Goal: Task Accomplishment & Management: Manage account settings

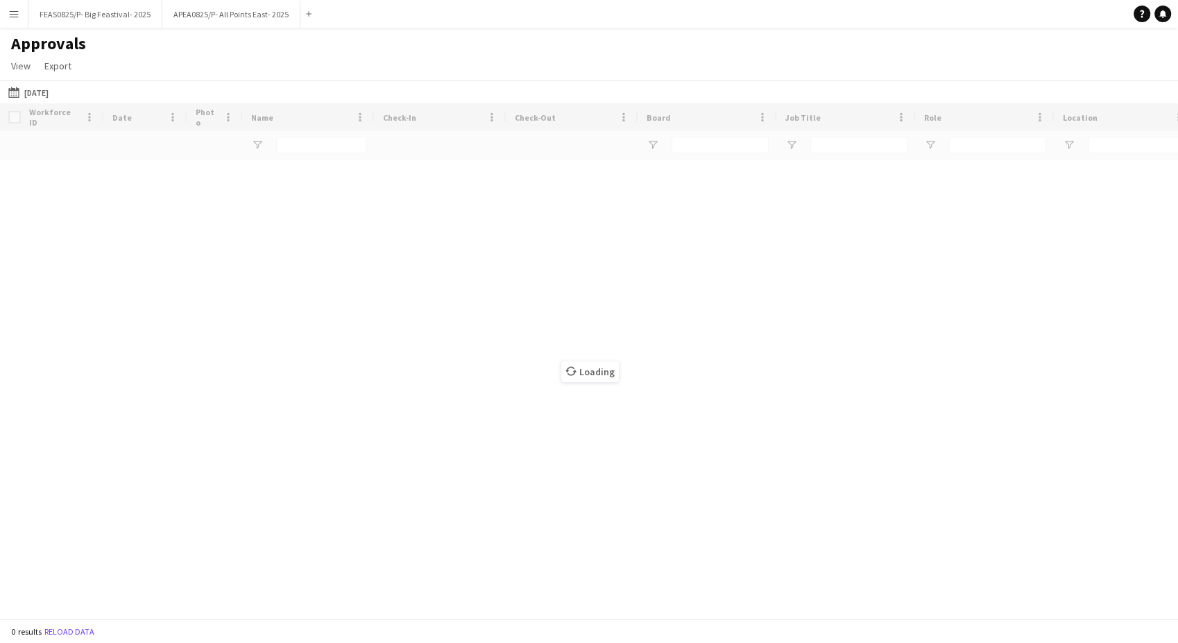
type input "*****"
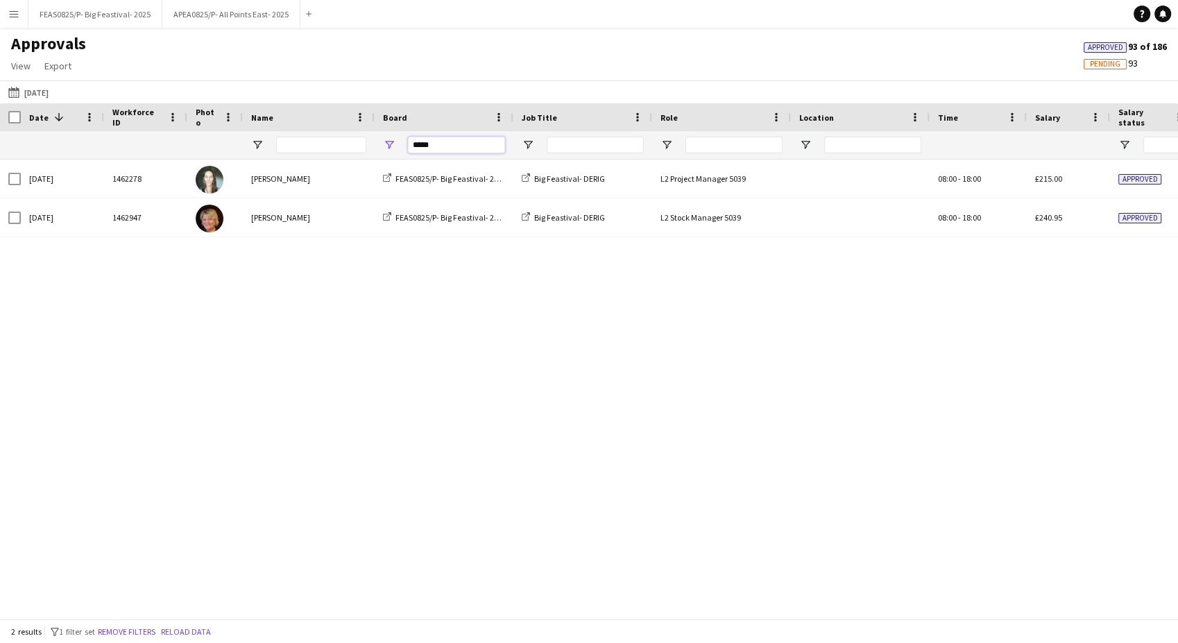
drag, startPoint x: 441, startPoint y: 138, endPoint x: 251, endPoint y: 134, distance: 190.1
click at [251, 134] on div "*****" at bounding box center [950, 145] width 1900 height 28
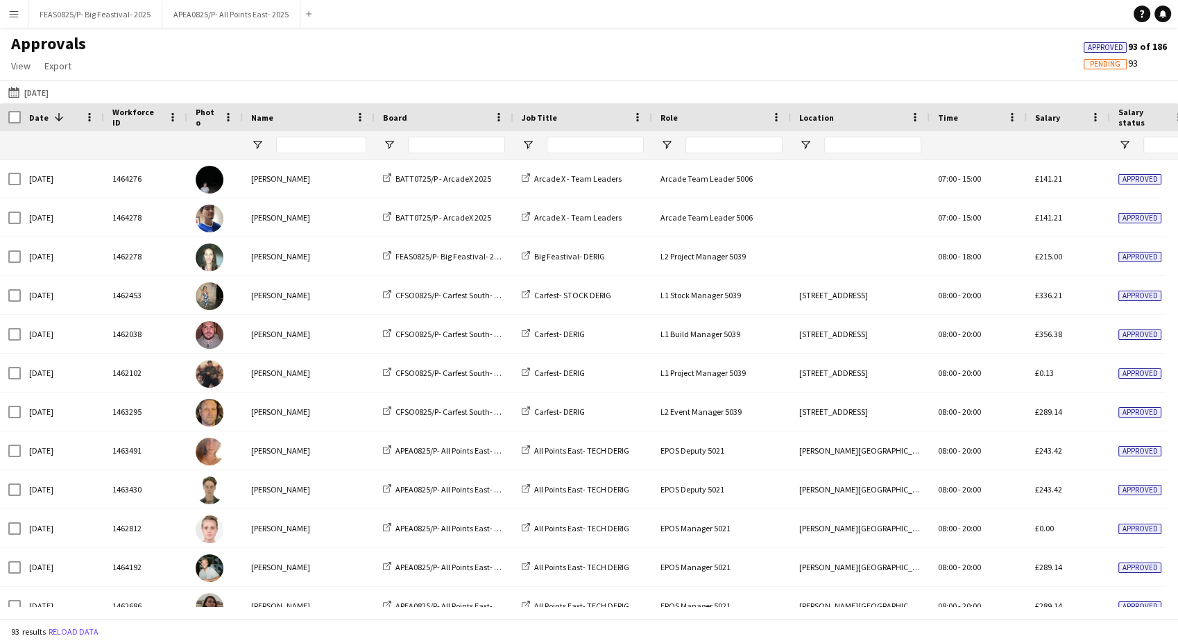
click at [22, 15] on button "Menu" at bounding box center [14, 14] width 28 height 28
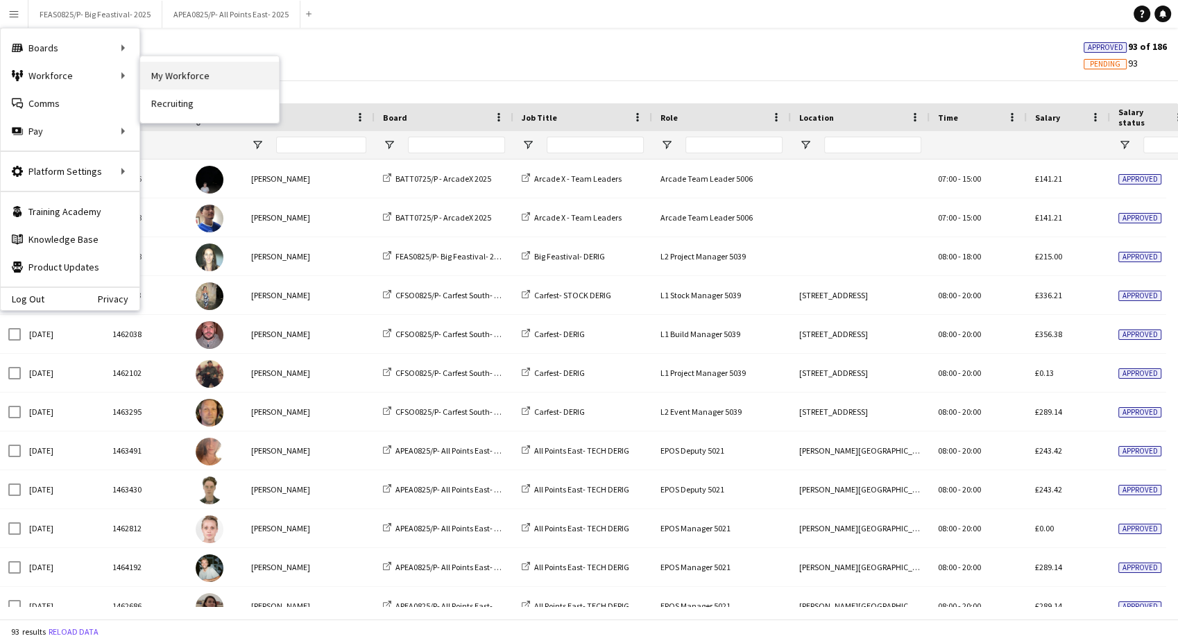
click at [164, 78] on link "My Workforce" at bounding box center [209, 76] width 139 height 28
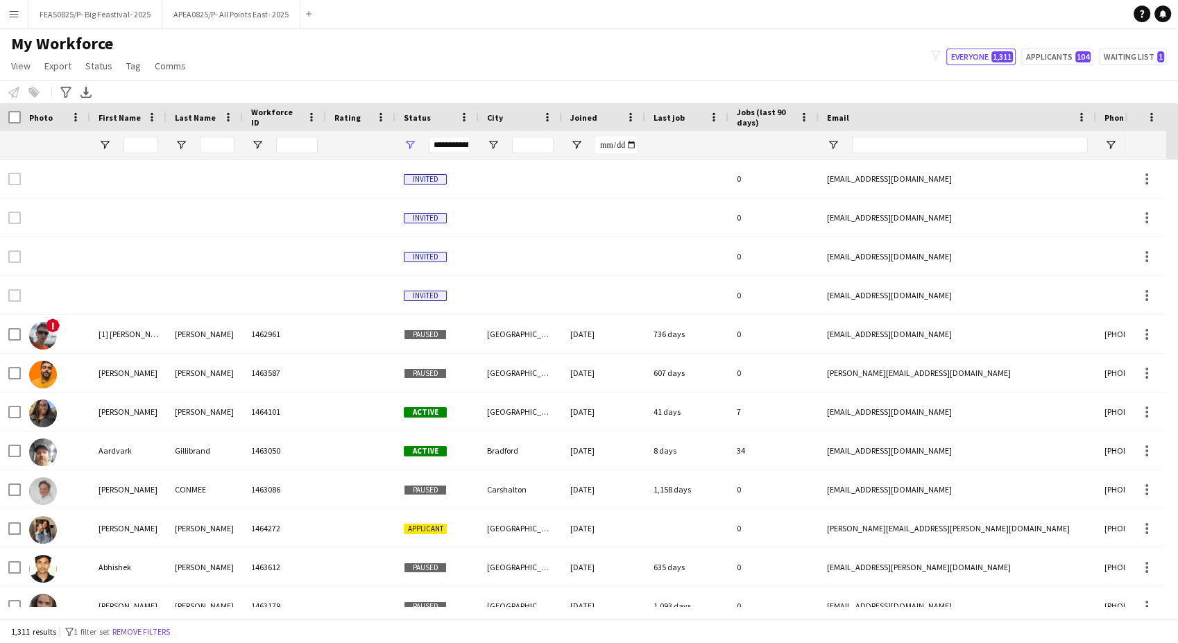
click at [11, 16] on app-icon "Menu" at bounding box center [13, 13] width 11 height 11
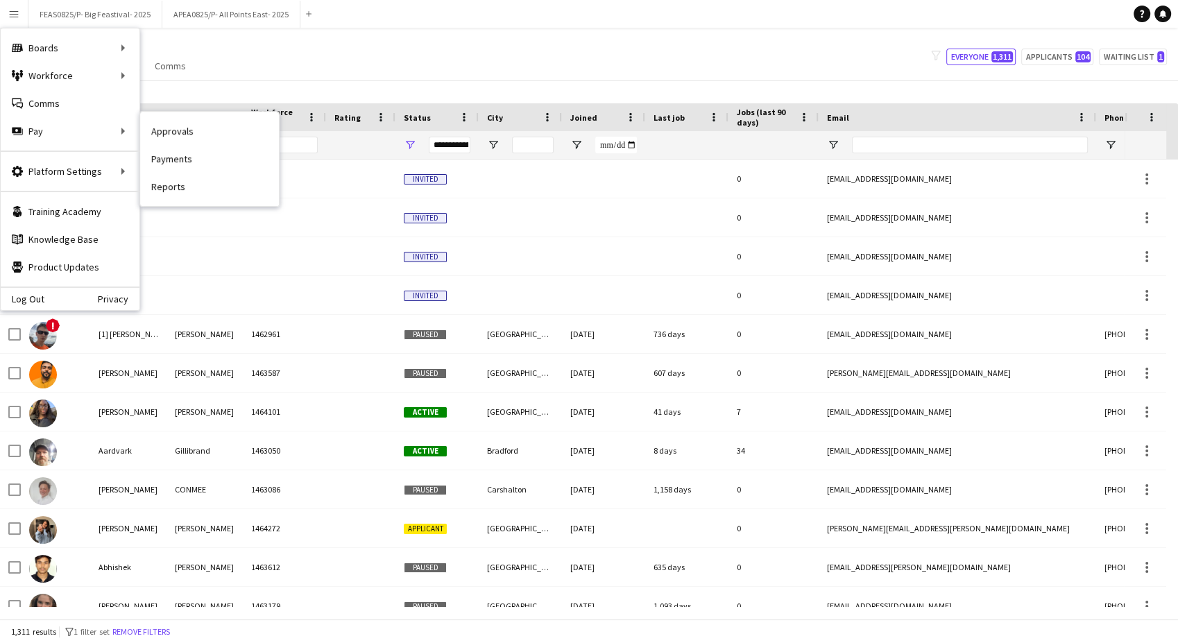
click at [221, 122] on link "Approvals" at bounding box center [209, 131] width 139 height 28
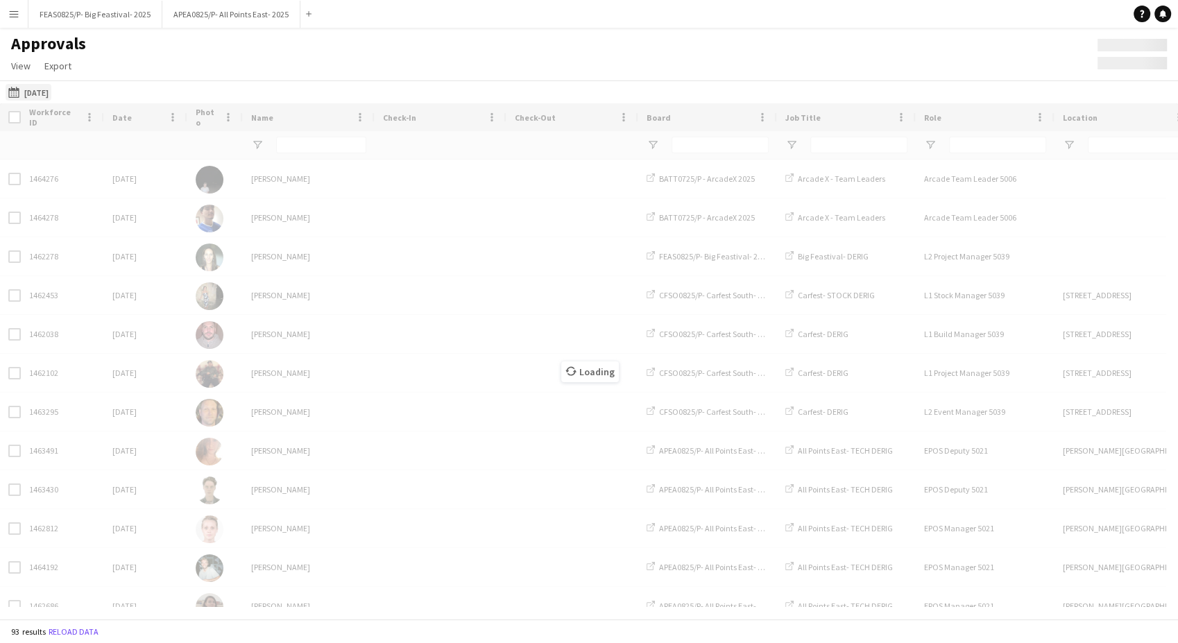
click at [51, 88] on button "Yesterday Yesterday" at bounding box center [29, 92] width 46 height 17
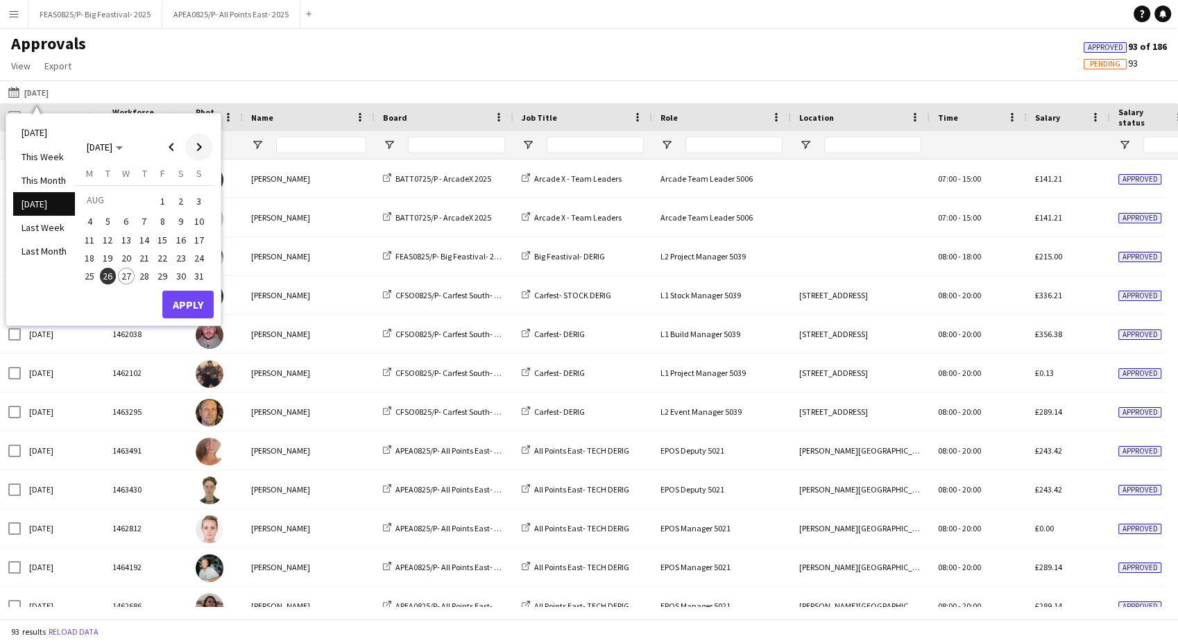
click at [178, 144] on span "Previous month" at bounding box center [171, 147] width 28 height 28
click at [126, 264] on span "23" at bounding box center [126, 272] width 17 height 17
click at [191, 319] on button "Apply" at bounding box center [187, 320] width 51 height 28
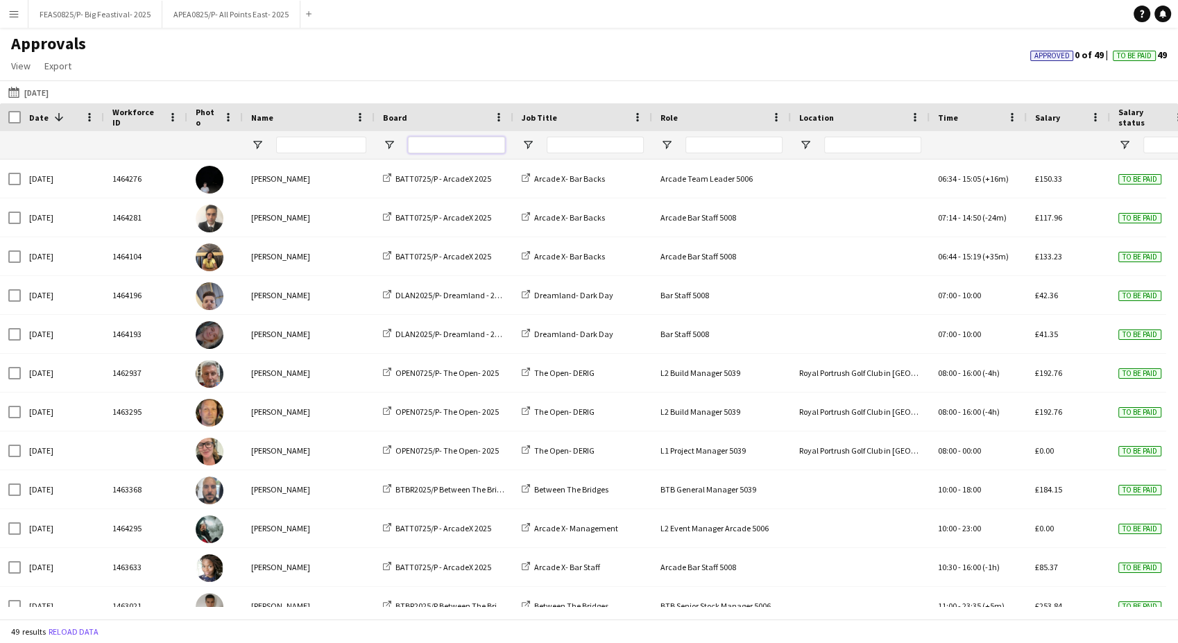
click at [467, 150] on input "Board Filter Input" at bounding box center [456, 145] width 97 height 17
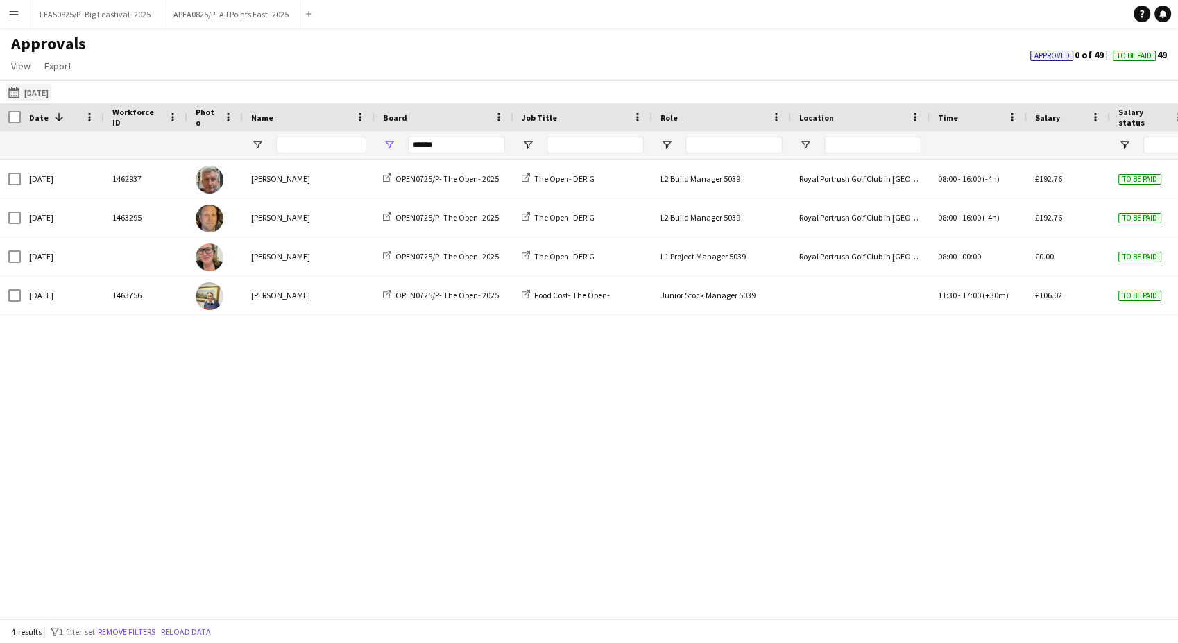
click at [50, 92] on button "Yesterday 23-07-2025" at bounding box center [29, 92] width 46 height 17
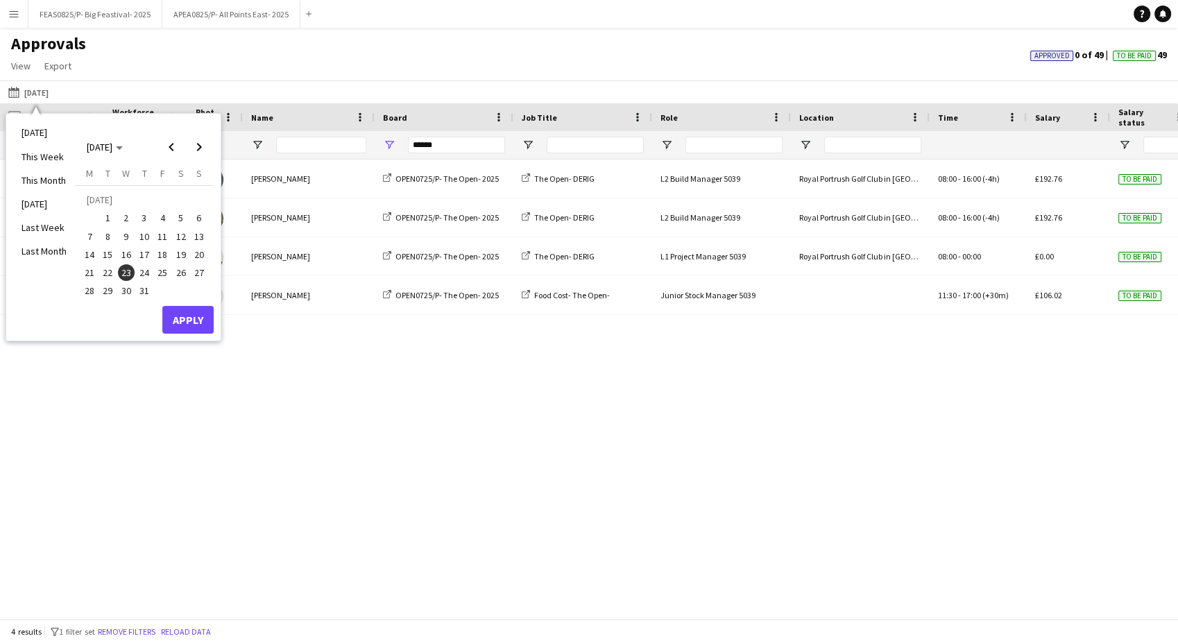
drag, startPoint x: 94, startPoint y: 273, endPoint x: 101, endPoint y: 277, distance: 7.9
click at [94, 273] on span "21" at bounding box center [89, 272] width 17 height 17
click at [172, 316] on button "Apply" at bounding box center [187, 320] width 51 height 28
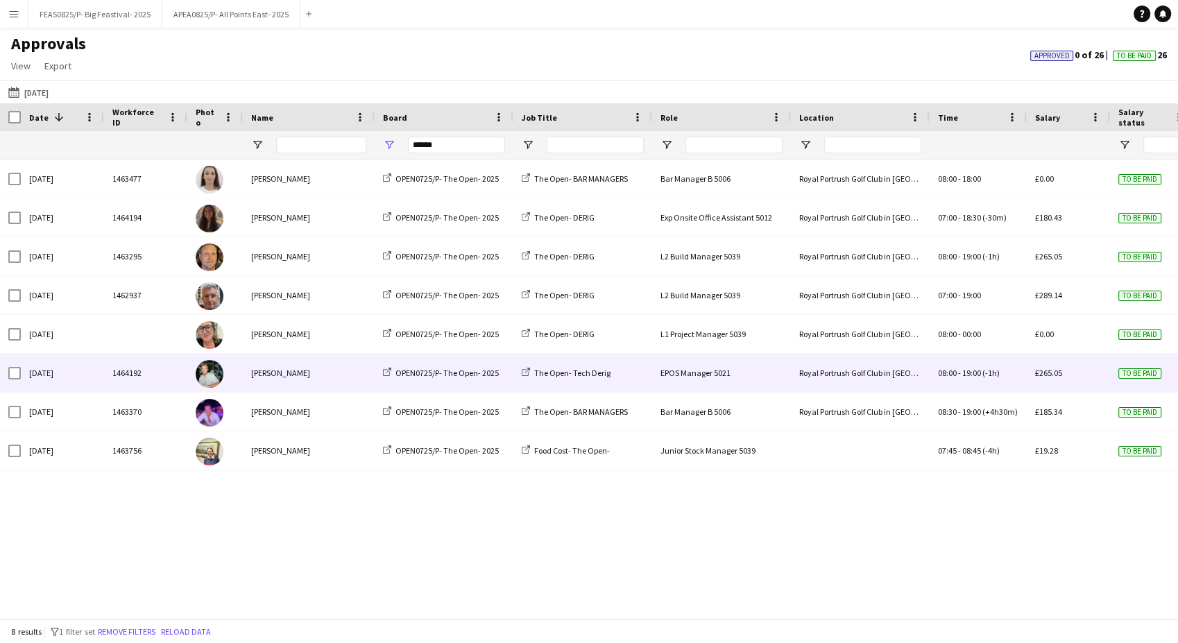
click at [308, 363] on div "[PERSON_NAME]" at bounding box center [309, 373] width 132 height 38
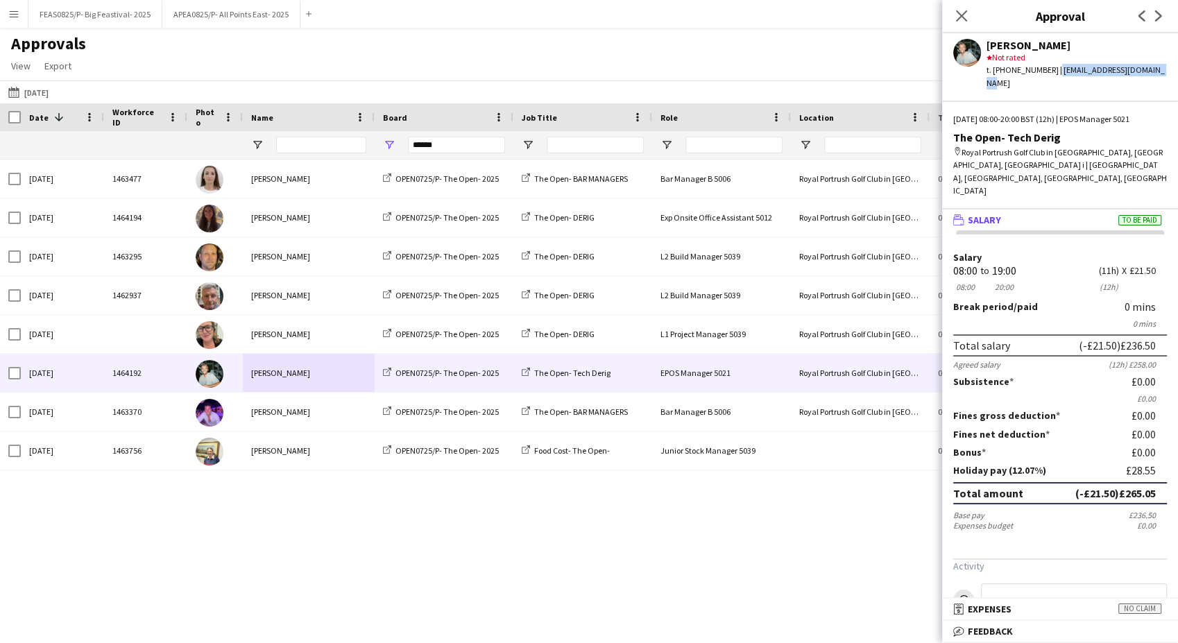
drag, startPoint x: 1159, startPoint y: 72, endPoint x: 1049, endPoint y: 77, distance: 110.4
click at [1049, 77] on div "Joseph Jordan star Not rated t. +64204766647 | josephdrewjordan@gmail.com Mon, …" at bounding box center [1060, 338] width 236 height 610
copy div "josephdrewjordan@gmail.com"
drag, startPoint x: 438, startPoint y: 148, endPoint x: 367, endPoint y: 147, distance: 71.4
click at [367, 147] on div "******" at bounding box center [950, 145] width 1900 height 28
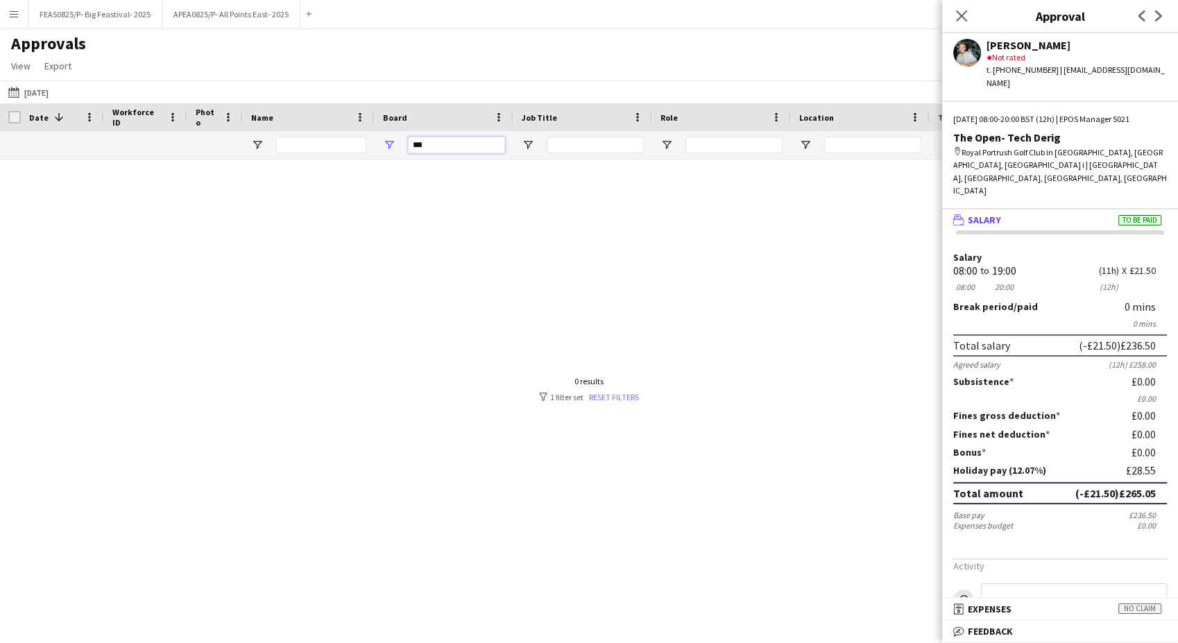
type input "***"
click at [621, 397] on link "Reset filters" at bounding box center [614, 397] width 50 height 10
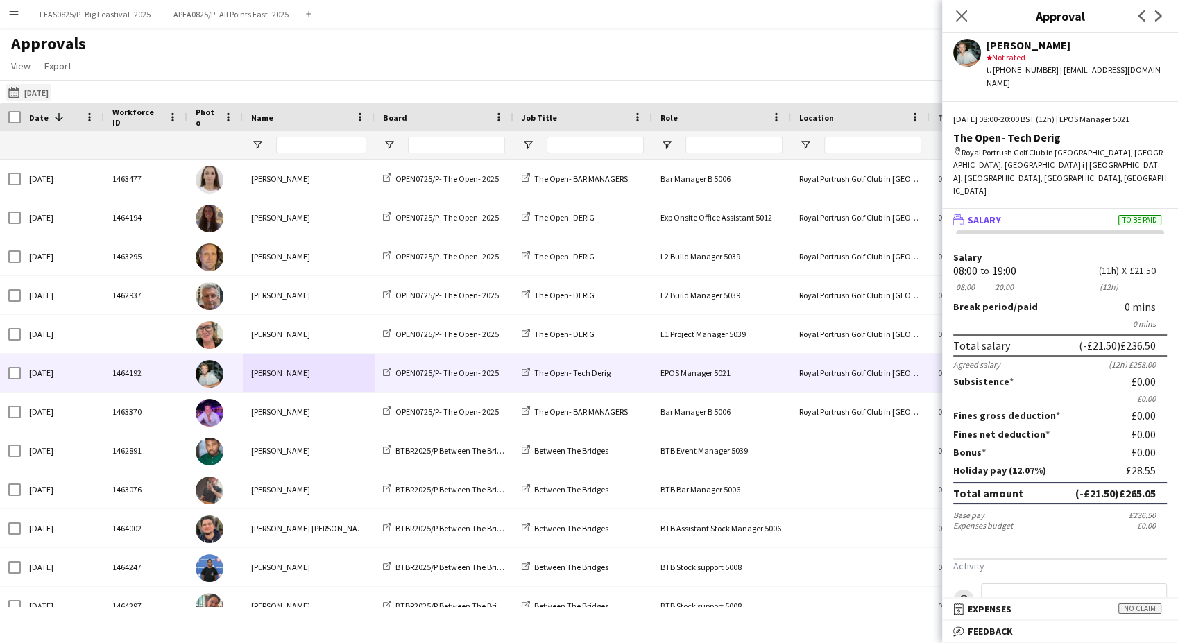
click at [50, 92] on button "Yesterday 21-07-2025" at bounding box center [29, 92] width 46 height 17
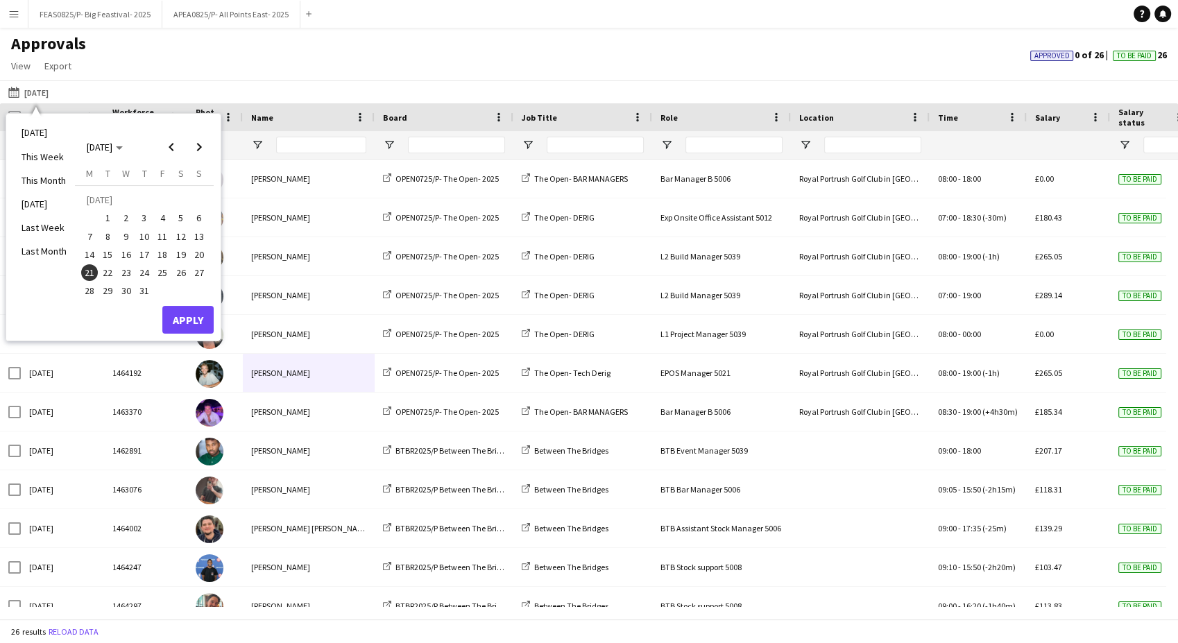
drag, startPoint x: 110, startPoint y: 218, endPoint x: 123, endPoint y: 211, distance: 15.5
click at [110, 217] on span "1" at bounding box center [108, 217] width 17 height 17
click at [198, 147] on span "Next month" at bounding box center [199, 147] width 28 height 28
click at [200, 275] on span "31" at bounding box center [199, 276] width 17 height 17
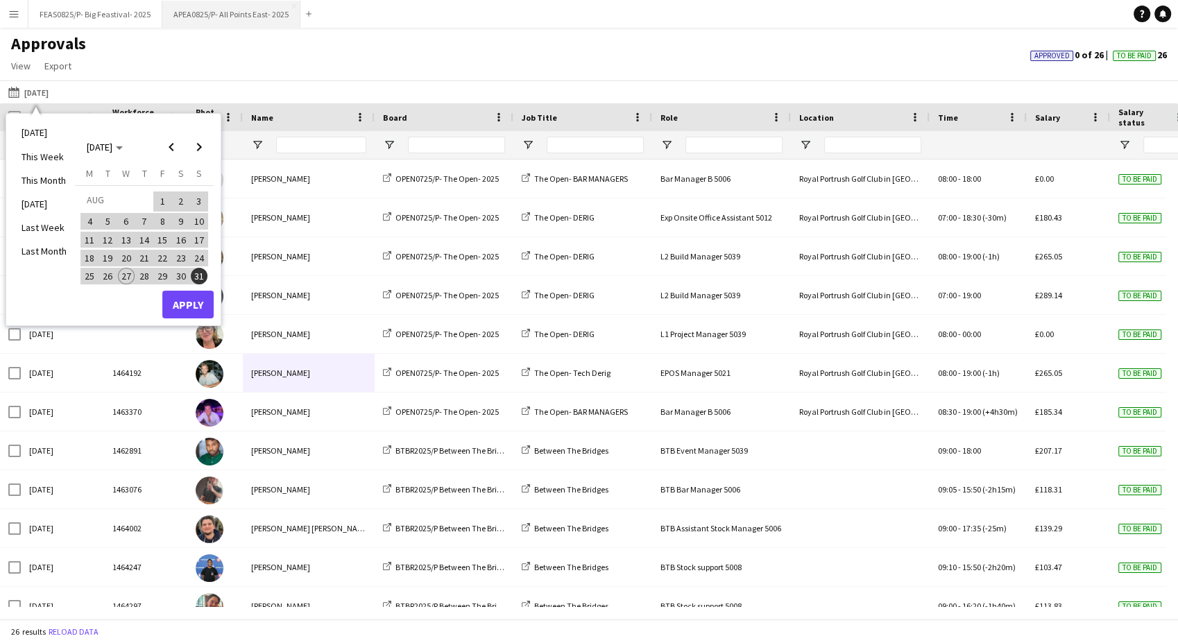
click at [258, 6] on button "APEA0825/P- All Points East- 2025 Close" at bounding box center [231, 14] width 138 height 27
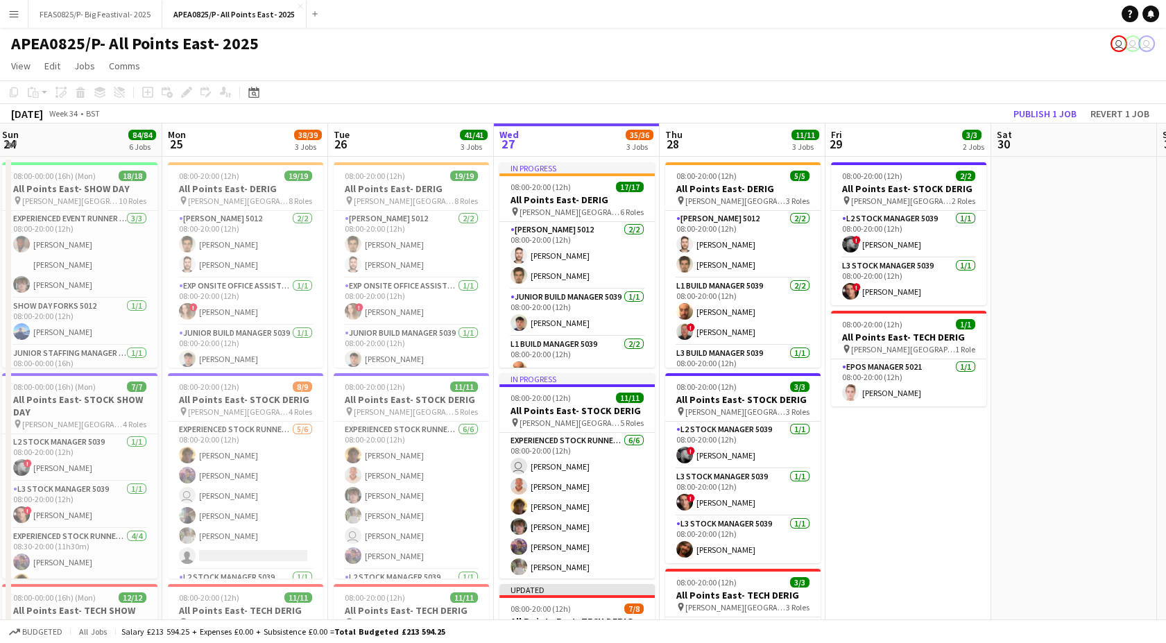
scroll to position [0, 334]
drag, startPoint x: 806, startPoint y: 485, endPoint x: 1128, endPoint y: 459, distance: 323.6
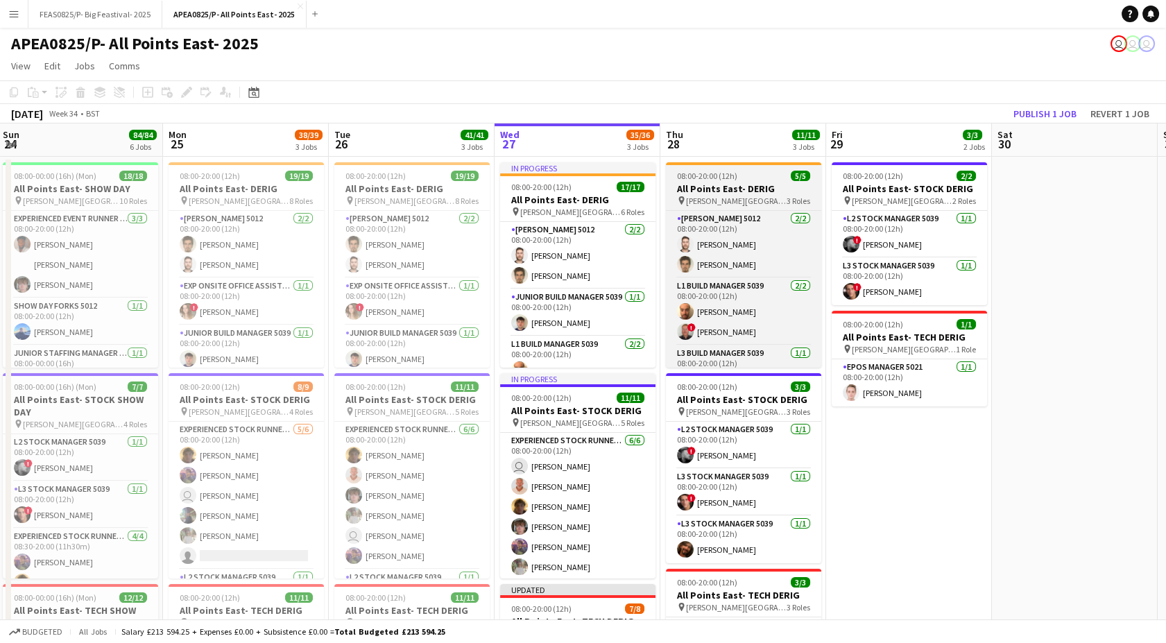
click at [715, 191] on h3 "All Points East- DERIG" at bounding box center [743, 188] width 155 height 12
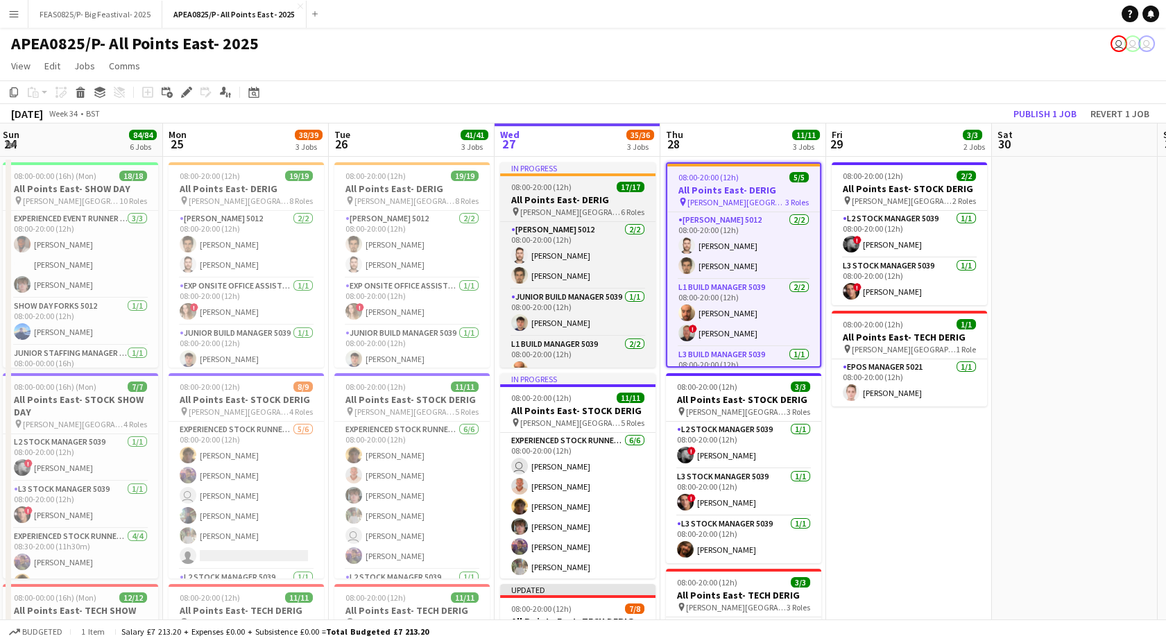
click at [566, 202] on h3 "All Points East- DERIG" at bounding box center [577, 199] width 155 height 12
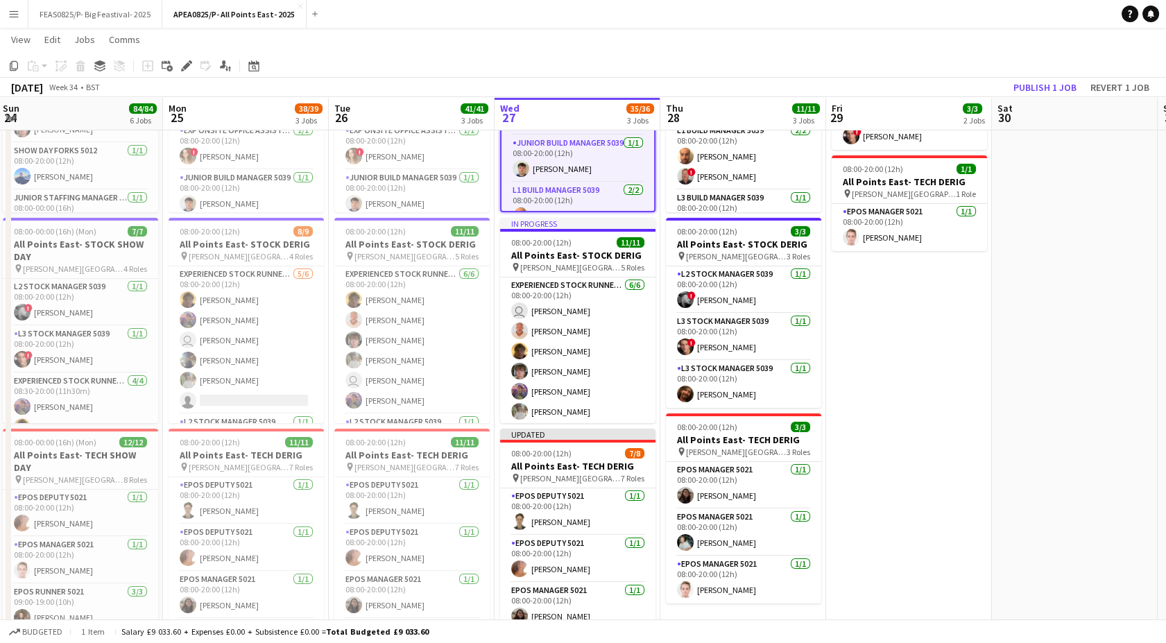
scroll to position [154, 0]
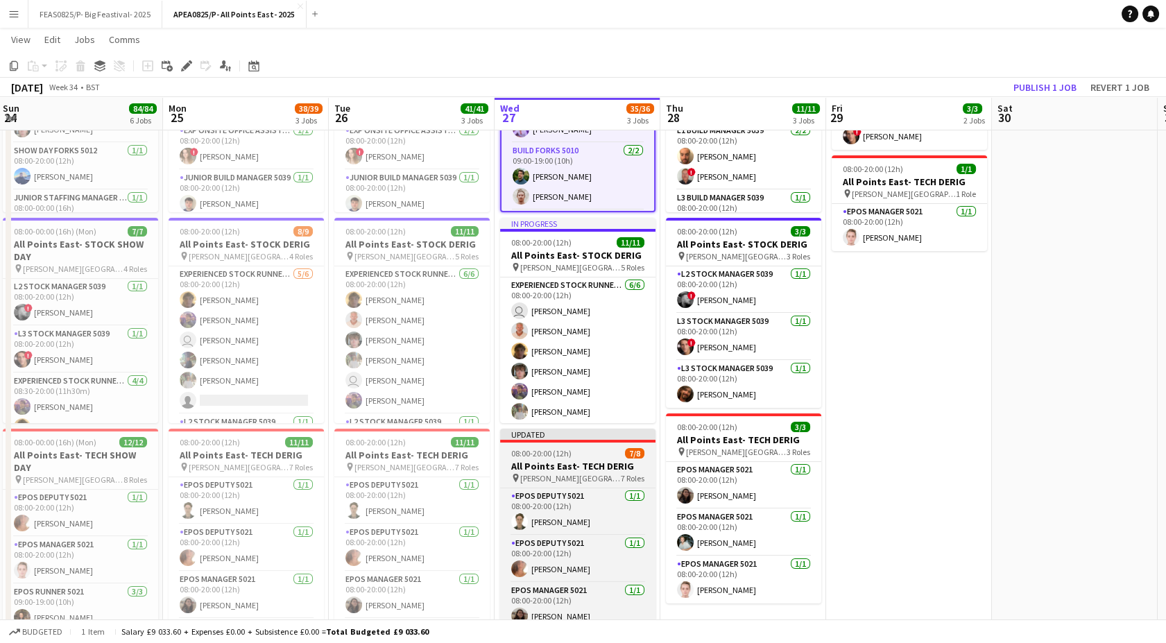
click at [584, 464] on h3 "All Points East- TECH DERIG" at bounding box center [577, 466] width 155 height 12
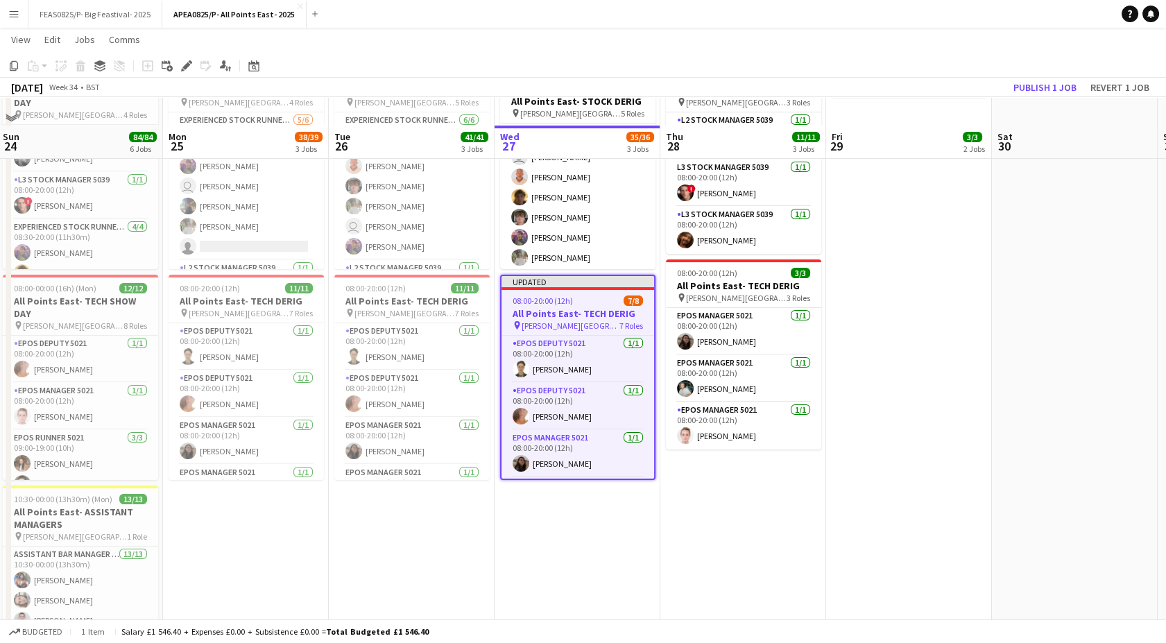
scroll to position [385, 0]
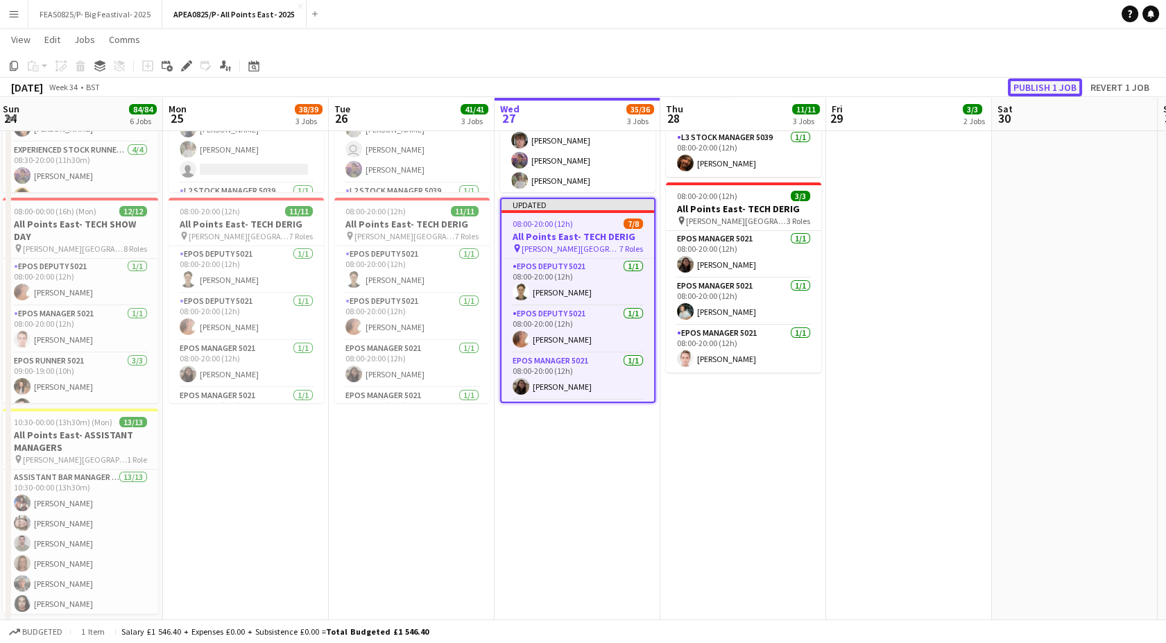
click at [1032, 82] on button "Publish 1 job" at bounding box center [1045, 87] width 74 height 18
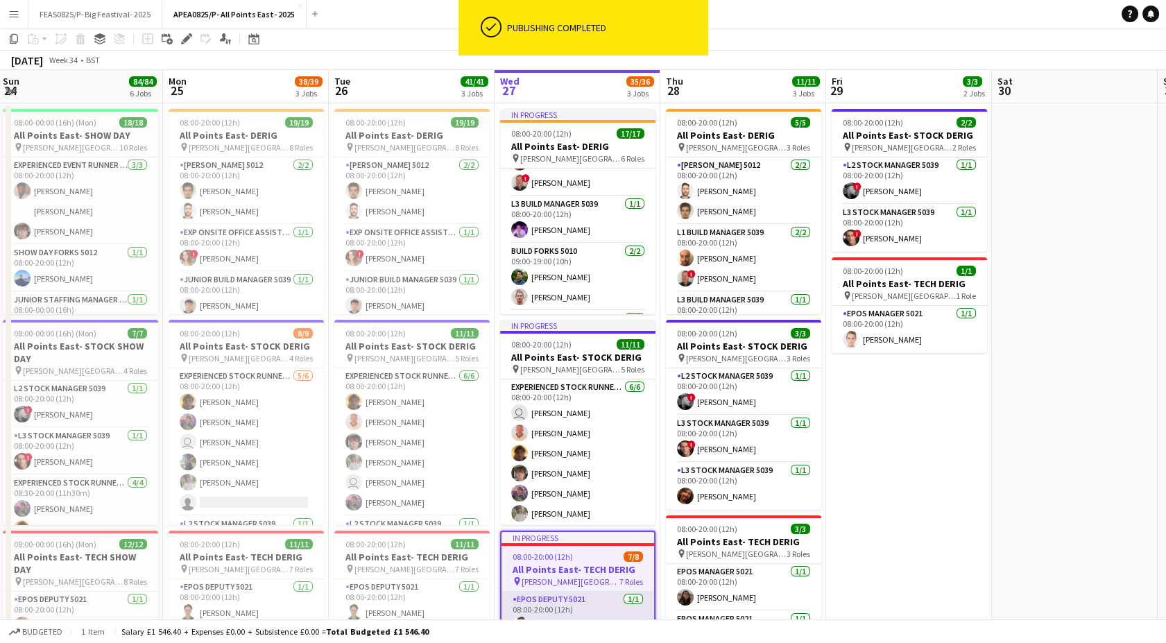
scroll to position [0, 0]
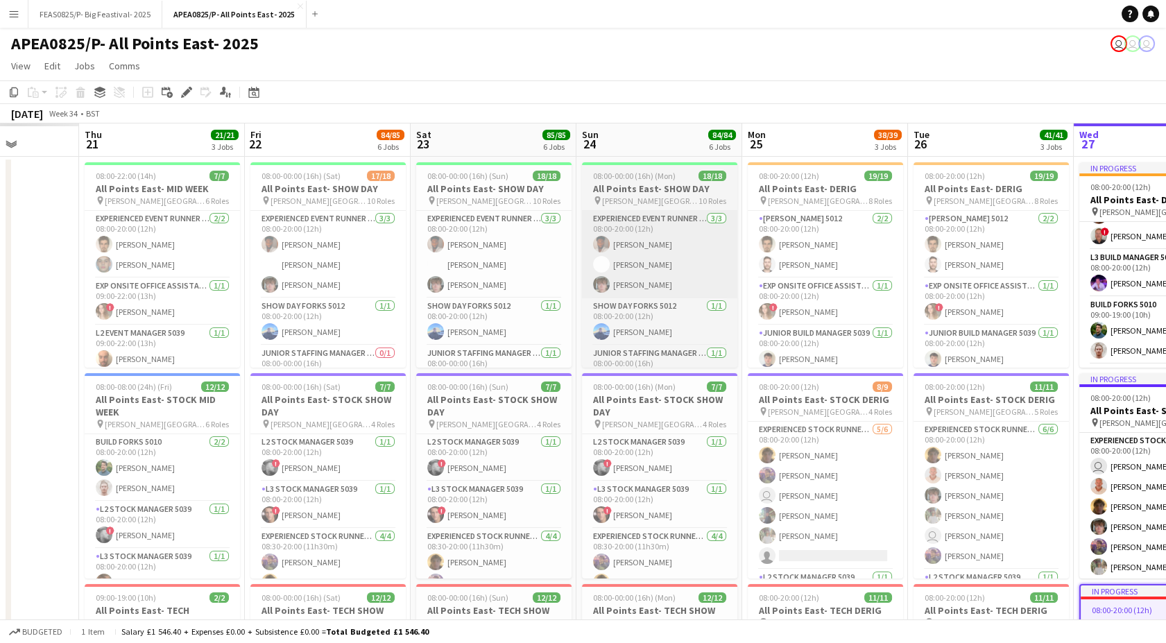
drag, startPoint x: 180, startPoint y: 236, endPoint x: 510, endPoint y: 275, distance: 333.0
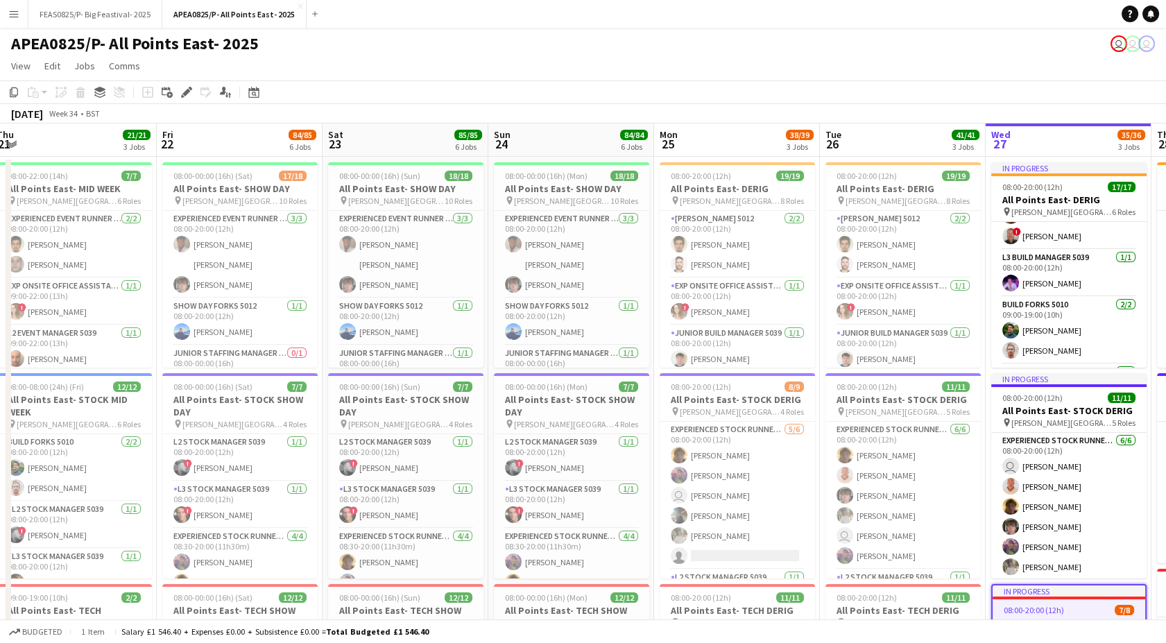
drag, startPoint x: 325, startPoint y: 294, endPoint x: 786, endPoint y: 266, distance: 462.0
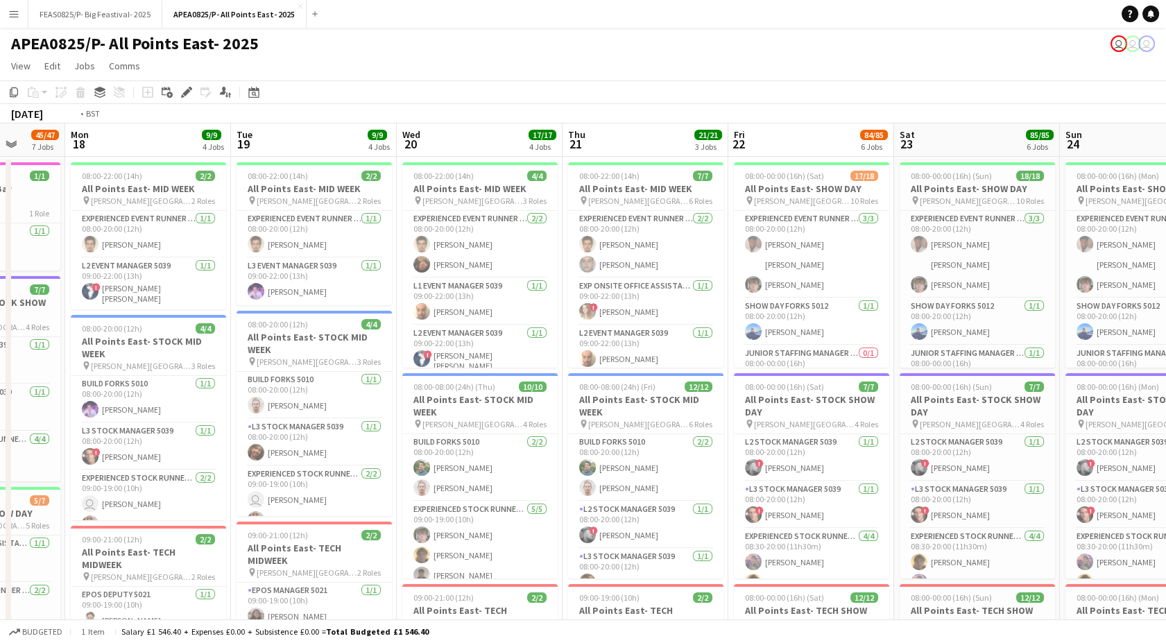
drag, startPoint x: 407, startPoint y: 318, endPoint x: 755, endPoint y: 300, distance: 347.9
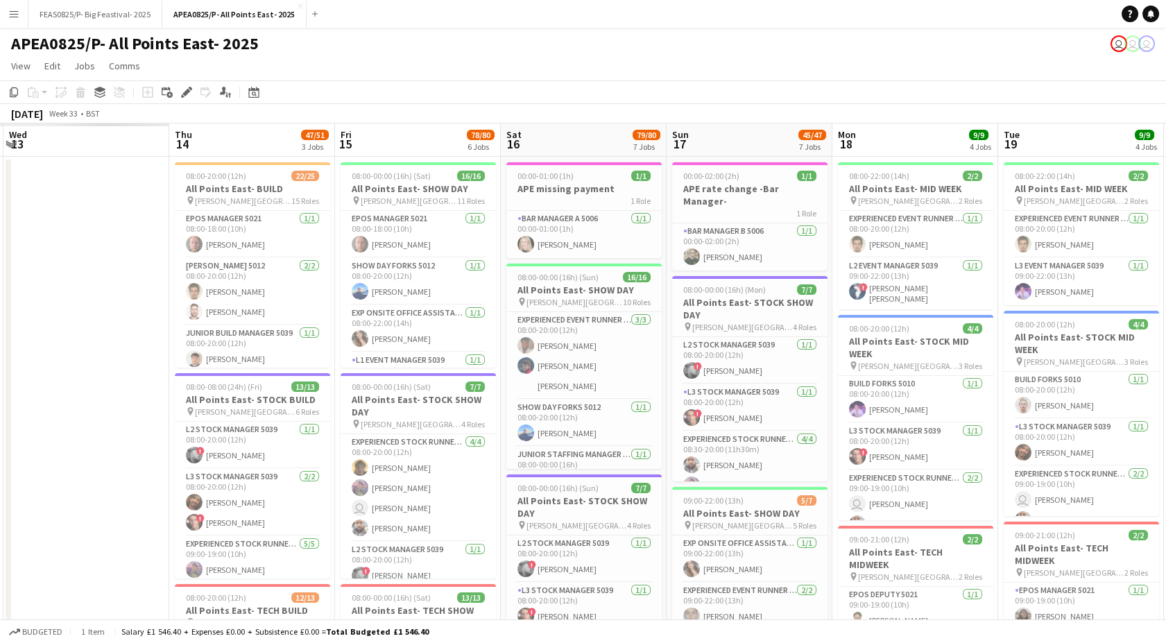
drag, startPoint x: 300, startPoint y: 348, endPoint x: 787, endPoint y: 319, distance: 487.7
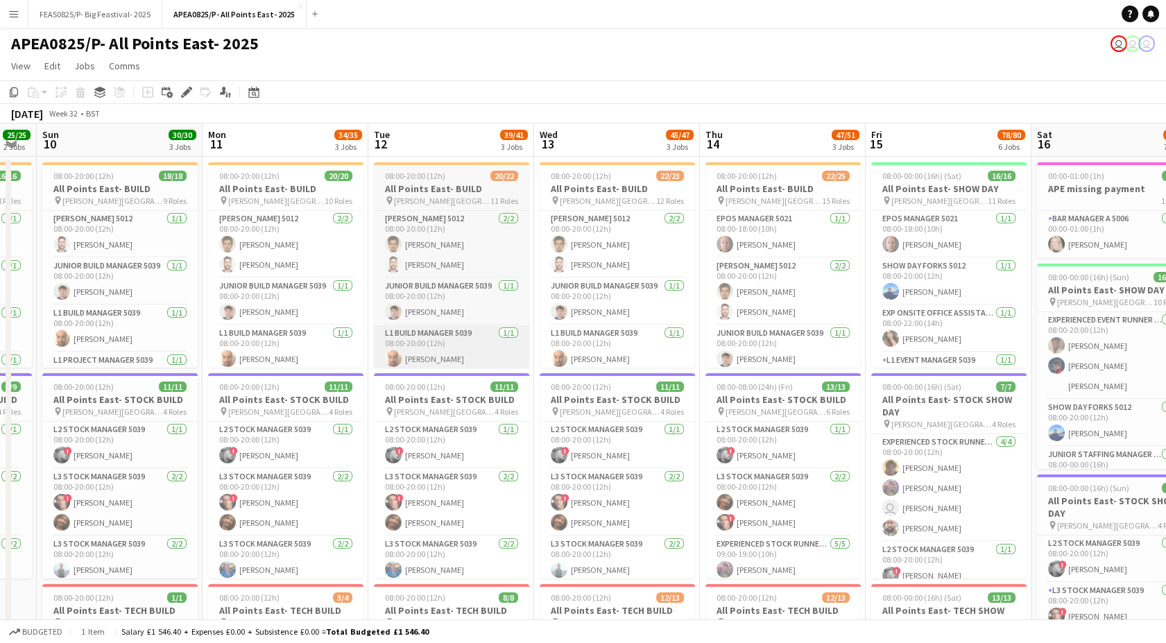
drag, startPoint x: 483, startPoint y: 339, endPoint x: 418, endPoint y: 362, distance: 69.1
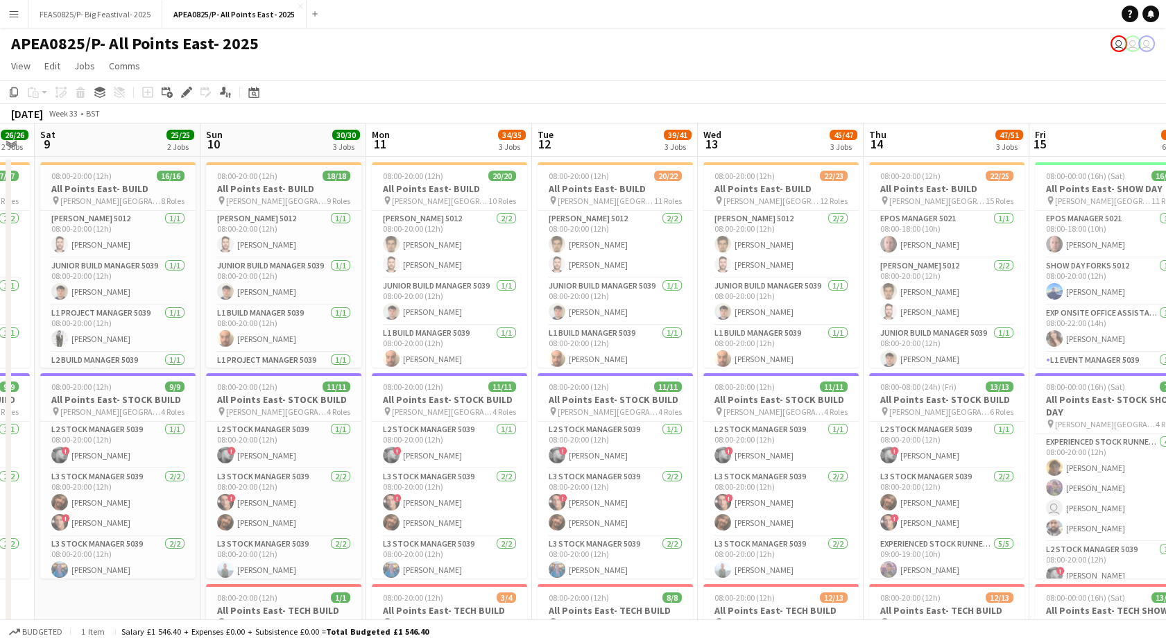
drag, startPoint x: 418, startPoint y: 362, endPoint x: 412, endPoint y: 369, distance: 9.3
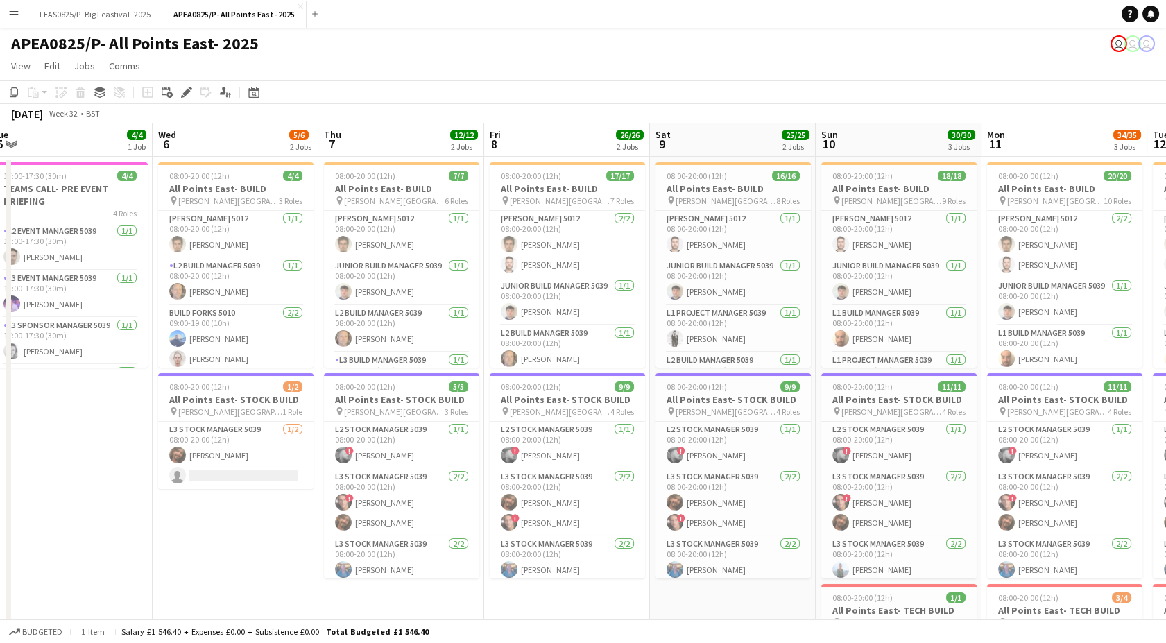
drag, startPoint x: 261, startPoint y: 381, endPoint x: 625, endPoint y: 341, distance: 366.3
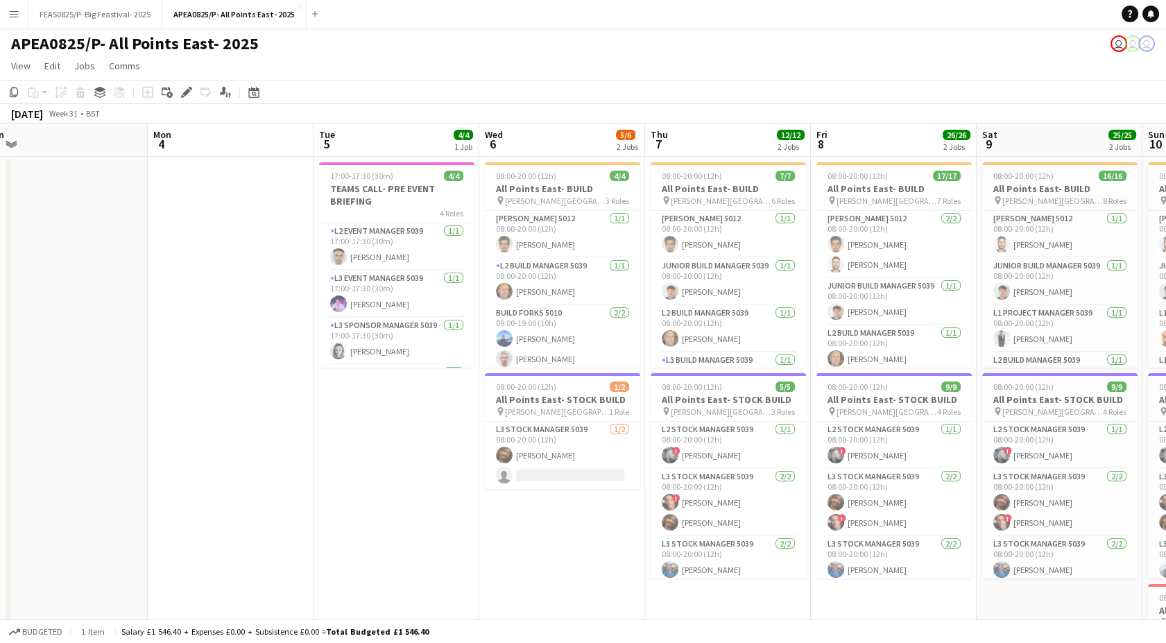
drag, startPoint x: 377, startPoint y: 362, endPoint x: 322, endPoint y: 355, distance: 55.2
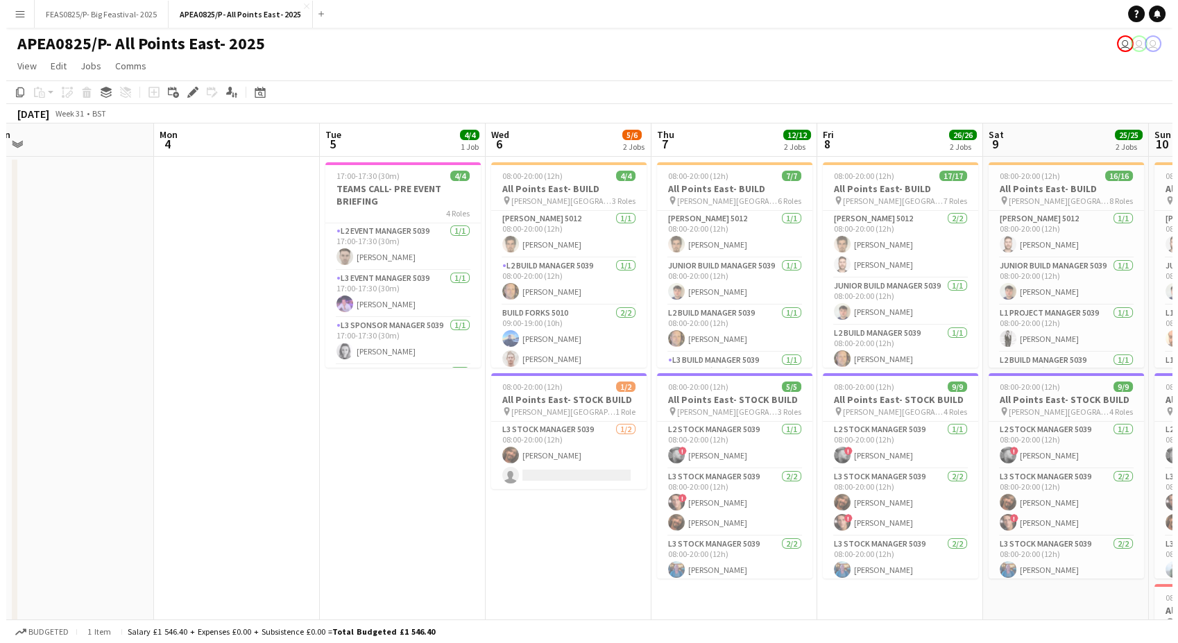
scroll to position [0, 329]
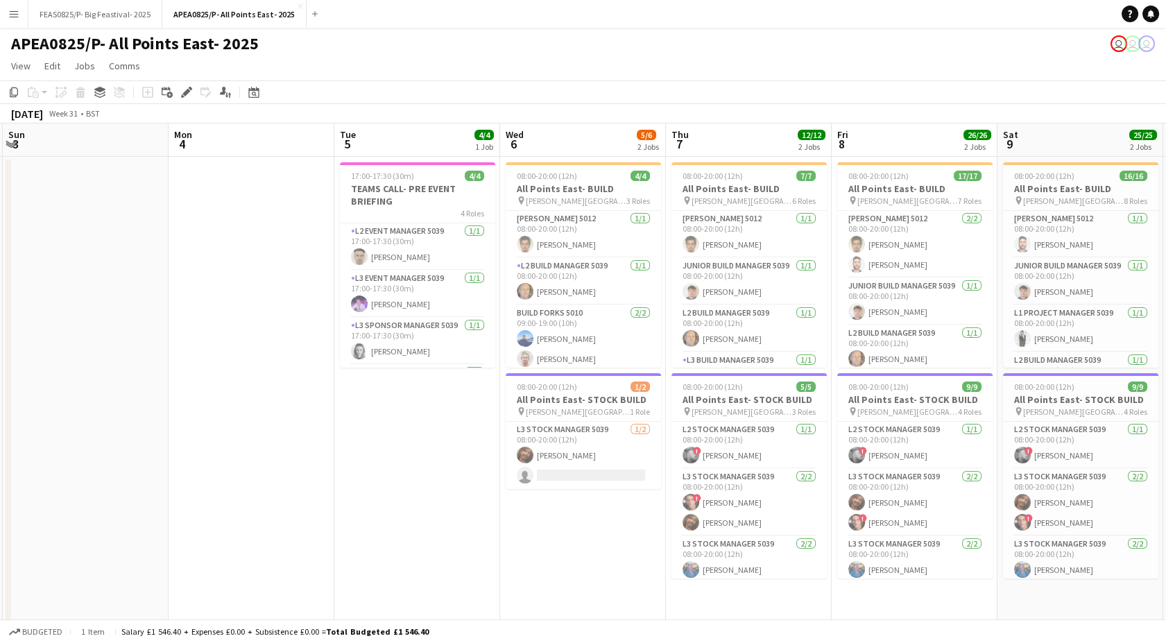
click at [11, 17] on app-icon "Menu" at bounding box center [13, 13] width 11 height 11
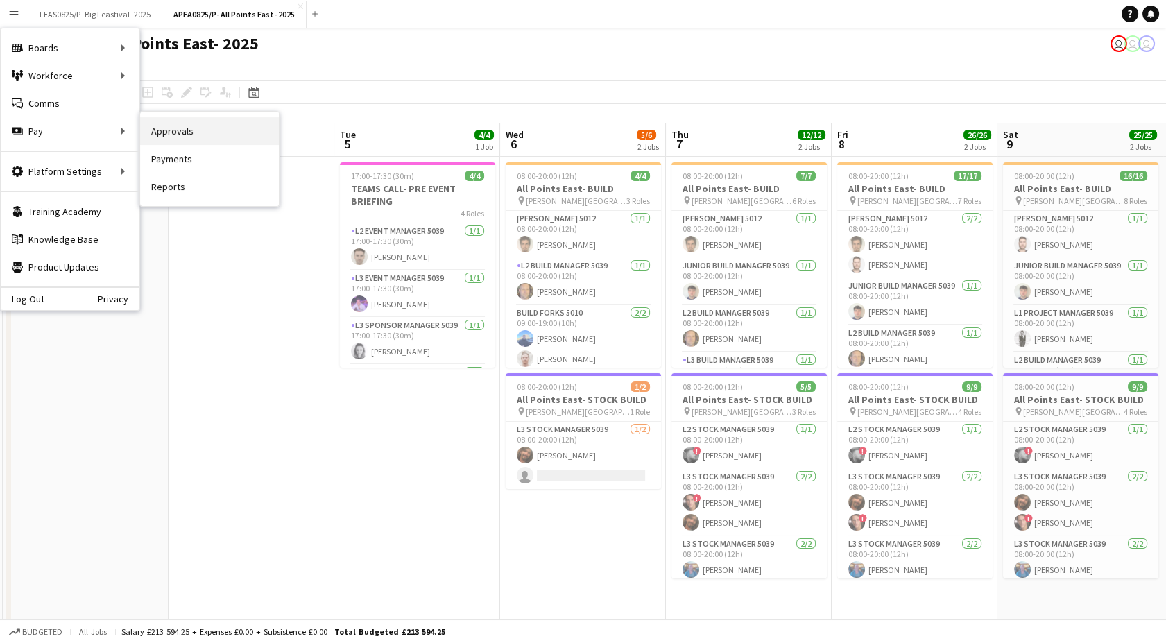
click at [215, 137] on link "Approvals" at bounding box center [209, 131] width 139 height 28
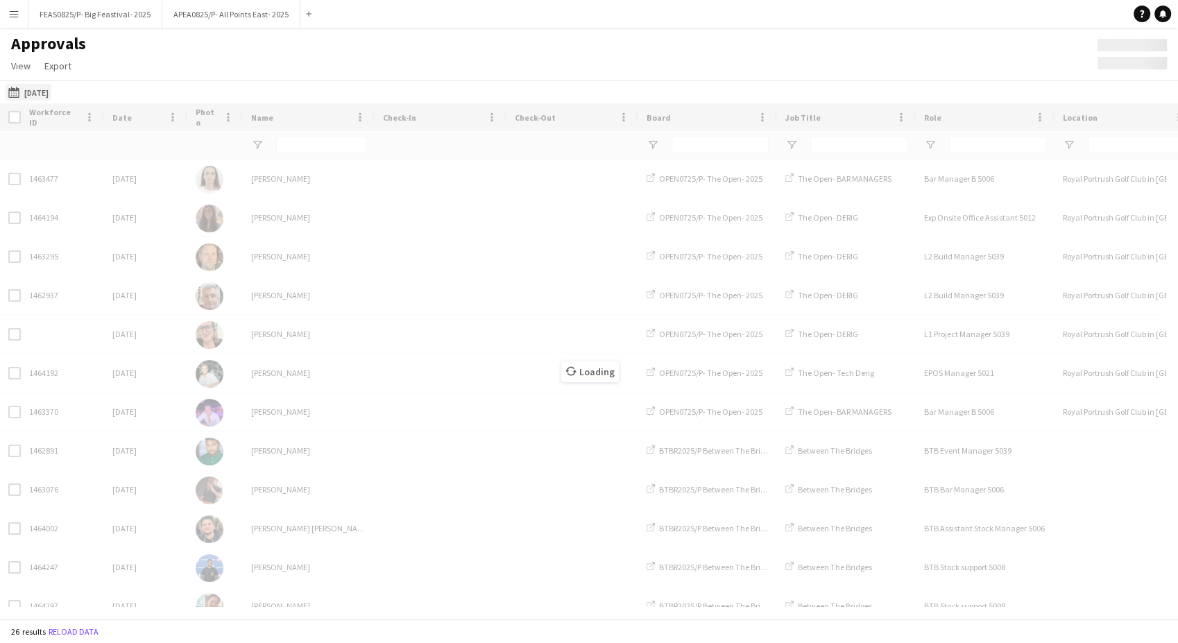
click at [37, 85] on button "21-07-2025 21-07-2025" at bounding box center [29, 92] width 46 height 17
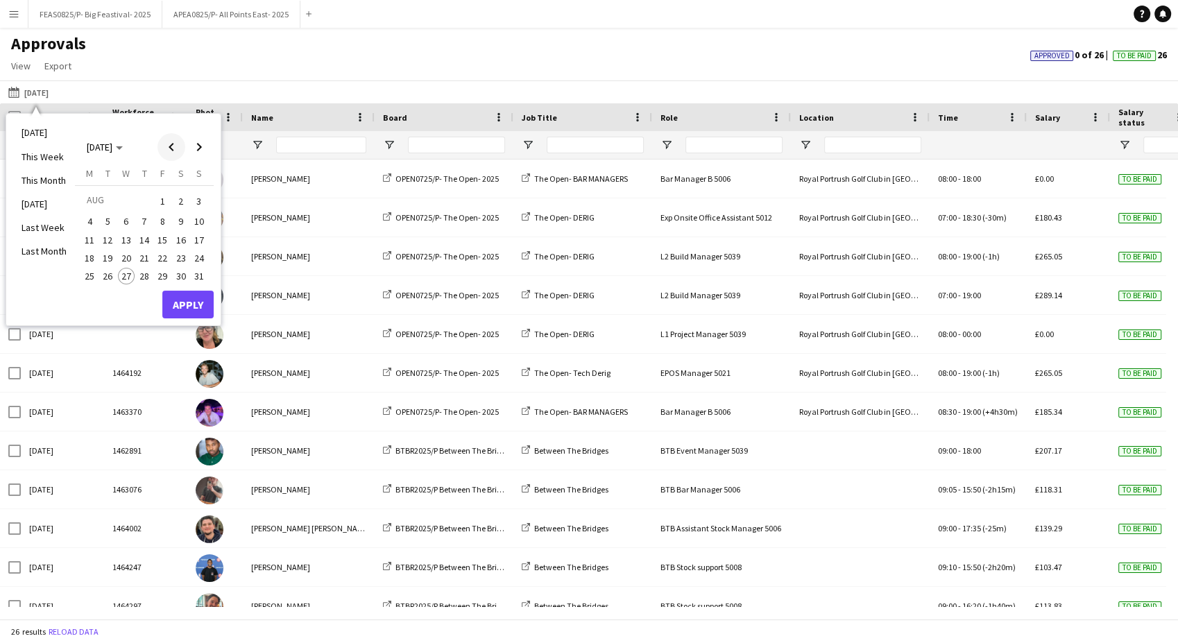
click at [172, 146] on span "Previous month" at bounding box center [171, 147] width 28 height 28
click at [193, 148] on span "Next month" at bounding box center [199, 147] width 28 height 28
drag, startPoint x: 162, startPoint y: 207, endPoint x: 183, endPoint y: 184, distance: 31.4
click at [160, 206] on span "1" at bounding box center [162, 200] width 17 height 19
click at [199, 146] on span "Next month" at bounding box center [199, 147] width 28 height 28
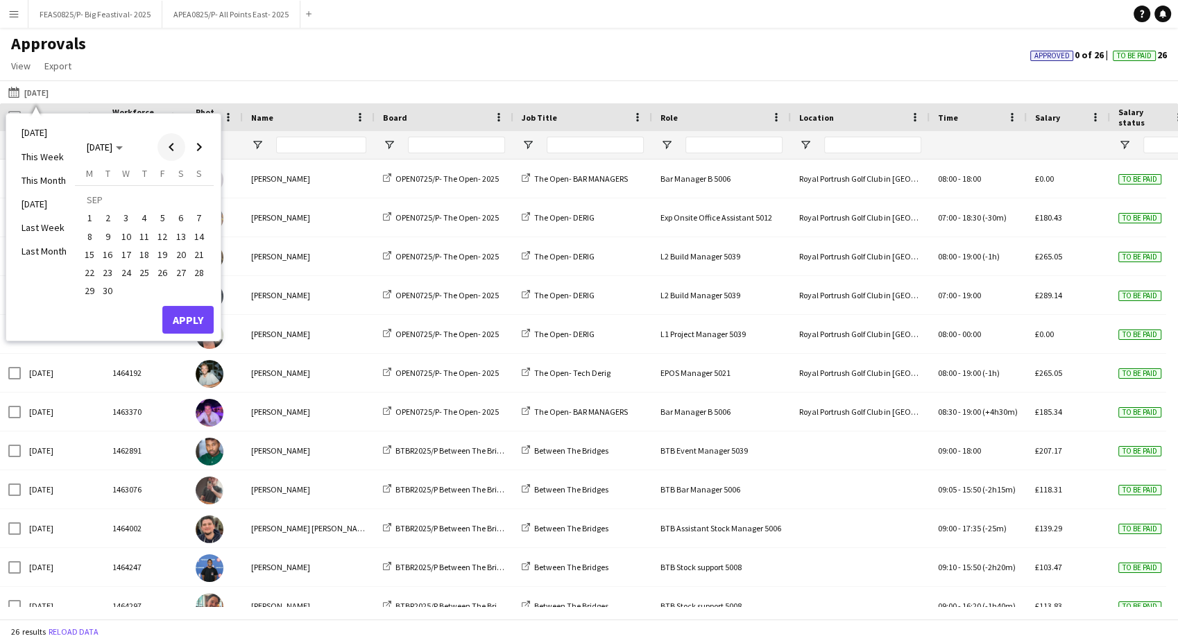
click at [167, 149] on span "Previous month" at bounding box center [171, 147] width 28 height 28
drag, startPoint x: 197, startPoint y: 275, endPoint x: 197, endPoint y: 309, distance: 34.7
click at [198, 275] on span "31" at bounding box center [199, 276] width 17 height 17
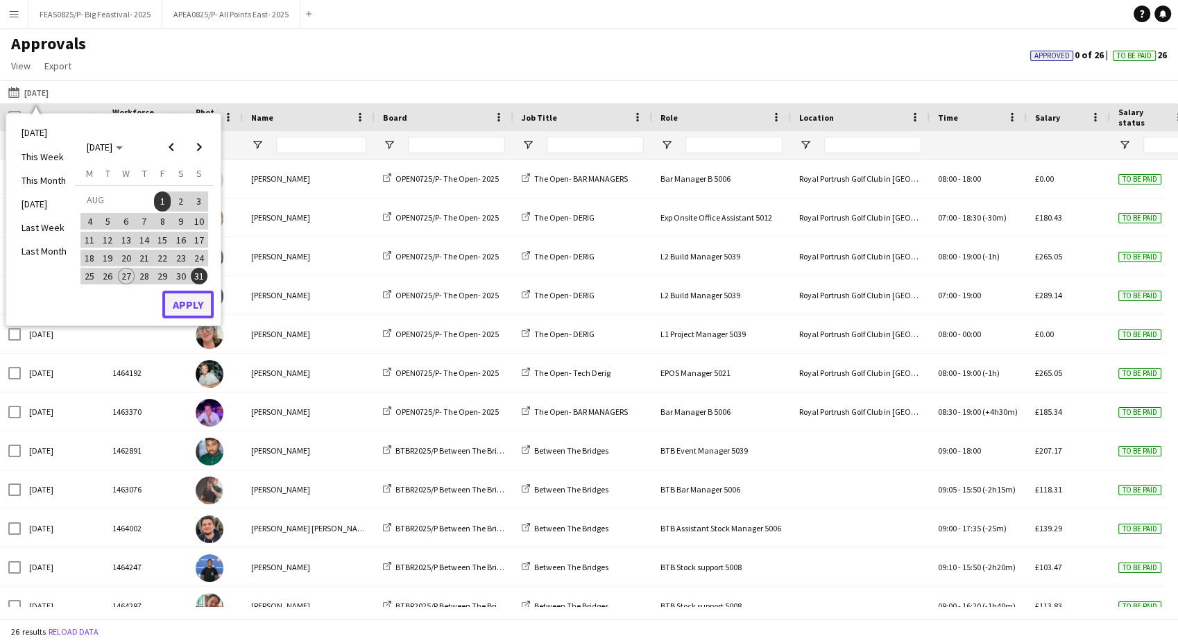
click at [195, 315] on button "Apply" at bounding box center [187, 305] width 51 height 28
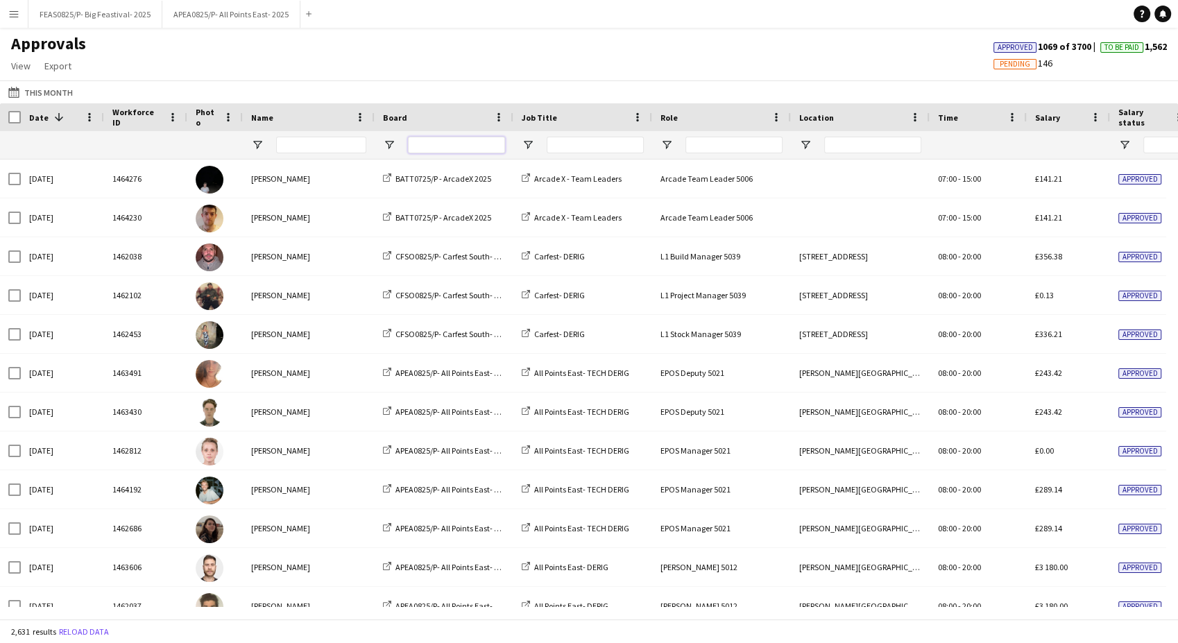
click at [429, 148] on input "Board Filter Input" at bounding box center [456, 145] width 97 height 17
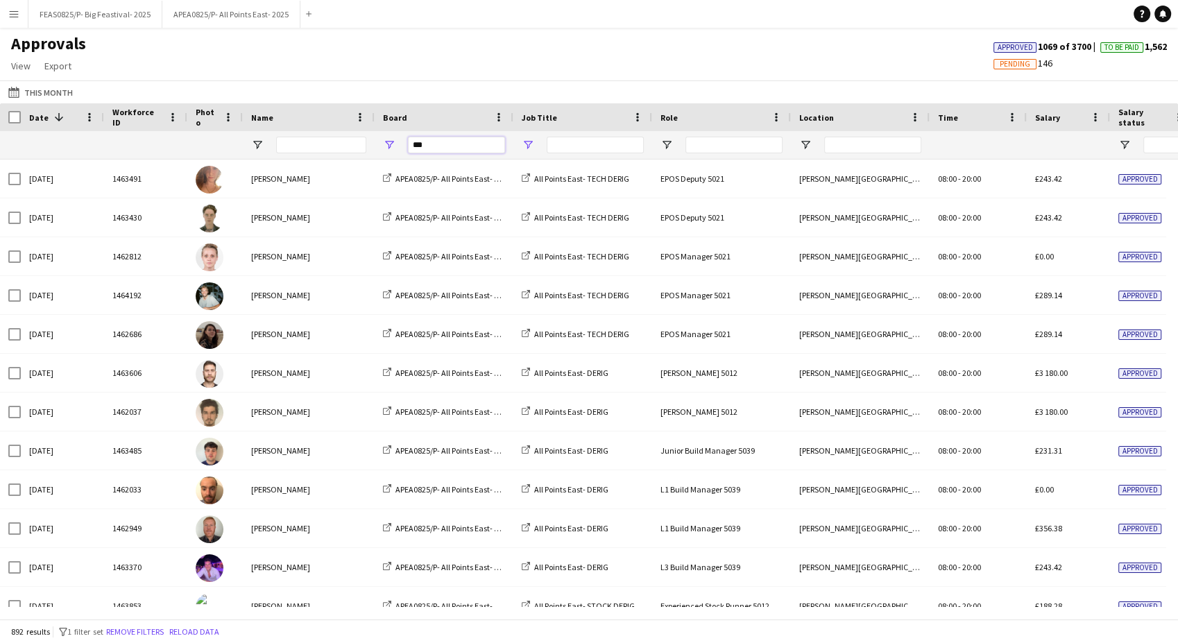
type input "***"
click at [529, 143] on span "Open Filter Menu" at bounding box center [528, 145] width 12 height 12
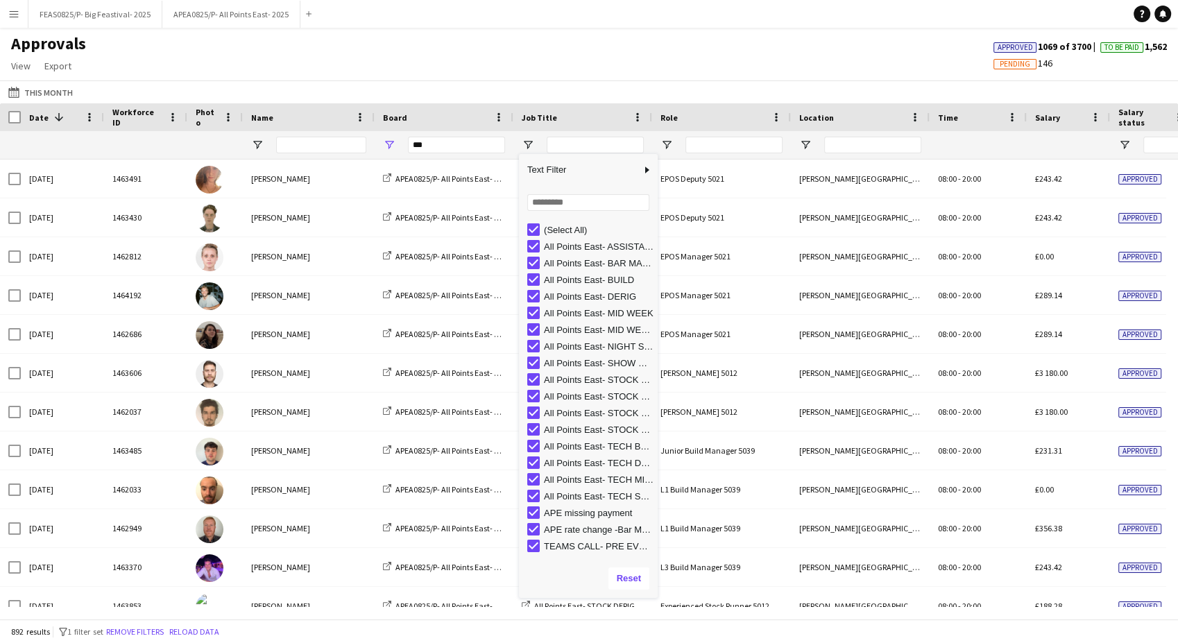
drag, startPoint x: 651, startPoint y: 356, endPoint x: 728, endPoint y: 599, distance: 254.6
click at [728, 599] on div "Drag here to set row groups Workforce ID Date Photo Name Check-In Check-Out Boa…" at bounding box center [589, 360] width 1178 height 515
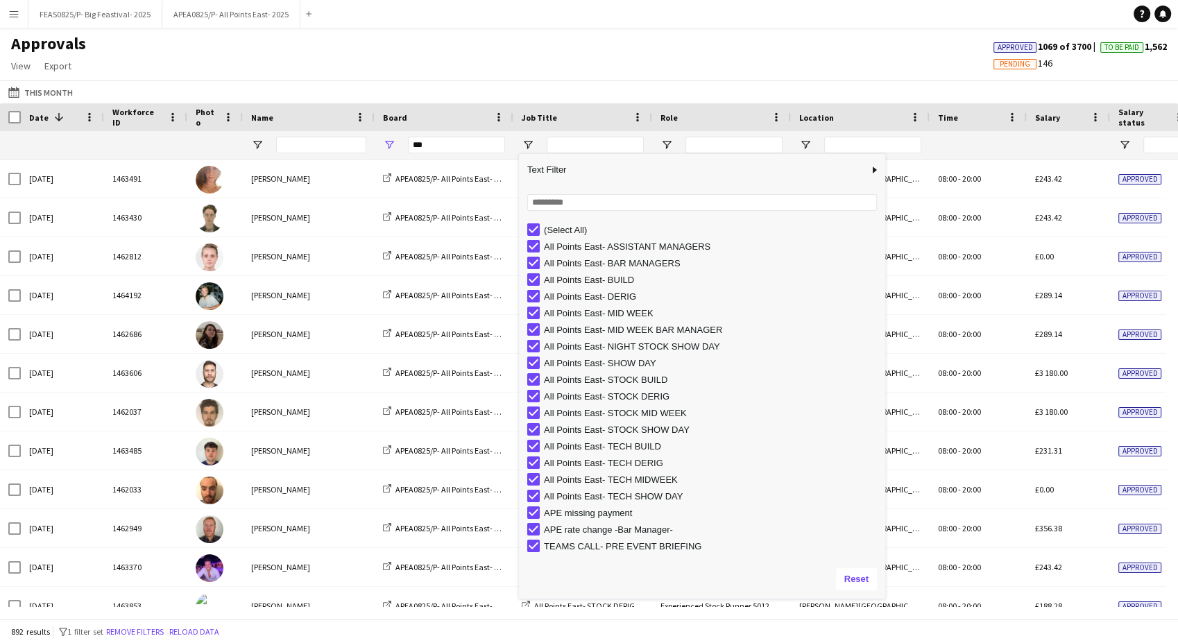
drag, startPoint x: 655, startPoint y: 519, endPoint x: 884, endPoint y: 513, distance: 229.7
click at [884, 513] on div "Column Filter" at bounding box center [882, 376] width 3 height 438
click at [535, 236] on div "(Select All)" at bounding box center [706, 229] width 358 height 17
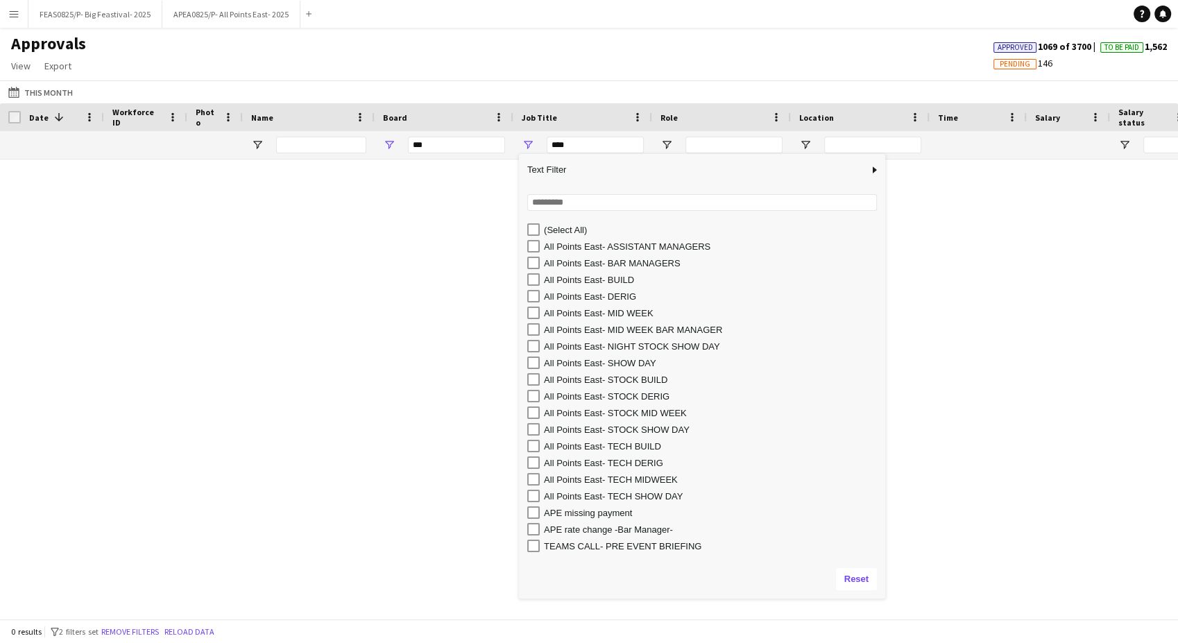
click at [621, 293] on div "All Points East- DERIG" at bounding box center [712, 296] width 337 height 10
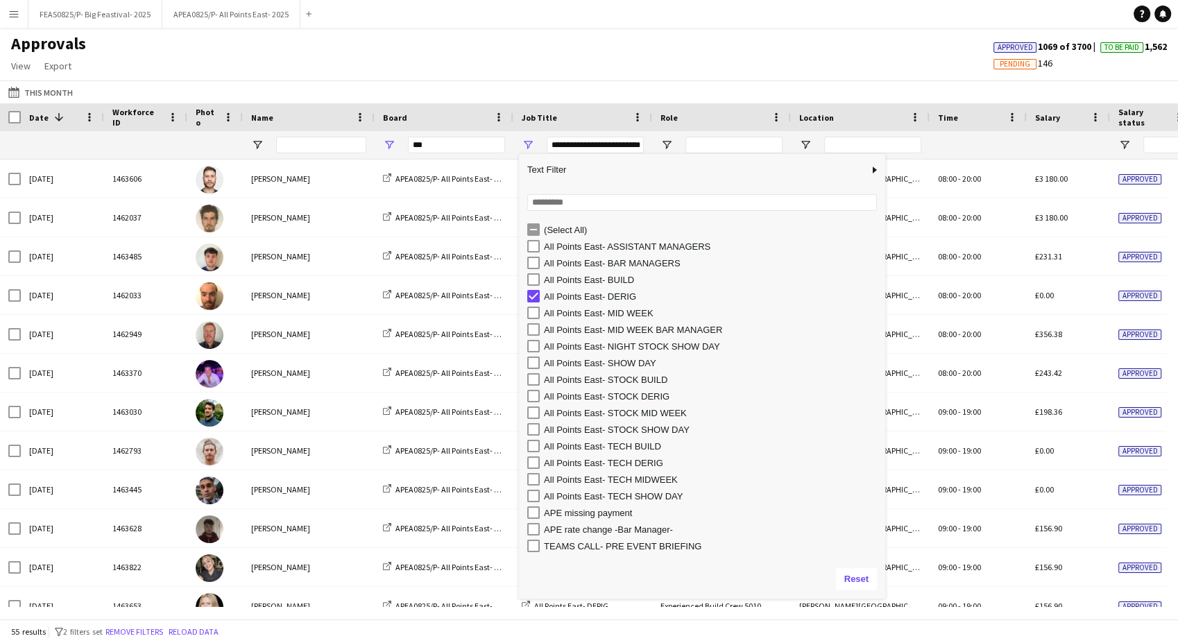
click at [622, 279] on div "All Points East- BUILD" at bounding box center [712, 280] width 337 height 10
click at [616, 381] on div "All Points East- STOCK BUILD" at bounding box center [712, 380] width 337 height 10
click at [621, 400] on div "All Points East- STOCK DERIG" at bounding box center [712, 396] width 337 height 10
click at [628, 446] on div "All Points East- TECH BUILD" at bounding box center [712, 446] width 337 height 10
click at [628, 466] on div "All Points East- TECH DERIG" at bounding box center [712, 463] width 337 height 10
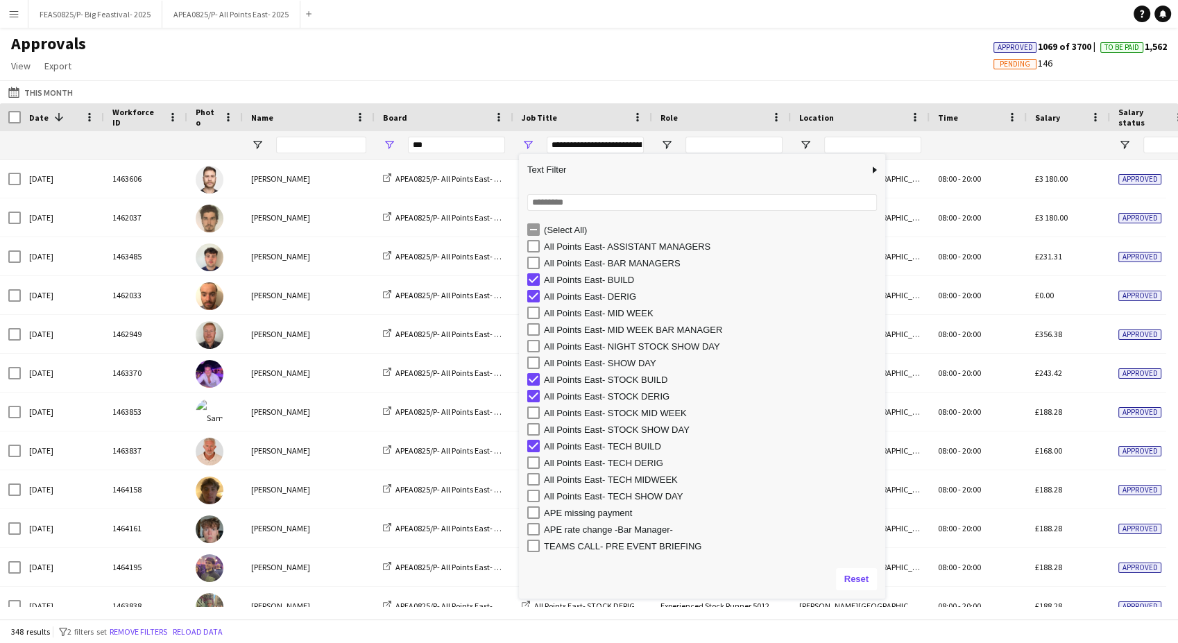
type input "**********"
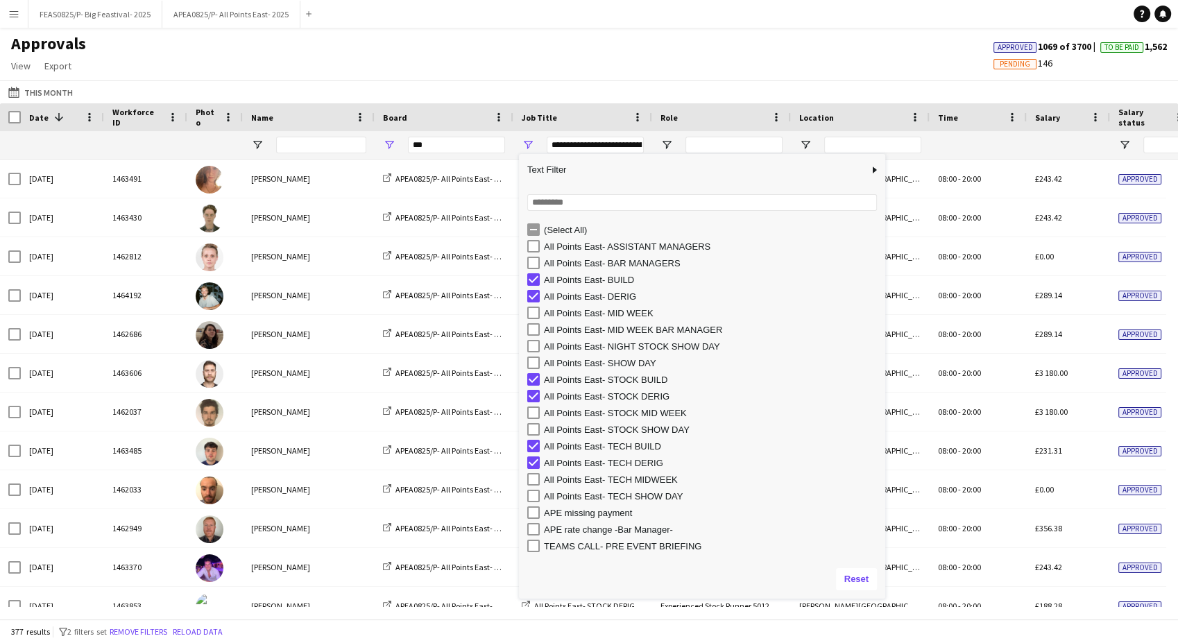
click at [560, 53] on div "Approvals View Customise view Customise filters Reset Filters Reset View Reset …" at bounding box center [589, 56] width 1178 height 47
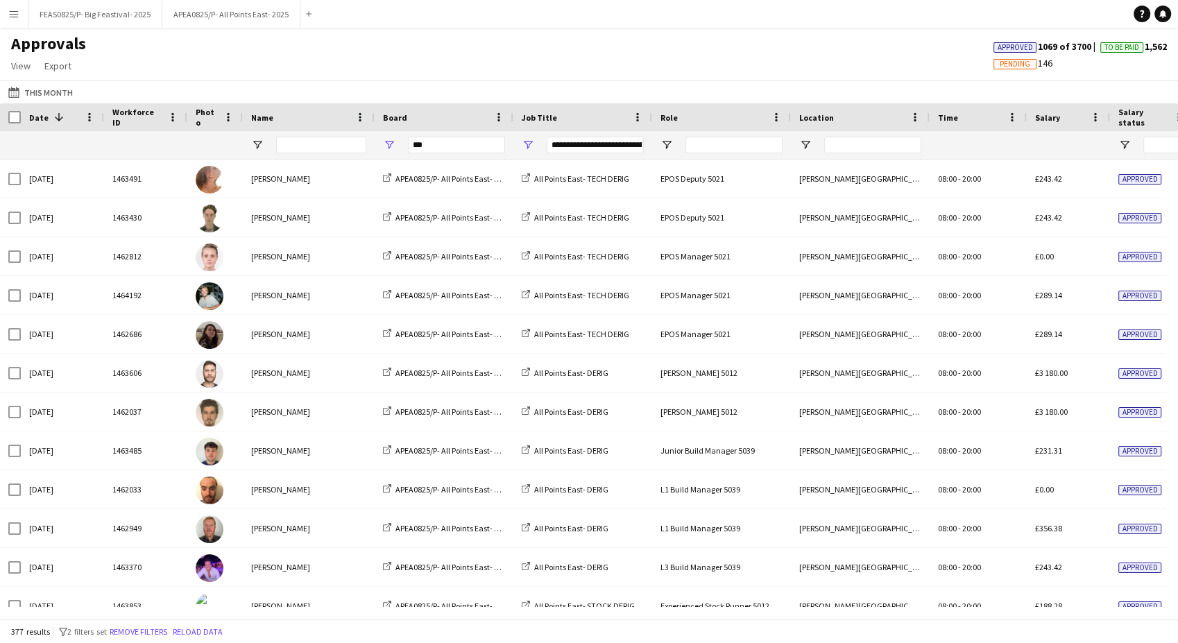
click at [491, 40] on div "Approvals View Customise view Customise filters Reset Filters Reset View Reset …" at bounding box center [589, 56] width 1178 height 47
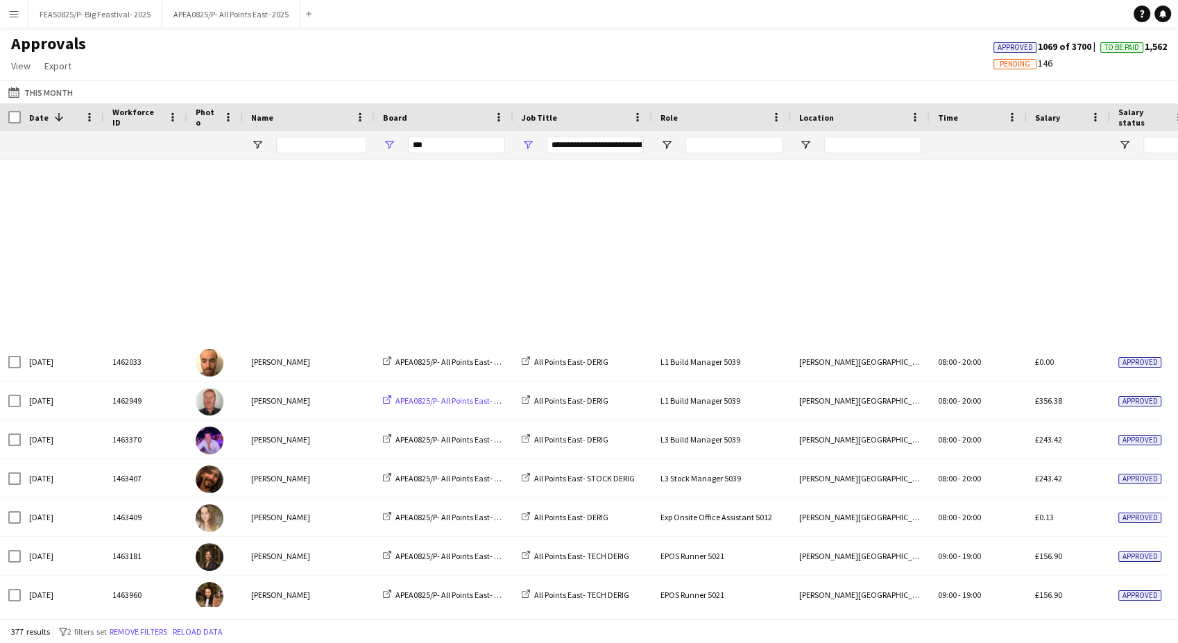
scroll to position [1464, 0]
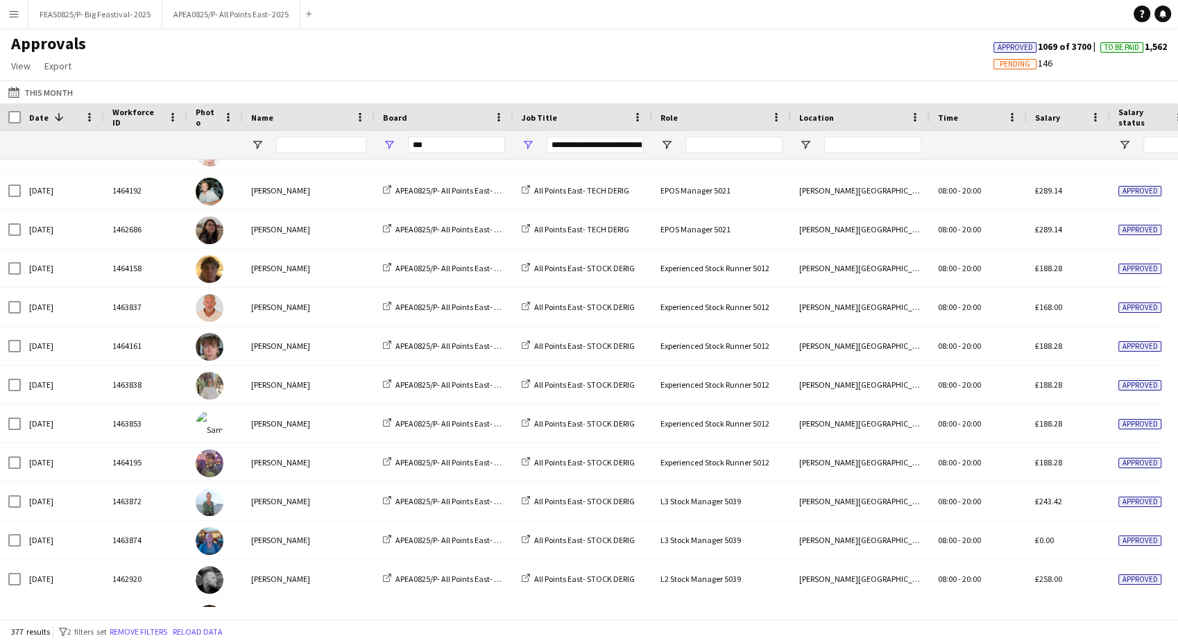
click at [309, 125] on div "Name" at bounding box center [300, 117] width 98 height 21
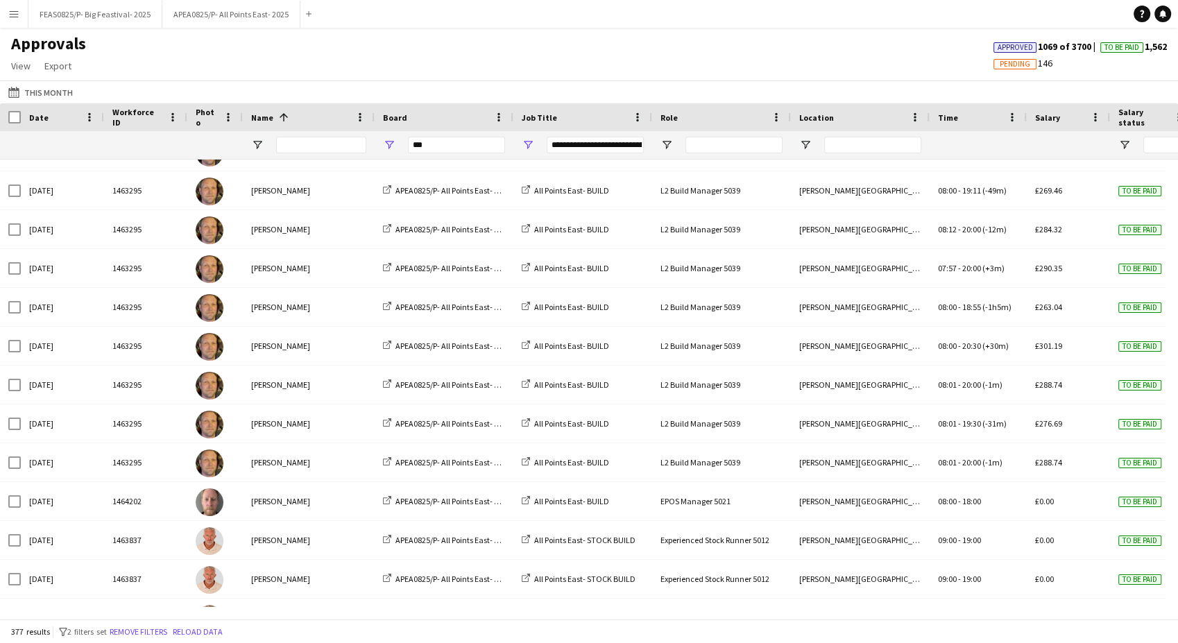
click at [50, 116] on div "Date" at bounding box center [54, 117] width 50 height 21
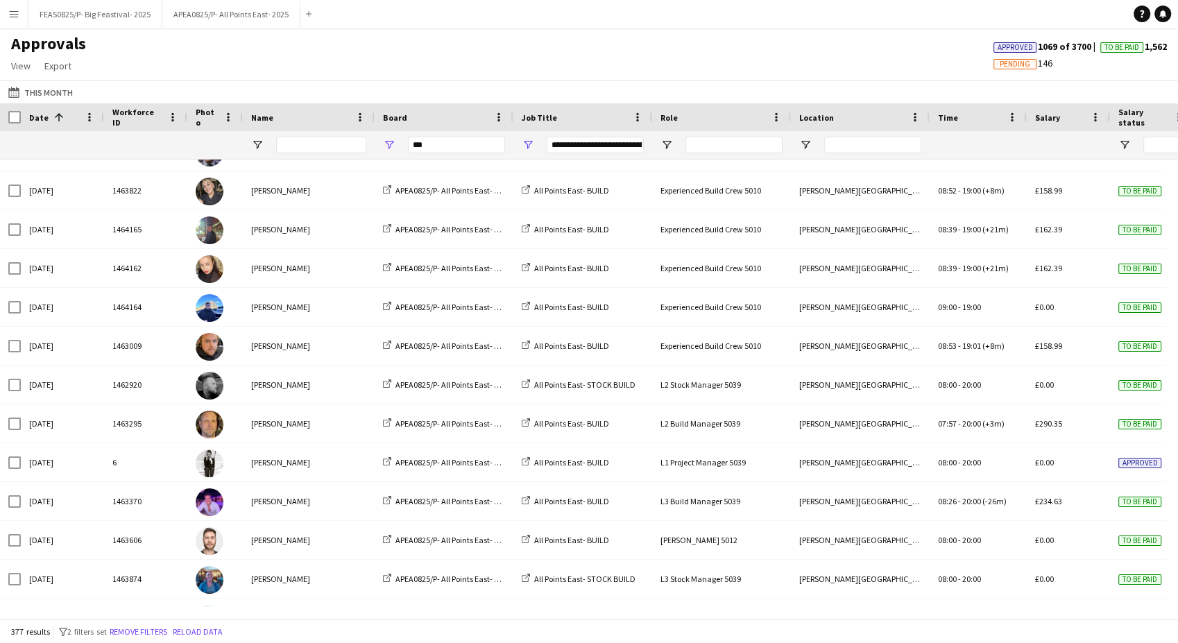
click at [322, 116] on div "Name" at bounding box center [300, 117] width 98 height 21
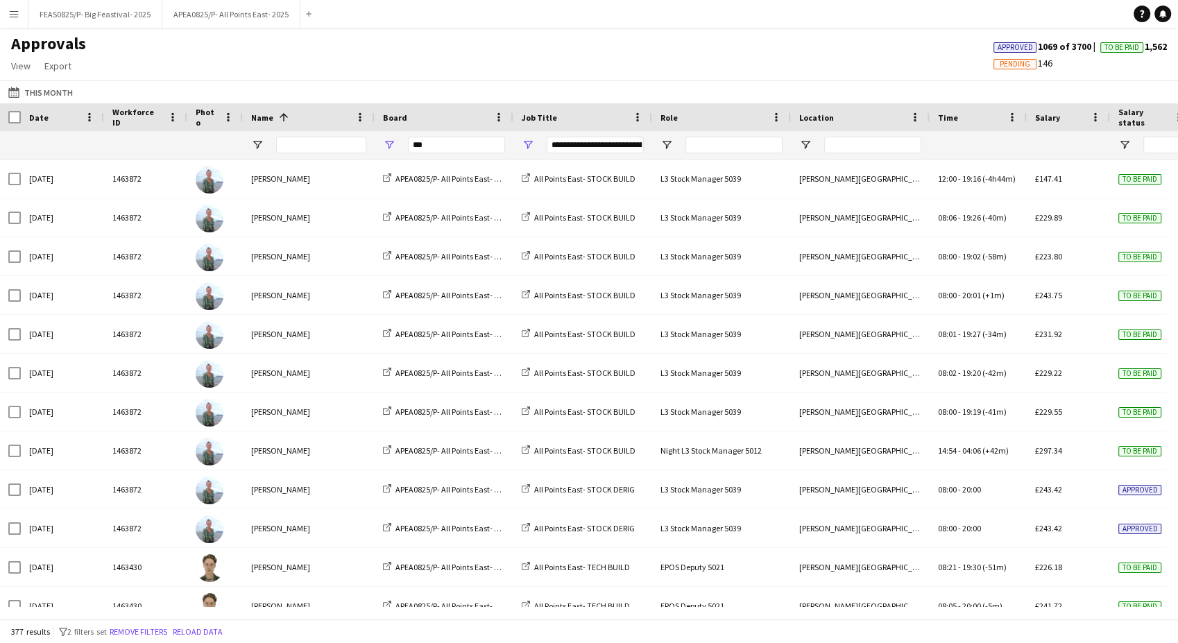
scroll to position [0, 0]
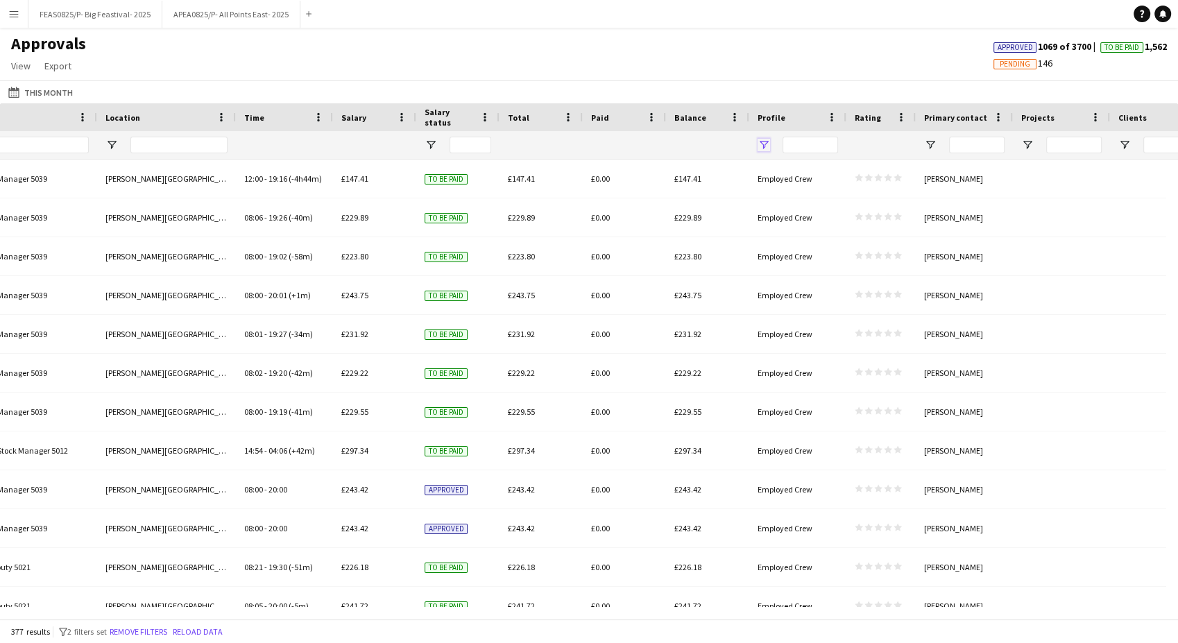
click at [757, 143] on span "Open Filter Menu" at bounding box center [763, 145] width 12 height 12
click at [791, 278] on div "Self-employed Crew" at bounding box center [834, 280] width 110 height 10
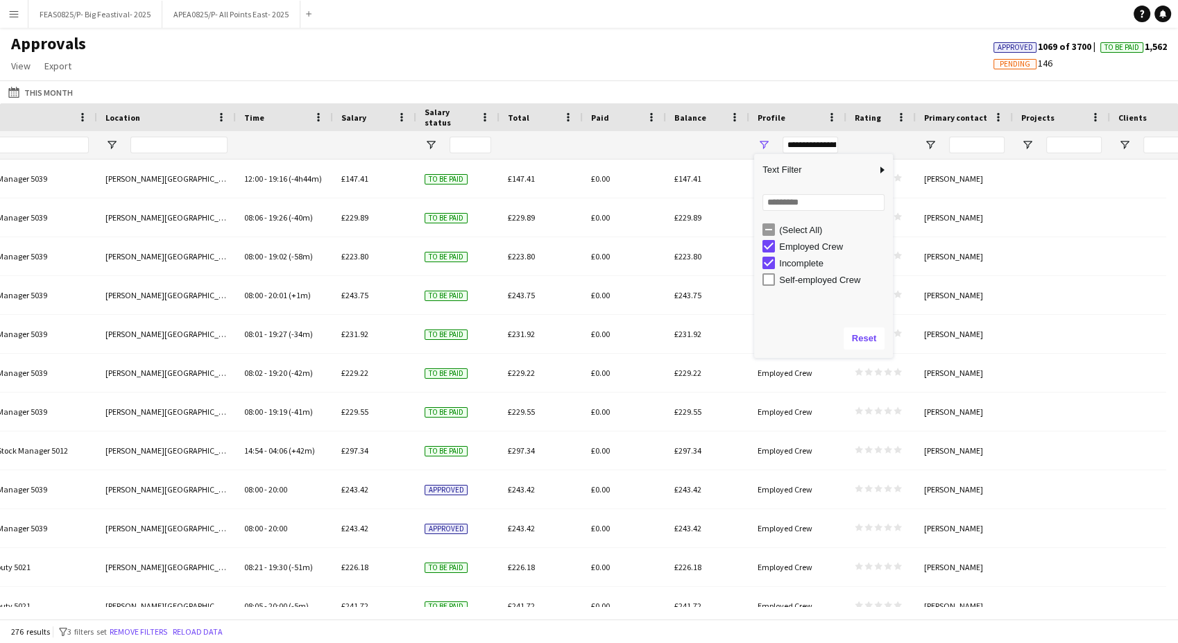
click at [791, 261] on div "Incomplete" at bounding box center [834, 263] width 110 height 10
type input "**********"
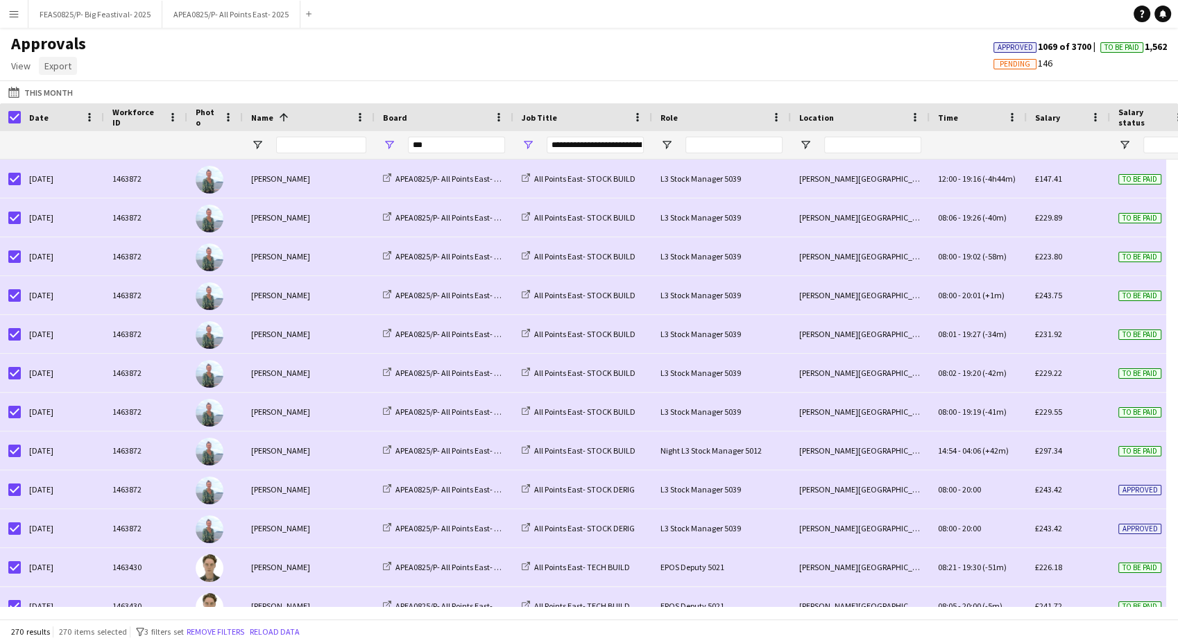
click at [46, 69] on span "Export" at bounding box center [57, 66] width 27 height 12
click at [105, 96] on span "Export as XLSX" at bounding box center [81, 95] width 60 height 12
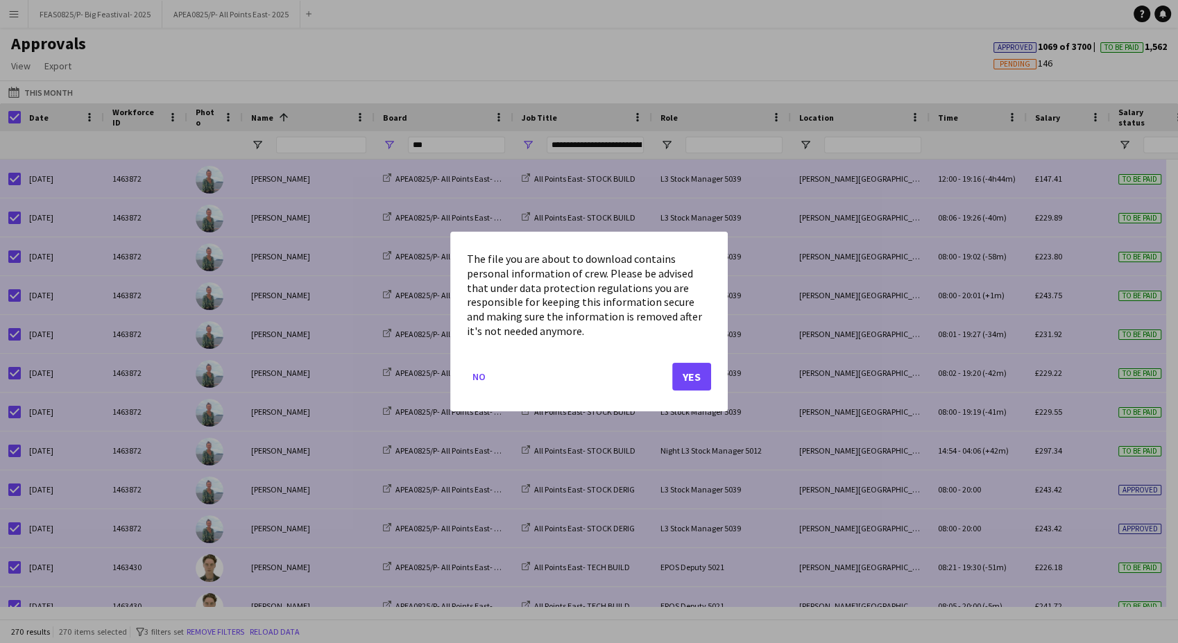
click at [711, 371] on div "The file you are about to download contains personal information of crew. Pleas…" at bounding box center [588, 322] width 277 height 180
click at [695, 379] on button "Yes" at bounding box center [691, 377] width 39 height 28
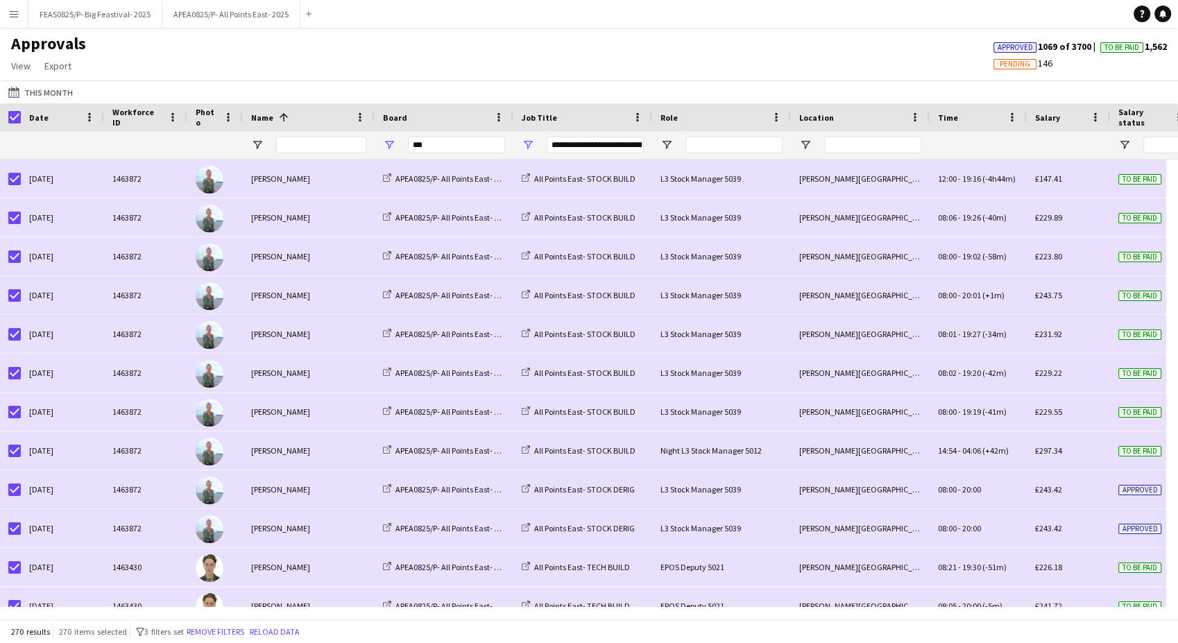
drag, startPoint x: 732, startPoint y: 56, endPoint x: 742, endPoint y: 64, distance: 12.9
click at [735, 57] on div "Approvals View Customise view Customise filters Reset Filters Reset View Reset …" at bounding box center [589, 56] width 1178 height 47
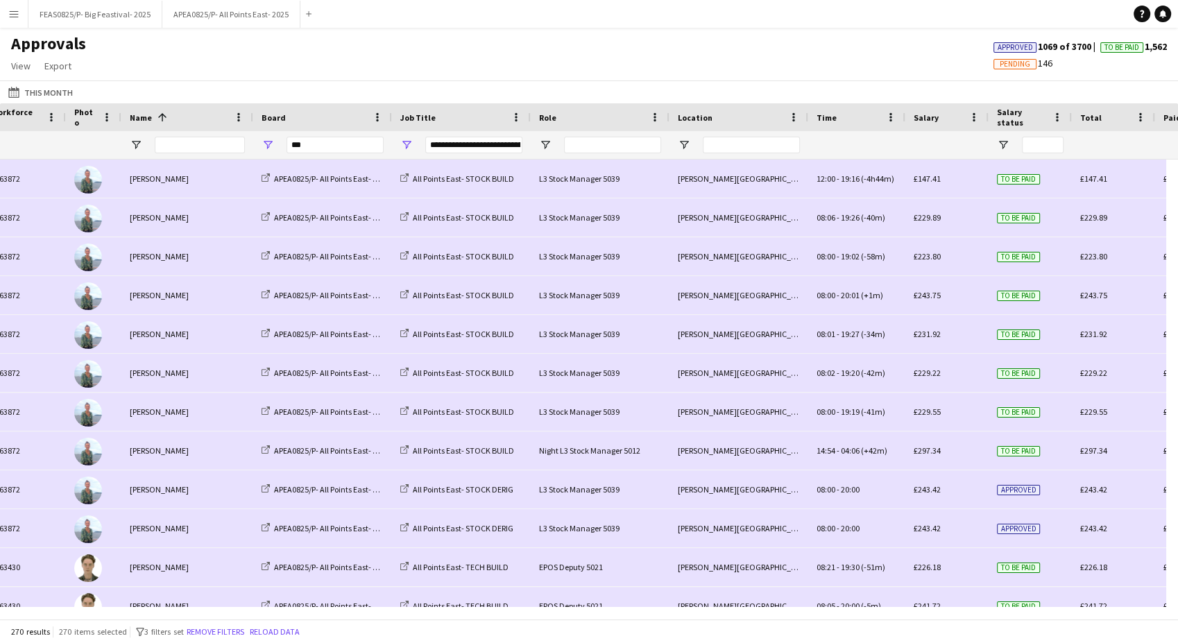
scroll to position [0, 234]
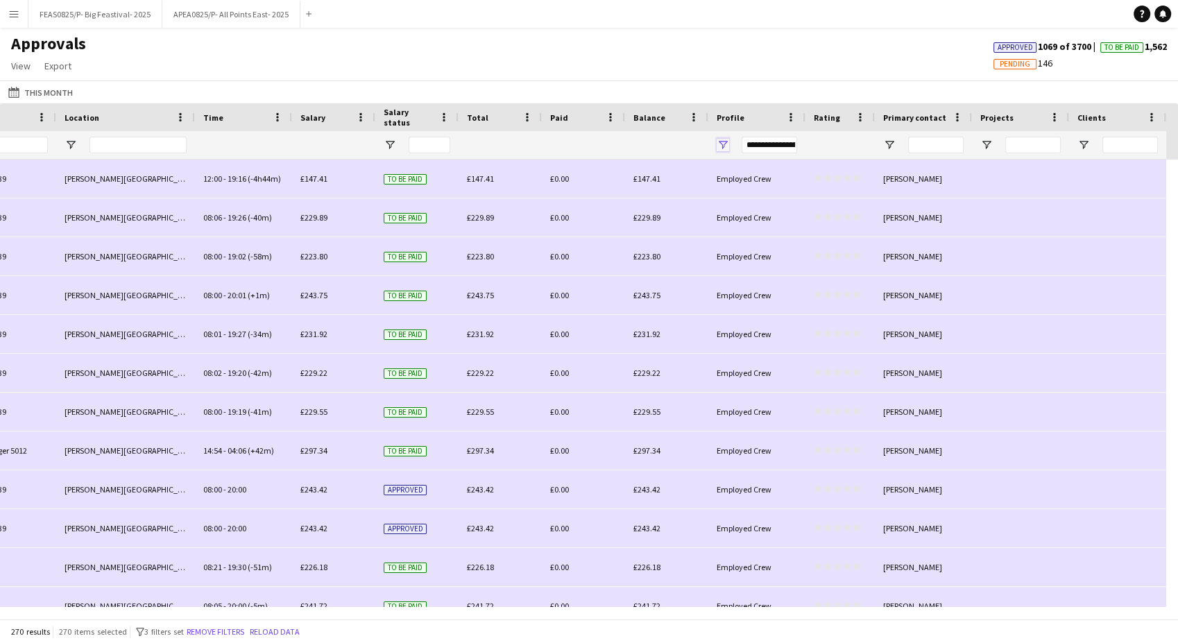
click at [722, 143] on span "Open Filter Menu" at bounding box center [722, 145] width 12 height 12
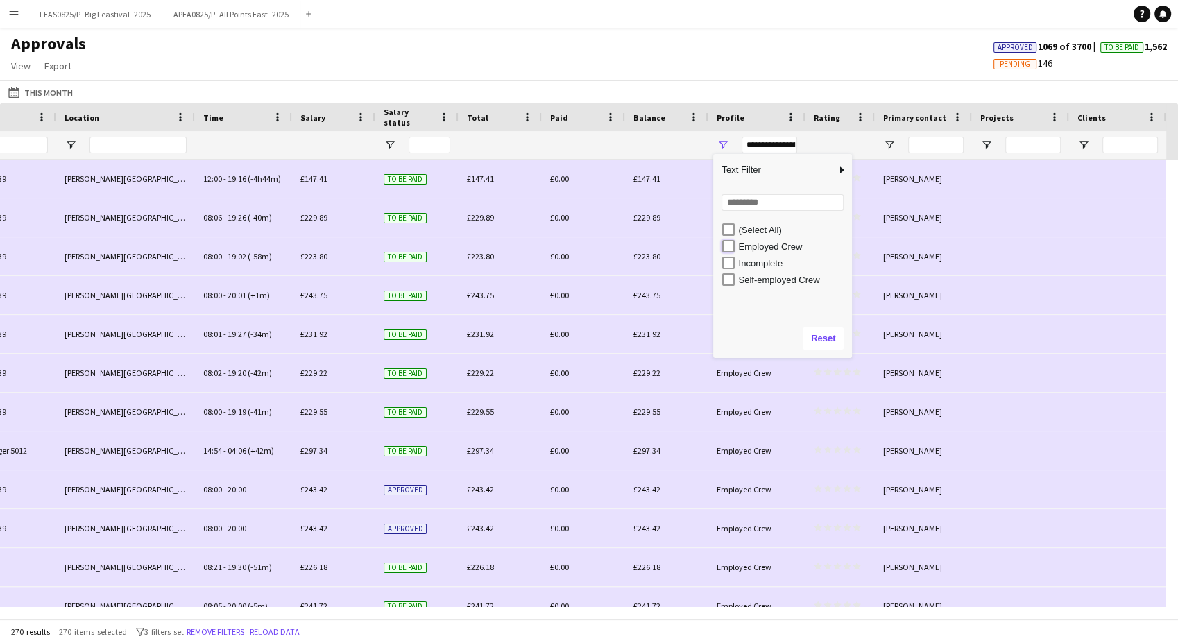
type input "***"
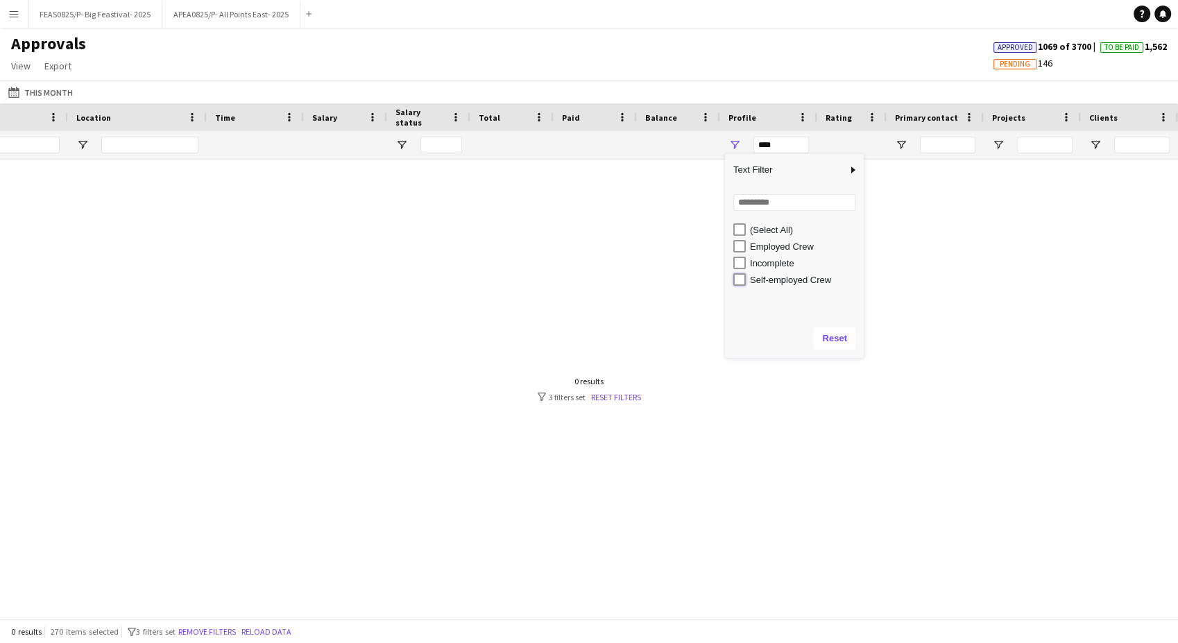
type input "**********"
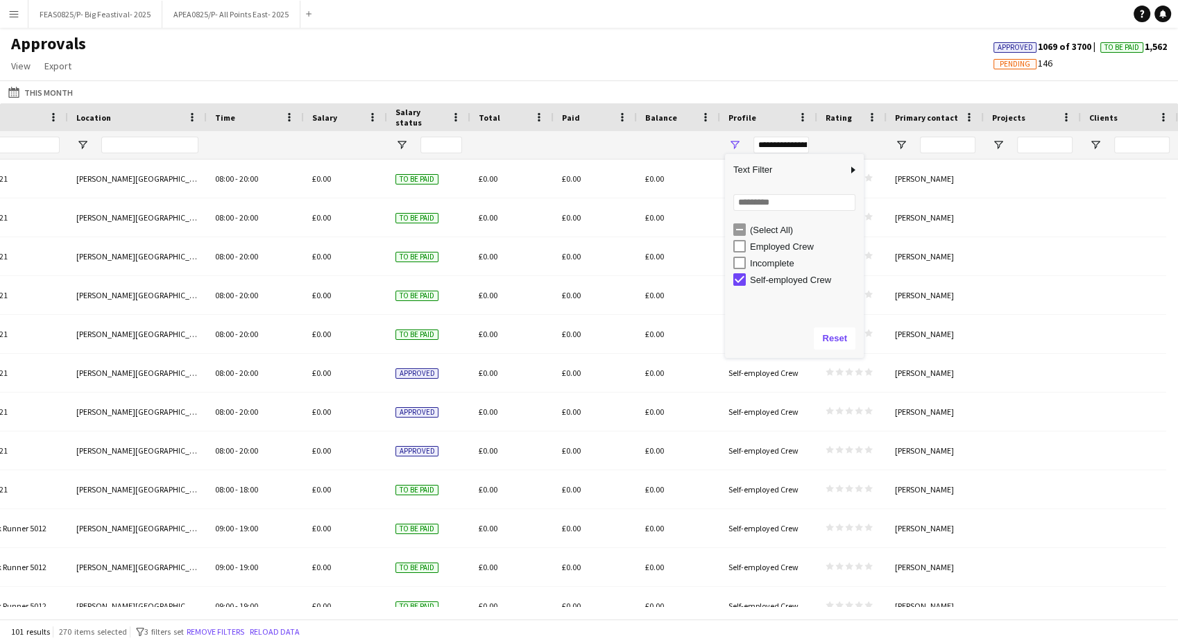
type input "**********"
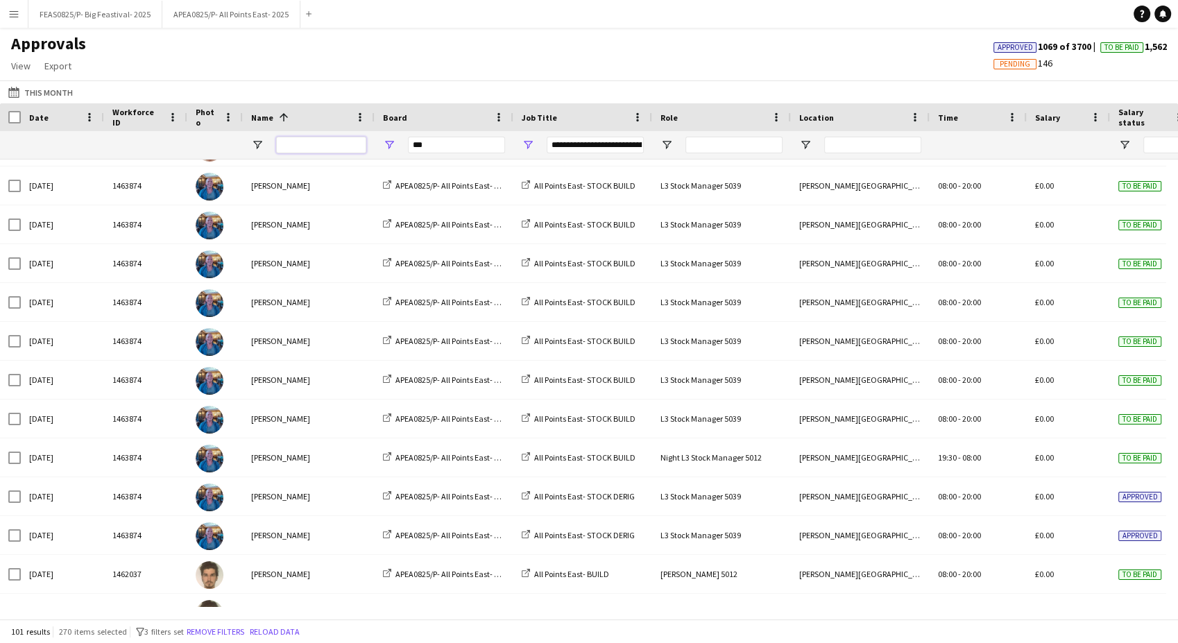
click at [365, 139] on input "Name Filter Input" at bounding box center [321, 145] width 90 height 17
type input "****"
type input "**********"
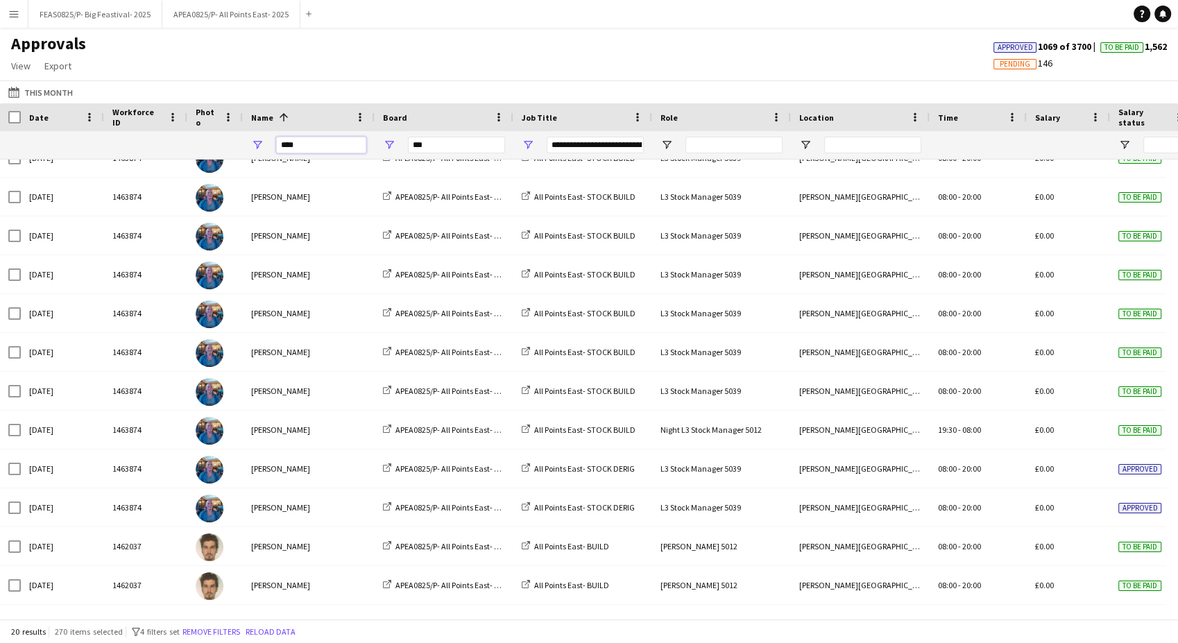
drag, startPoint x: 311, startPoint y: 144, endPoint x: 123, endPoint y: 128, distance: 188.6
click at [123, 128] on div "Job Title Role Location Time 1" at bounding box center [956, 131] width 1912 height 56
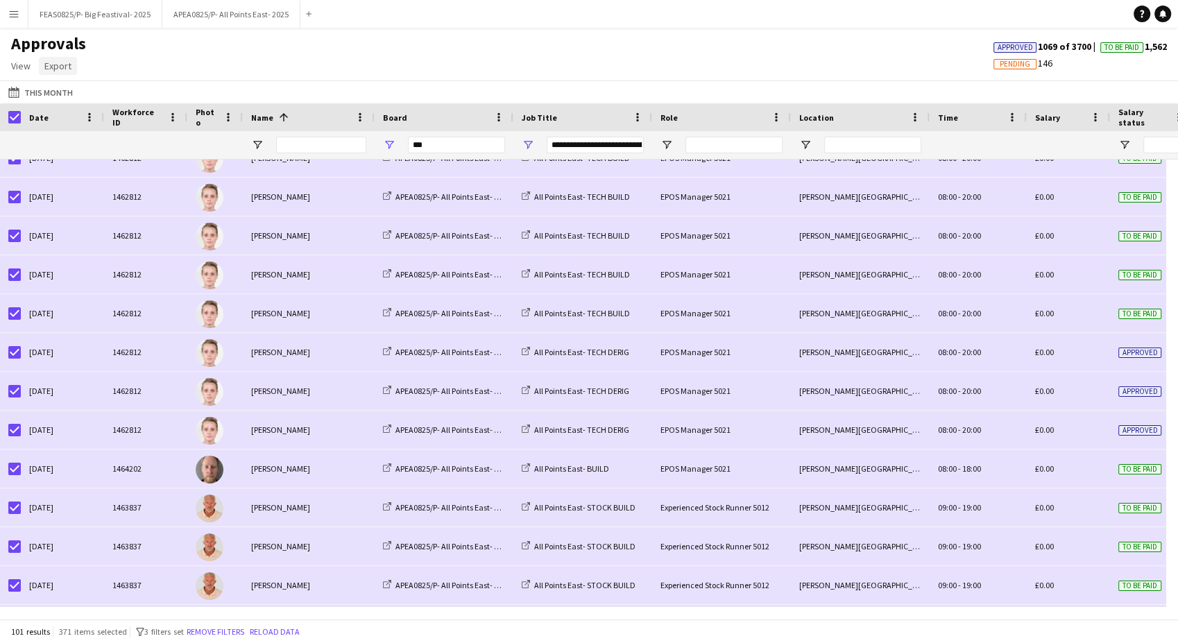
click at [72, 65] on link "Export" at bounding box center [58, 66] width 38 height 18
click at [103, 98] on span "Export as XLSX" at bounding box center [81, 95] width 60 height 12
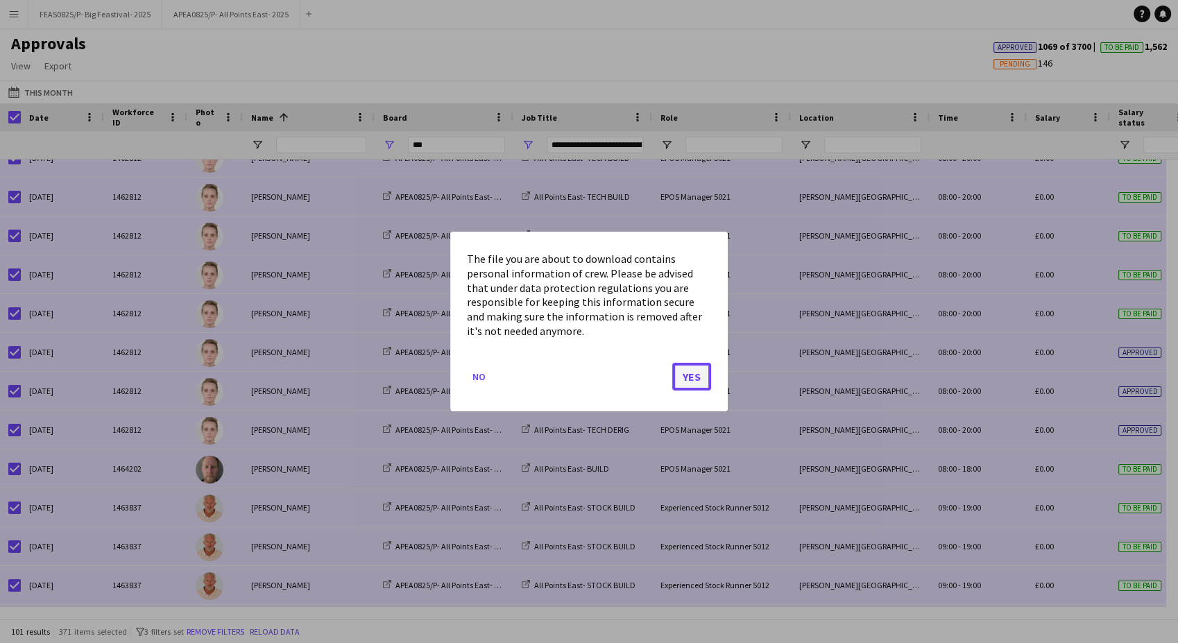
click at [685, 375] on button "Yes" at bounding box center [691, 377] width 39 height 28
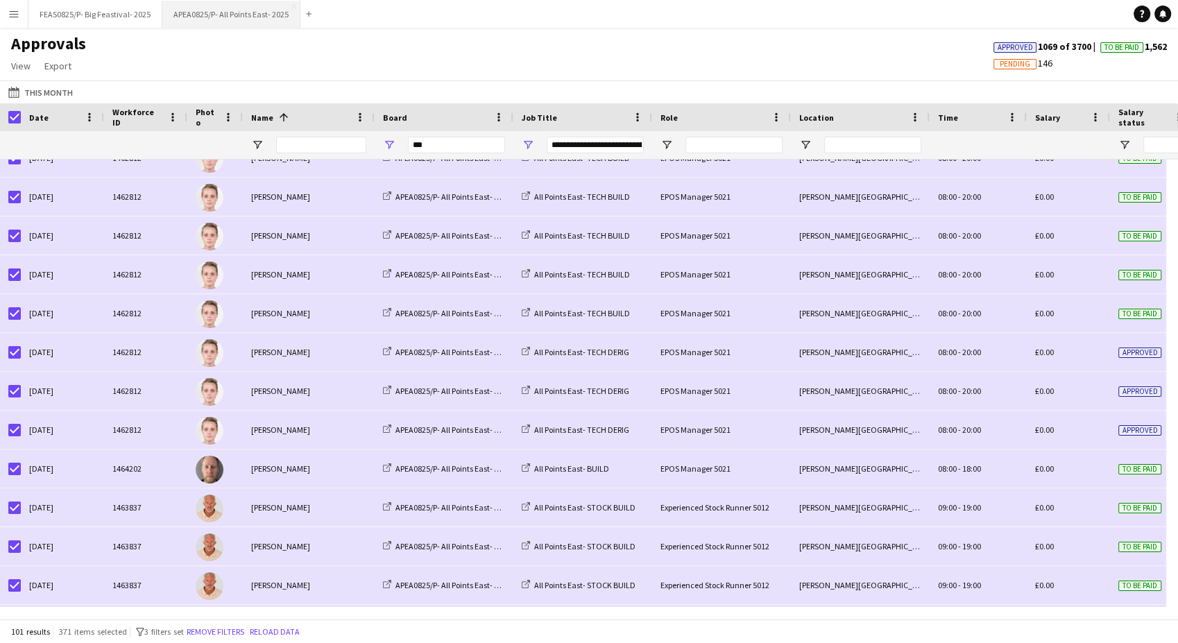
scroll to position [21, 0]
click at [50, 92] on button "21-07-2025 This Month" at bounding box center [41, 92] width 70 height 17
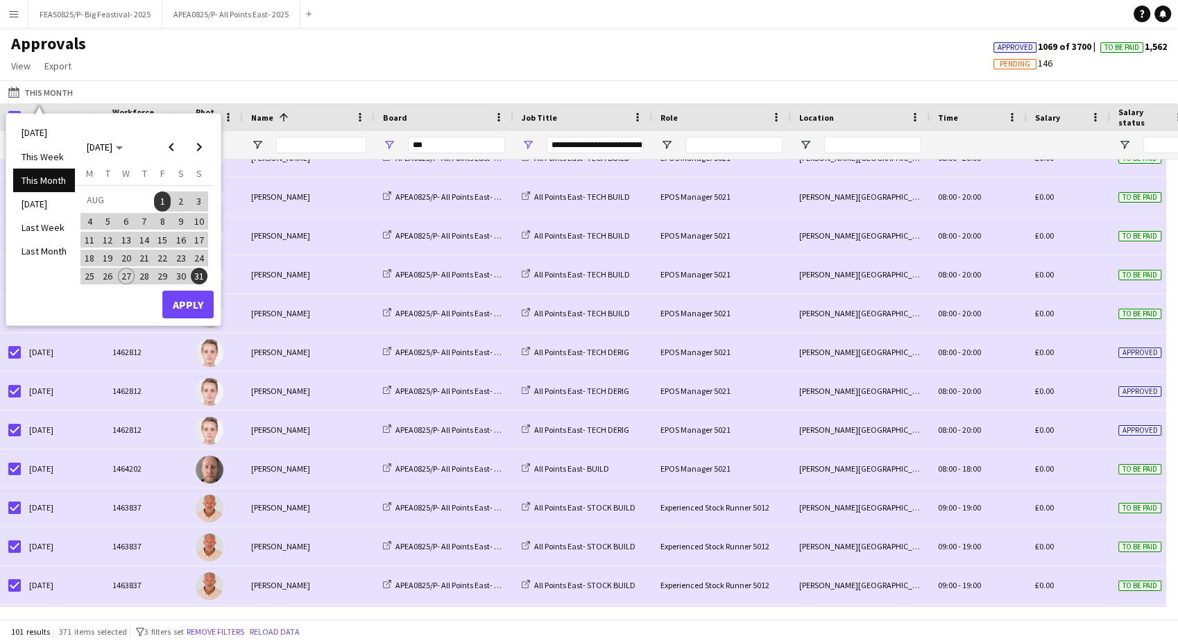
click at [110, 277] on span "26" at bounding box center [108, 276] width 17 height 17
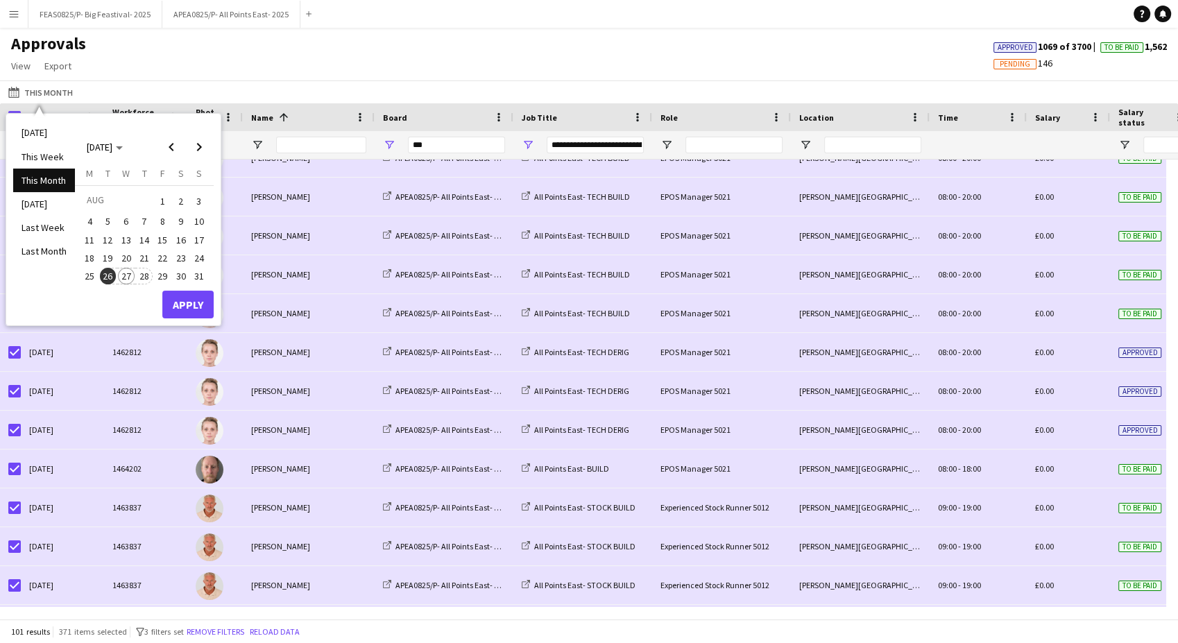
click at [150, 277] on span "28" at bounding box center [144, 276] width 17 height 17
click at [191, 302] on button "Apply" at bounding box center [187, 305] width 51 height 28
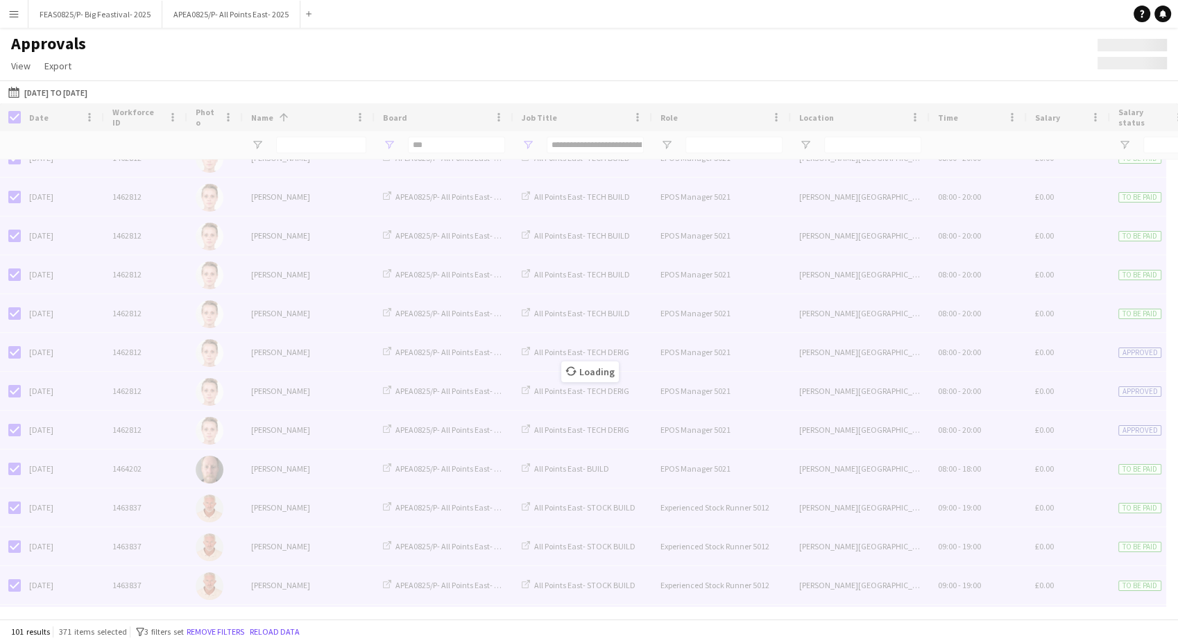
type input "**********"
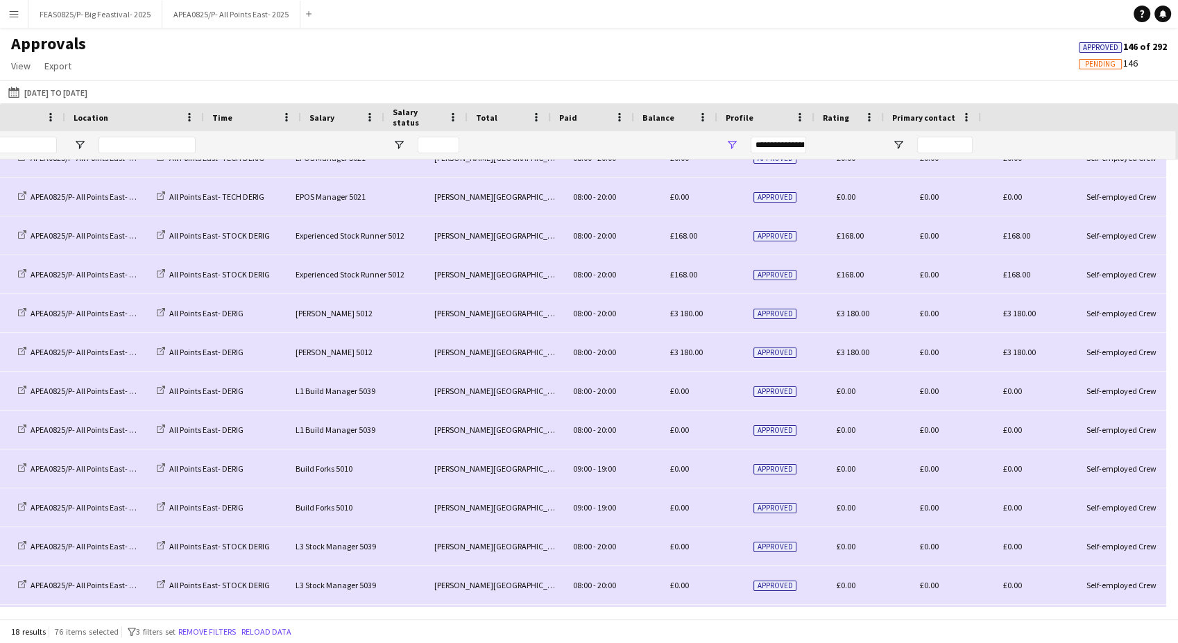
scroll to position [0, 725]
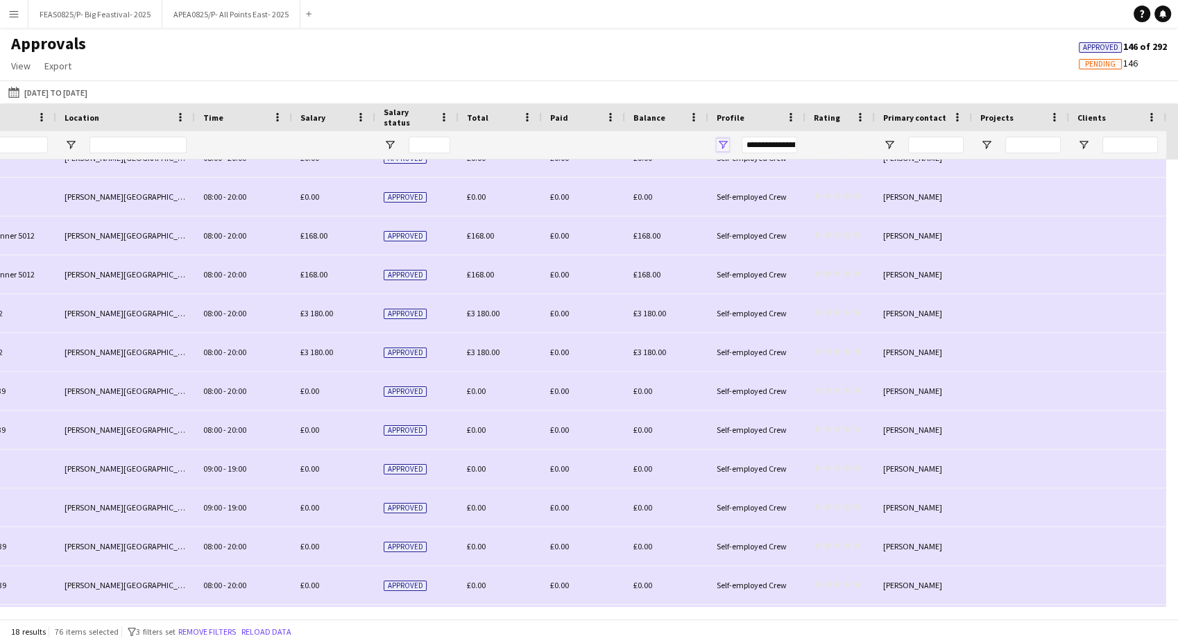
click at [718, 145] on span "Open Filter Menu" at bounding box center [722, 145] width 12 height 12
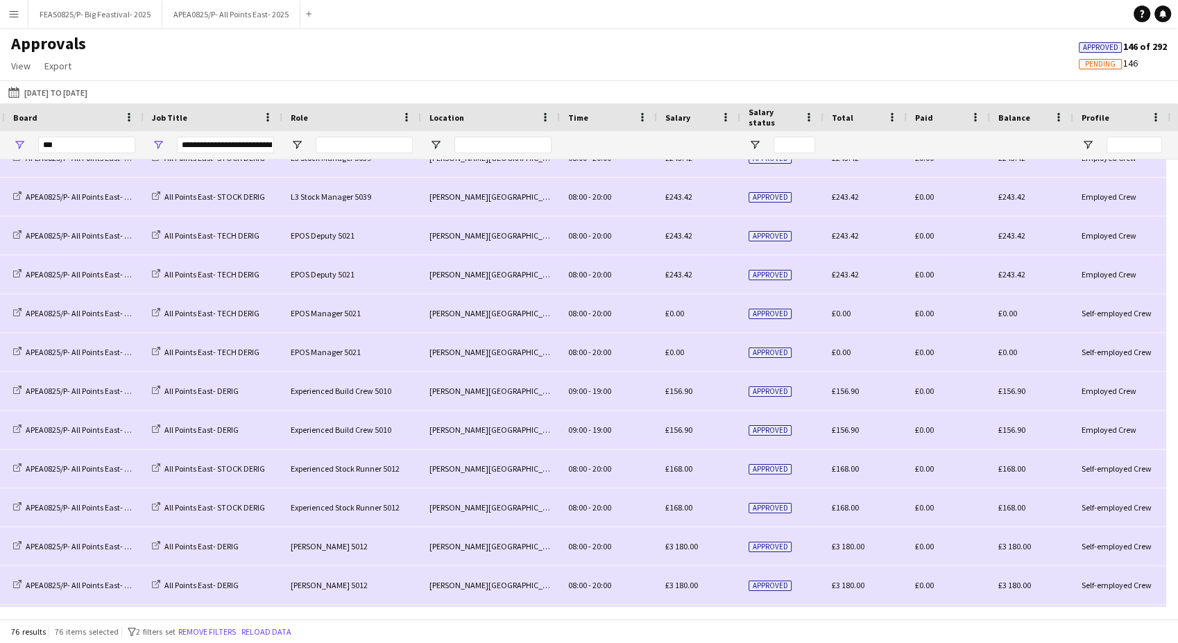
scroll to position [0, 132]
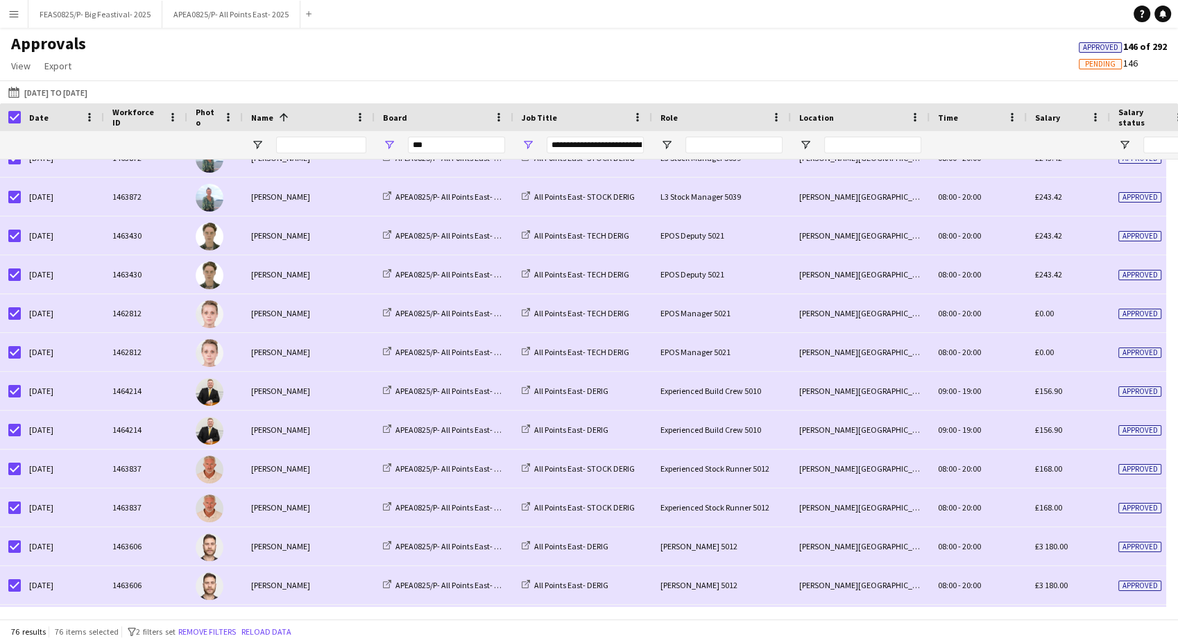
click at [58, 113] on div "Date" at bounding box center [54, 117] width 50 height 21
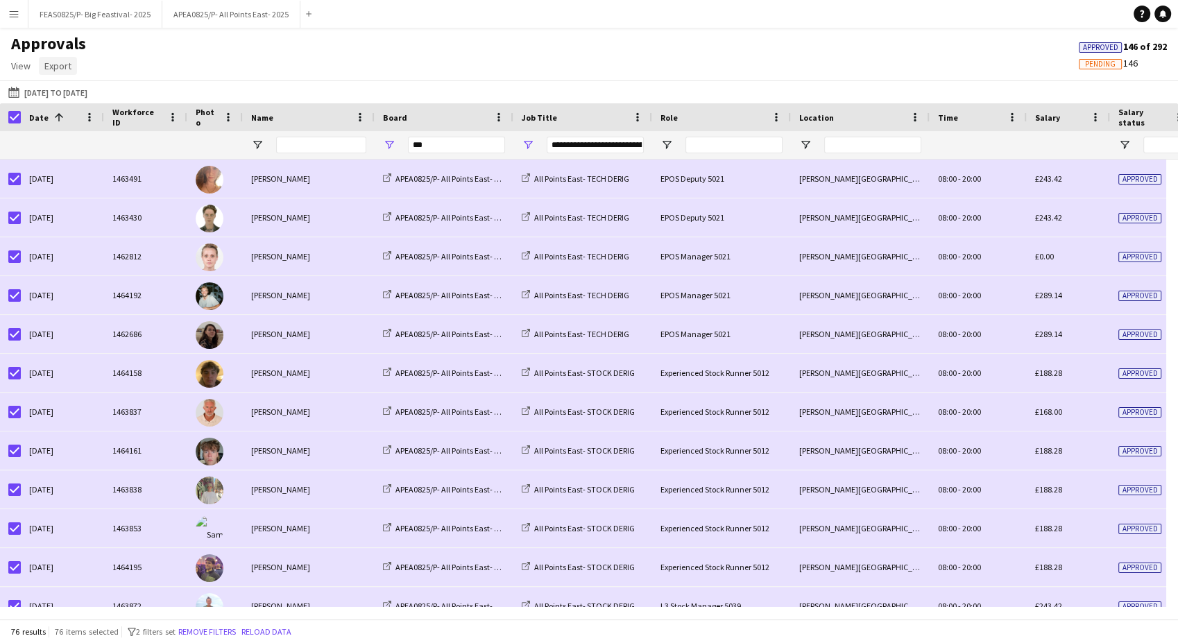
click at [58, 71] on link "Export" at bounding box center [58, 66] width 38 height 18
click at [75, 86] on link "Export as XLSX" at bounding box center [88, 95] width 97 height 29
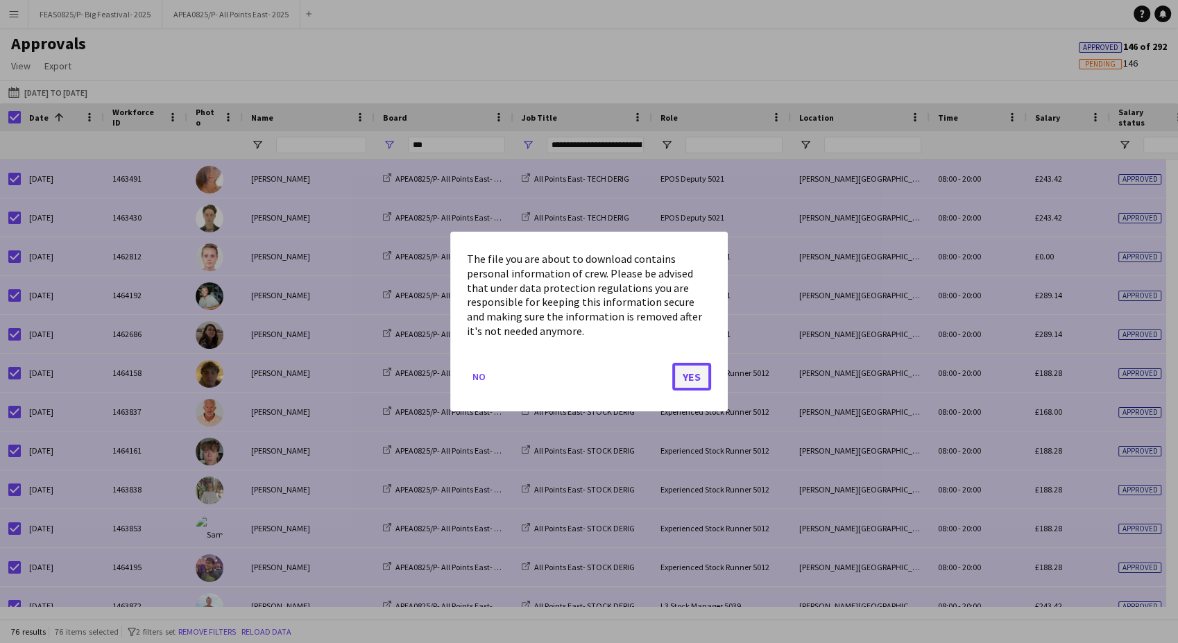
click at [696, 368] on button "Yes" at bounding box center [691, 377] width 39 height 28
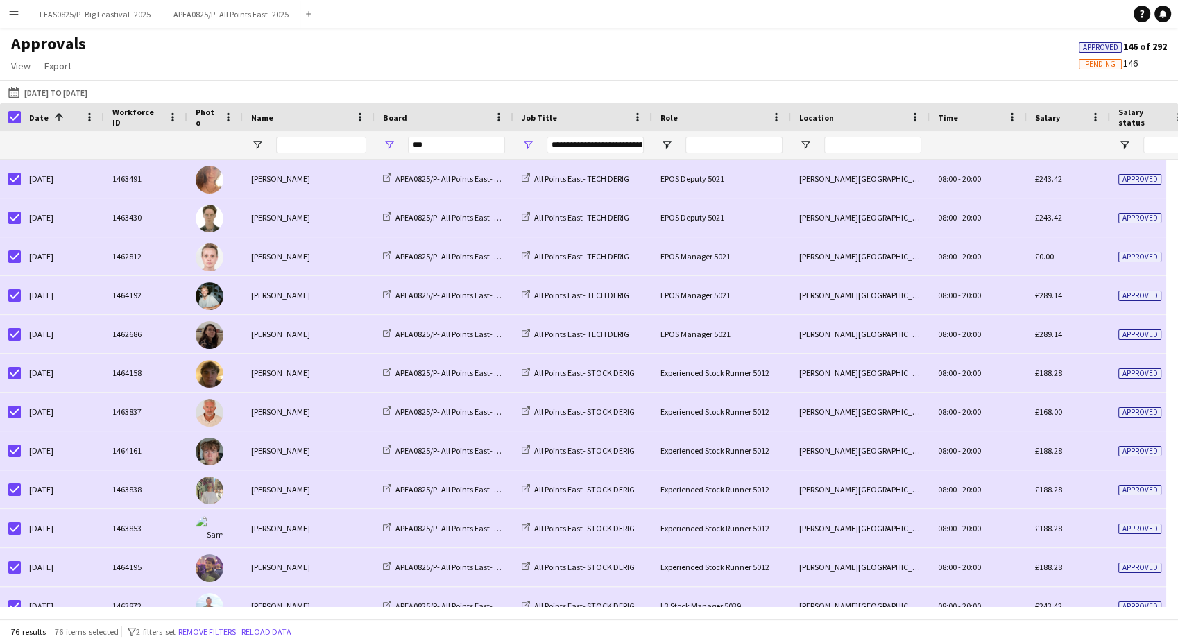
click at [569, 139] on div "**********" at bounding box center [594, 145] width 97 height 17
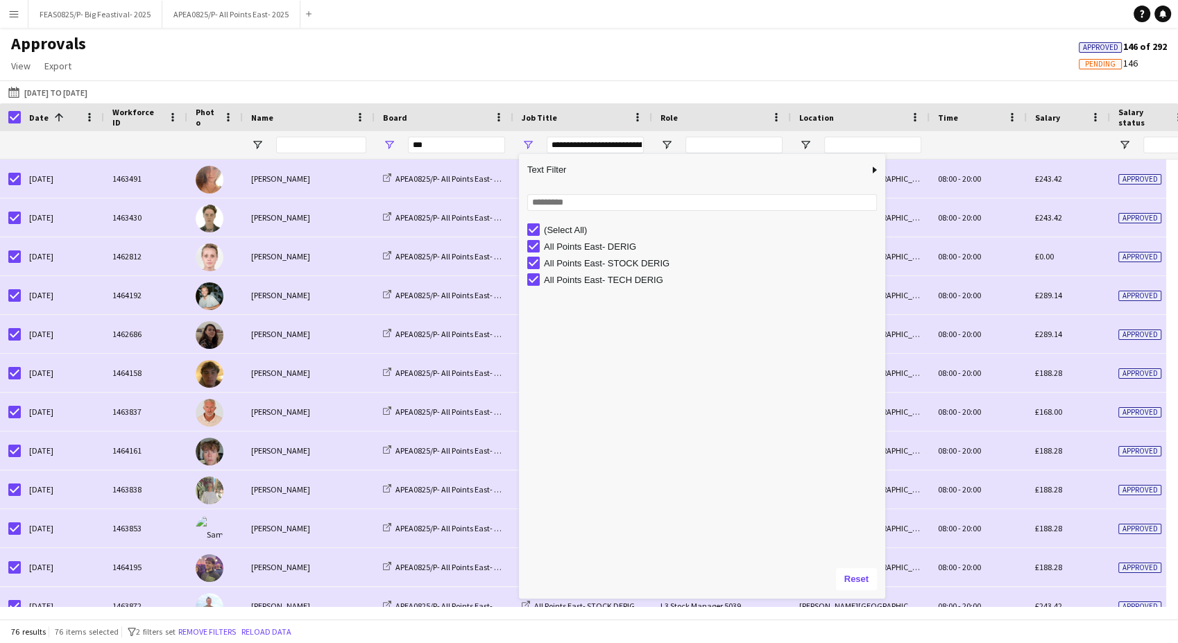
click at [598, 67] on div "Approvals View Customise view Customise filters Reset Filters Reset View Reset …" at bounding box center [589, 56] width 1178 height 47
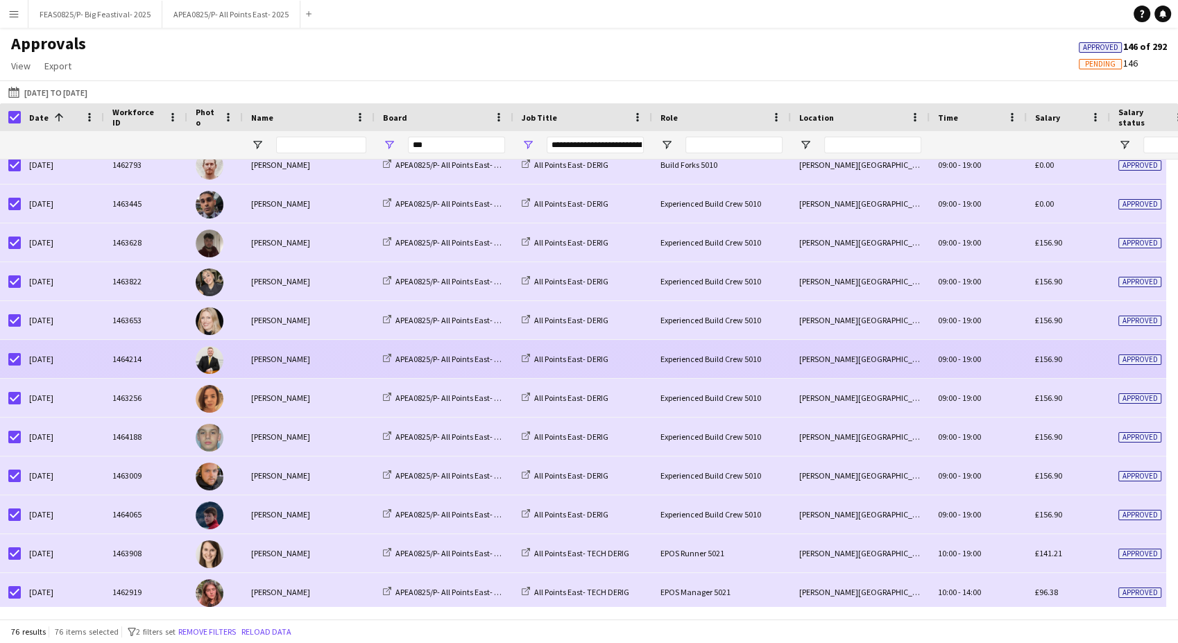
scroll to position [2504, 0]
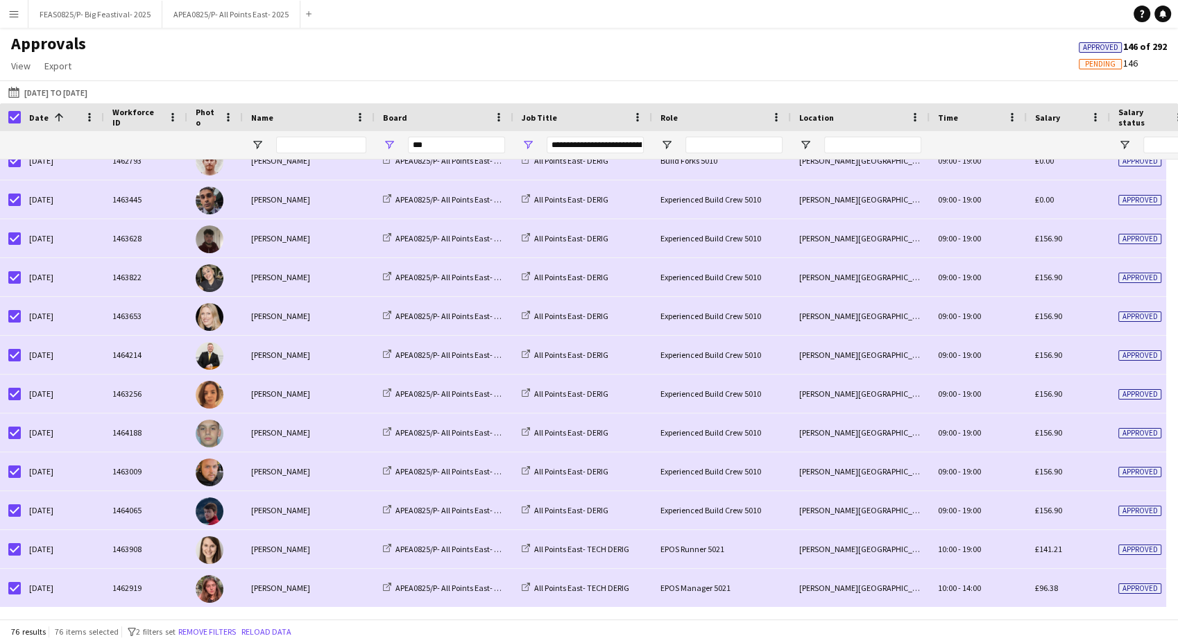
click at [21, 15] on button "Menu" at bounding box center [14, 14] width 28 height 28
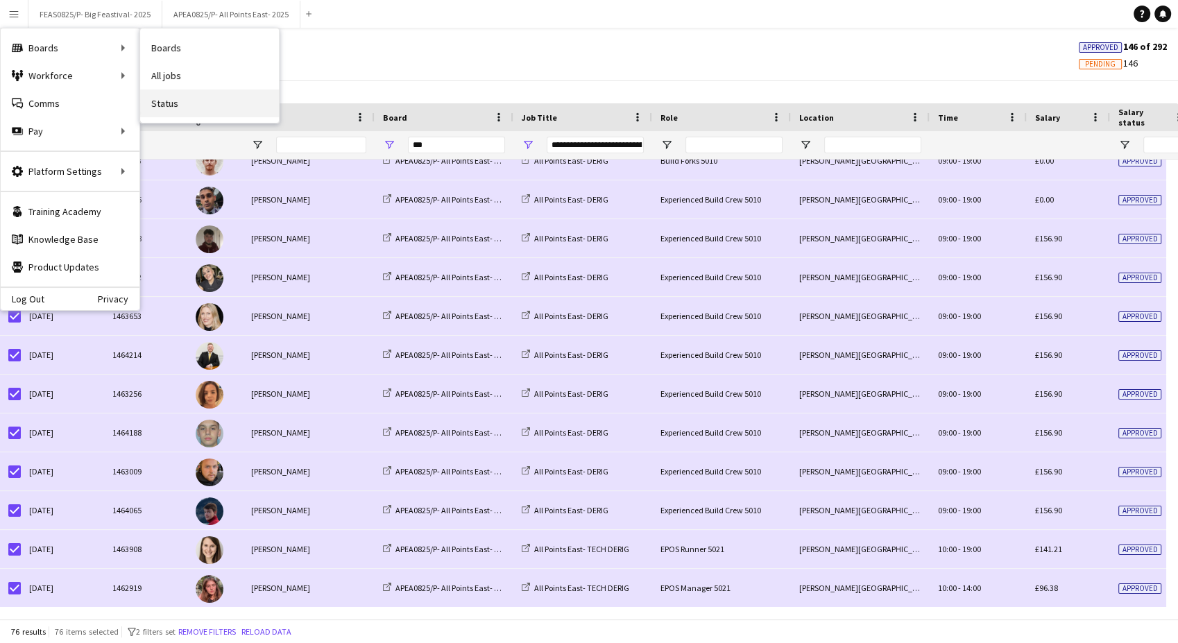
click at [184, 103] on link "Status" at bounding box center [209, 103] width 139 height 28
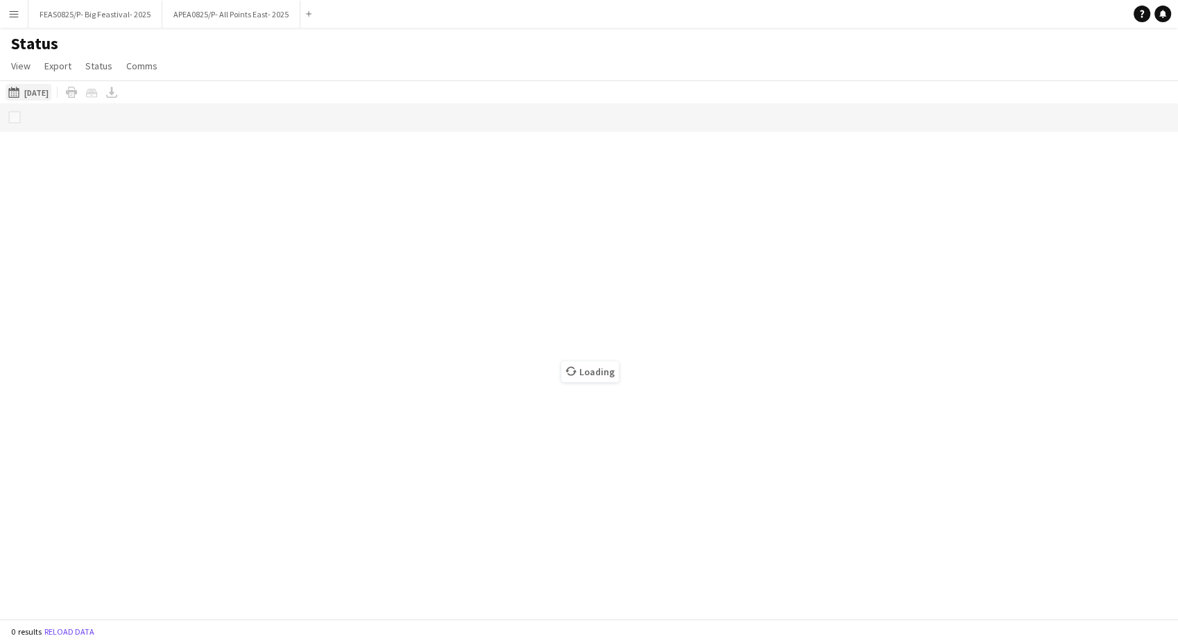
click at [48, 87] on button "27-08-2025 to 02-09-2025 Yesterday" at bounding box center [29, 92] width 46 height 17
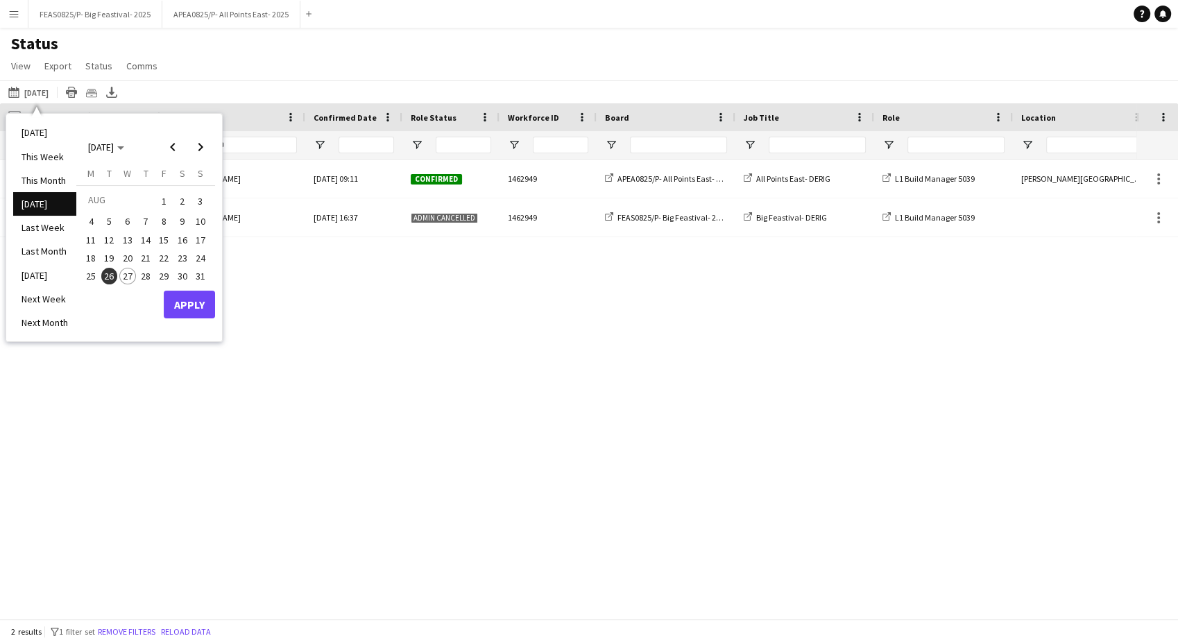
click at [112, 279] on span "26" at bounding box center [109, 276] width 17 height 17
click at [201, 279] on span "31" at bounding box center [200, 276] width 17 height 17
click at [195, 304] on button "Apply" at bounding box center [189, 305] width 51 height 28
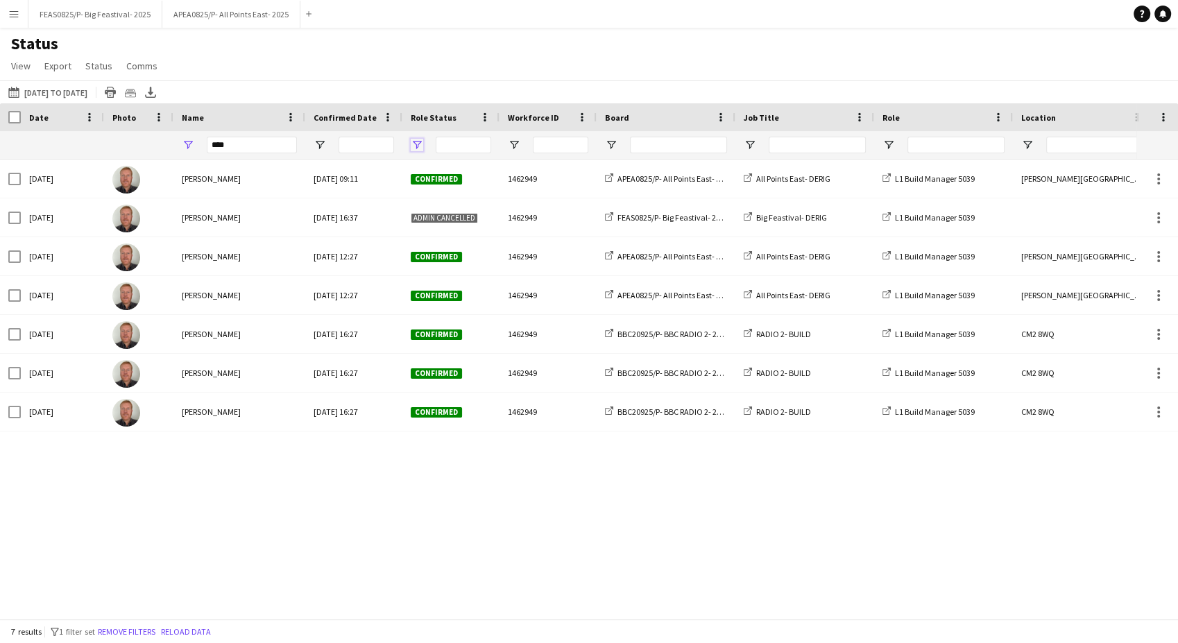
click at [416, 149] on span "Open Filter Menu" at bounding box center [417, 145] width 12 height 12
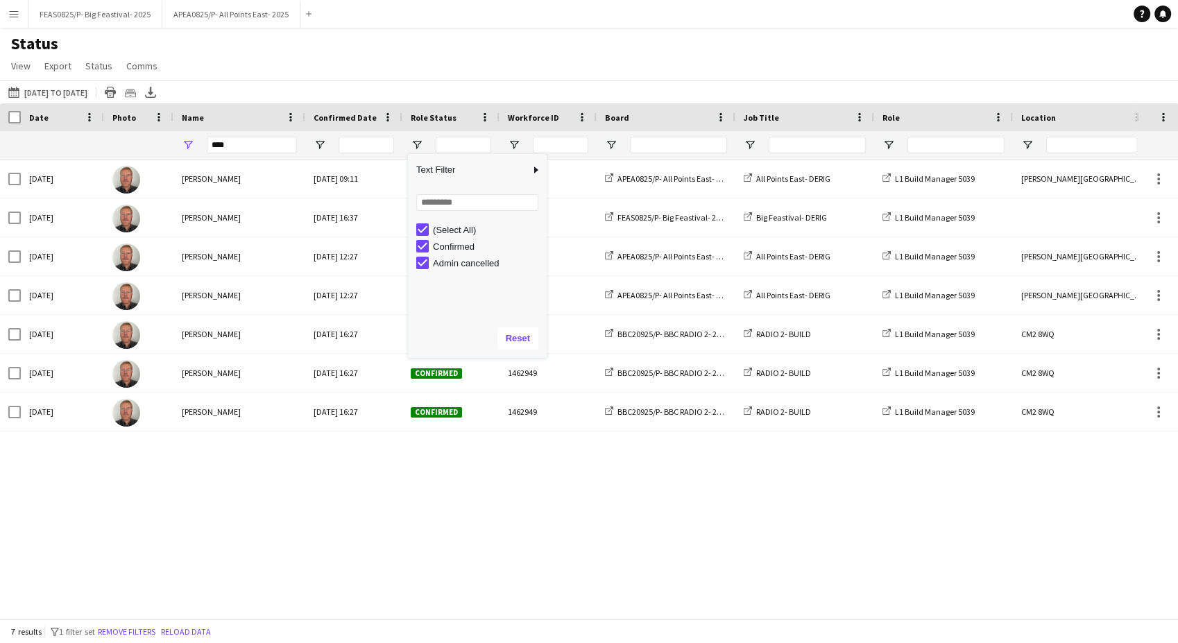
click at [466, 221] on div "(Select All) Confirmed Admin cancelled" at bounding box center [477, 269] width 139 height 100
click at [466, 227] on div "(Select All)" at bounding box center [488, 230] width 110 height 10
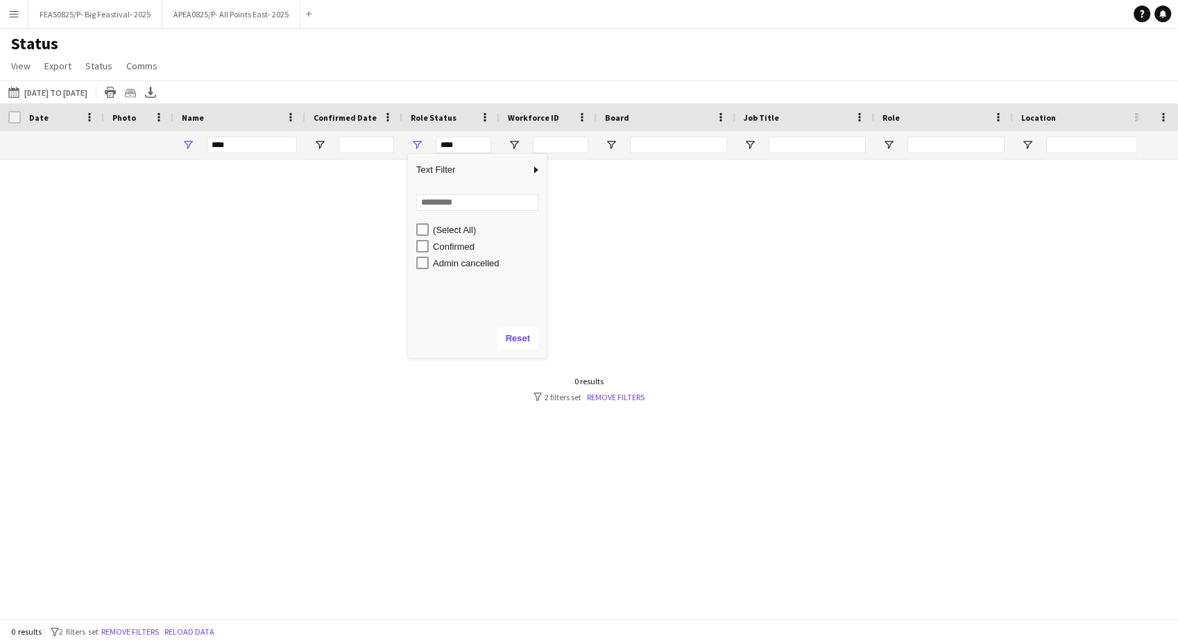
click at [453, 251] on div "Confirmed" at bounding box center [488, 246] width 110 height 10
type input "**********"
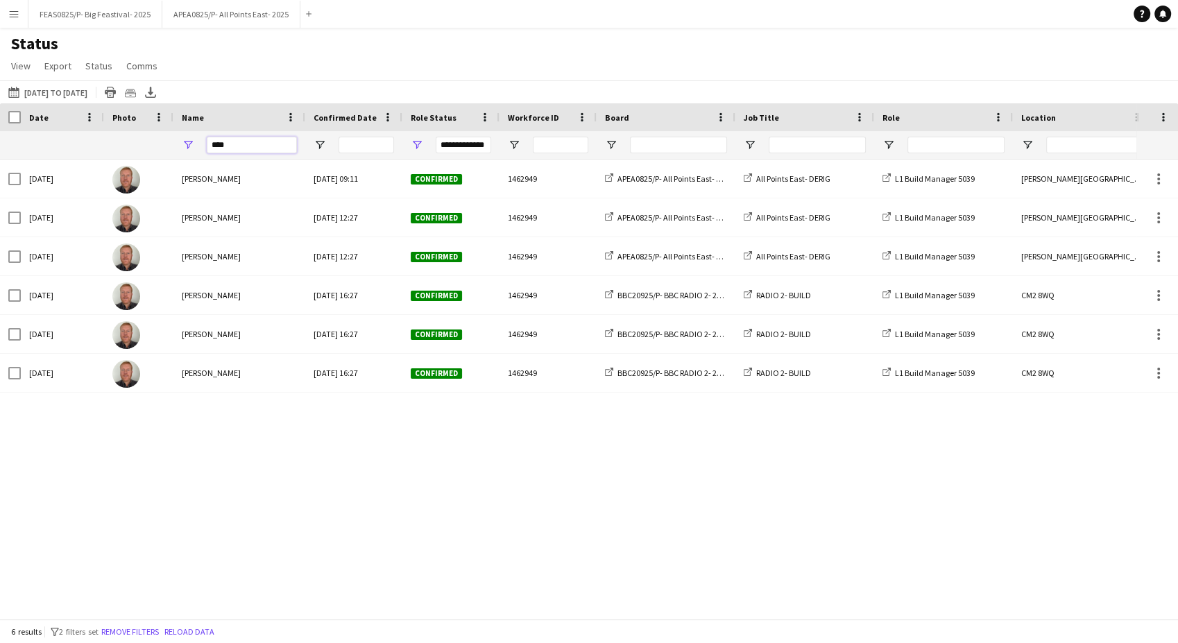
drag, startPoint x: 237, startPoint y: 146, endPoint x: 123, endPoint y: 149, distance: 114.5
click at [123, 149] on div "**********" at bounding box center [1026, 145] width 2053 height 28
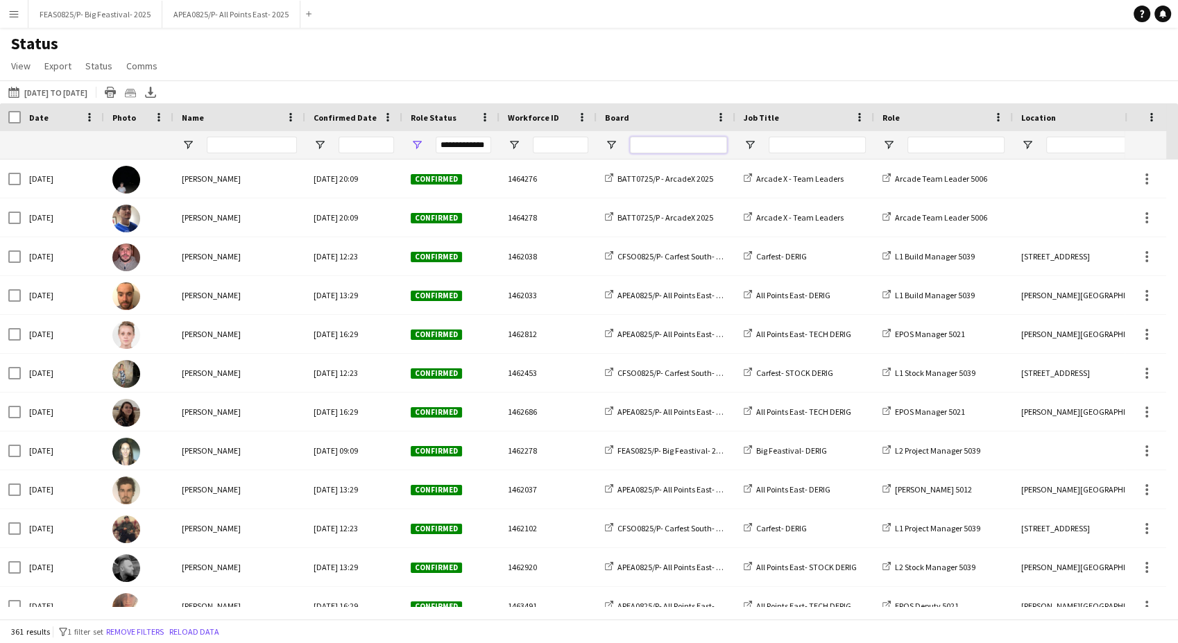
click at [716, 139] on input "Board Filter Input" at bounding box center [678, 145] width 97 height 17
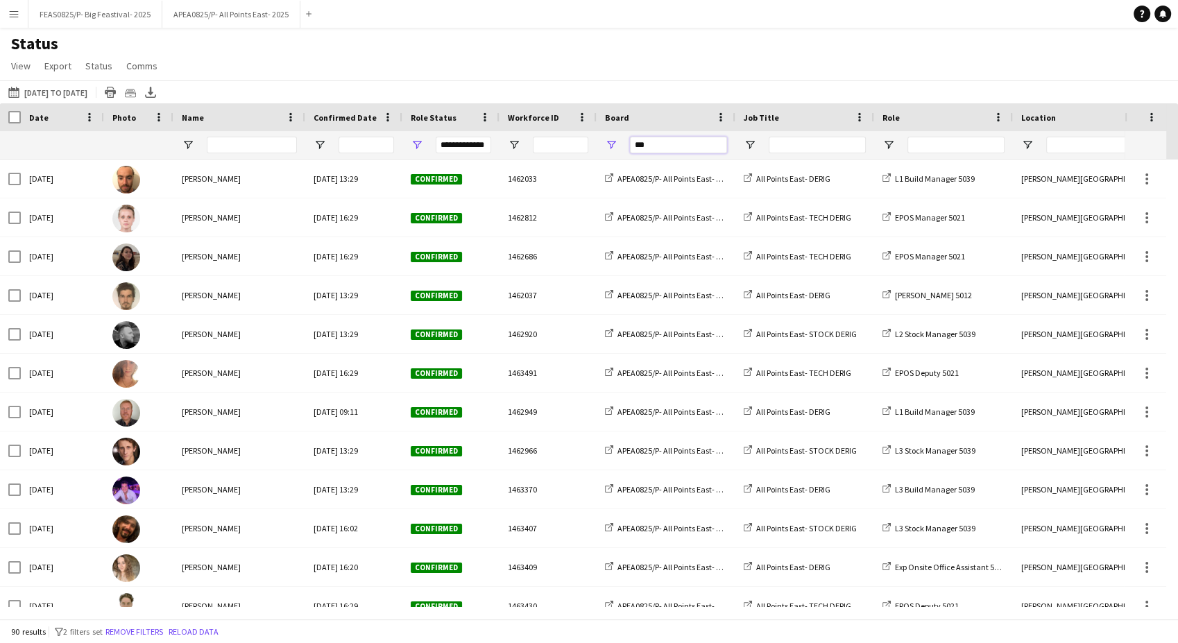
type input "***"
click at [61, 113] on div "Date" at bounding box center [54, 117] width 50 height 21
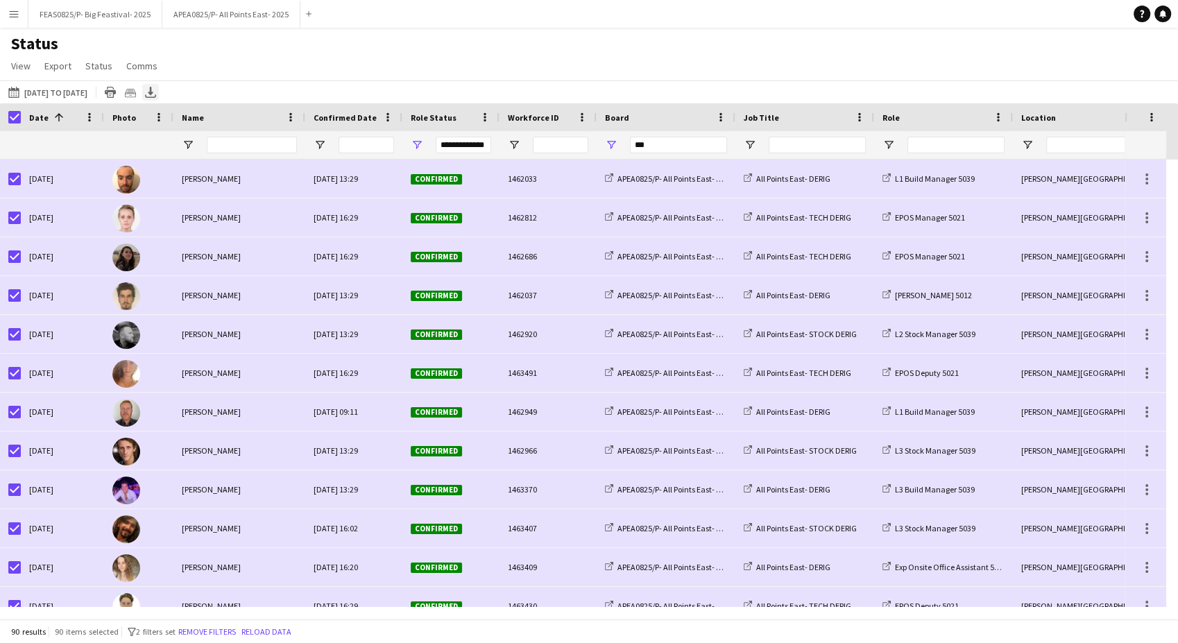
click at [156, 87] on icon "Export XLSX" at bounding box center [150, 92] width 11 height 11
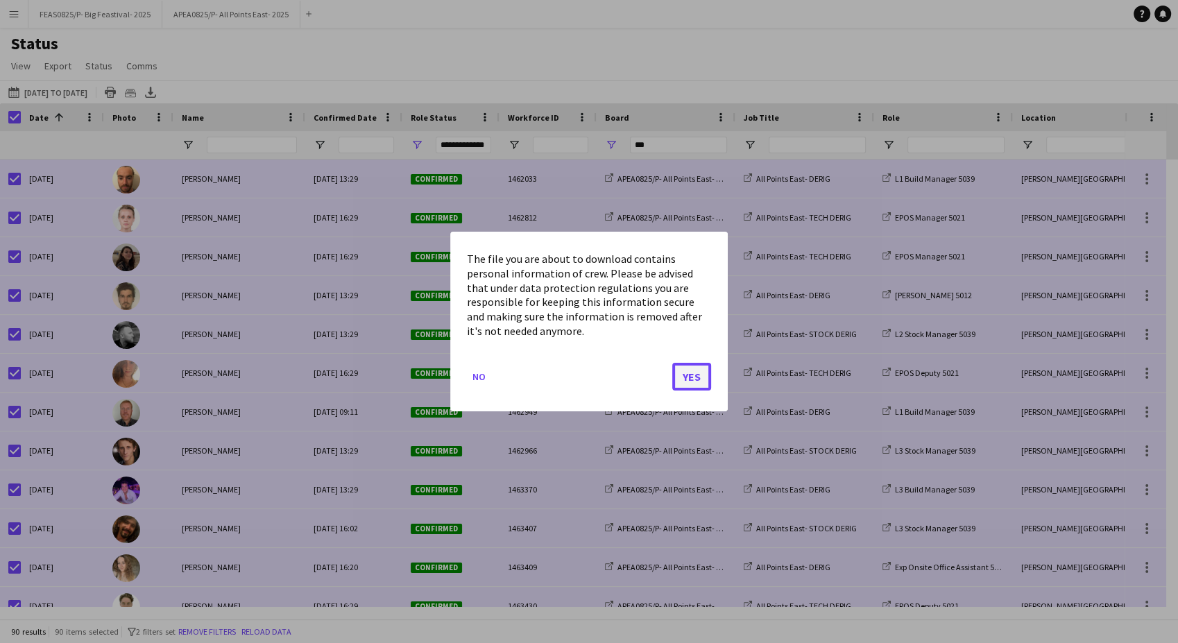
click at [683, 380] on button "Yes" at bounding box center [691, 377] width 39 height 28
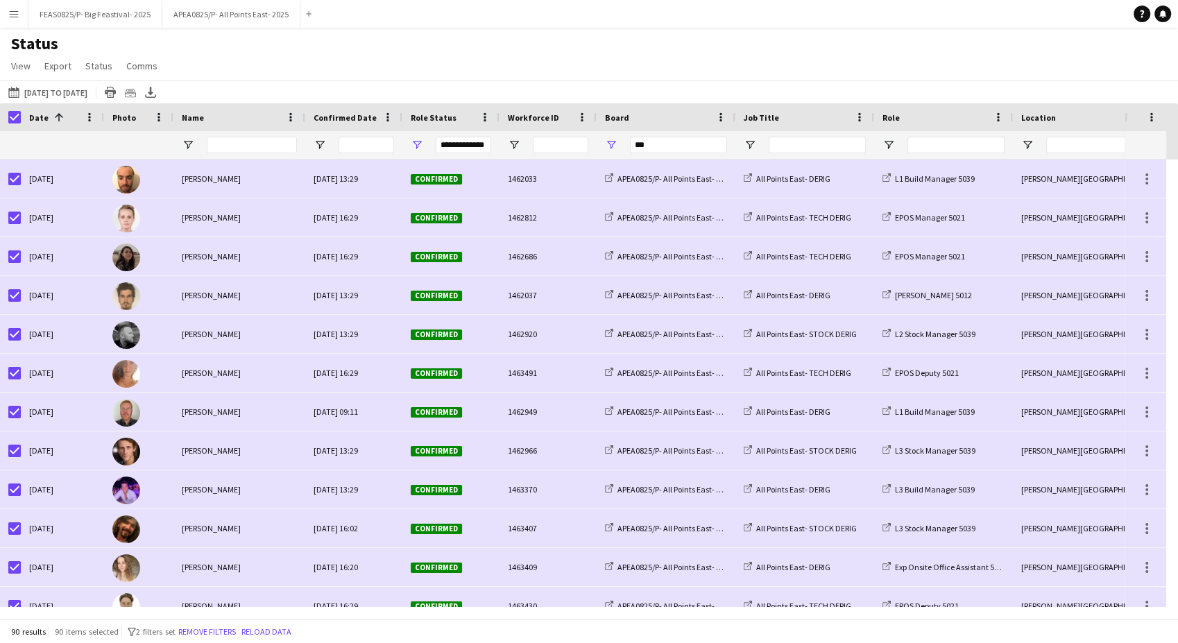
click at [628, 60] on div "Status View Views Default view BTB upload workforce New starters Payroll checks…" at bounding box center [589, 56] width 1178 height 47
click at [83, 92] on button "27-08-2025 to 02-09-2025 26-08-2025 to 31-08-2025" at bounding box center [48, 92] width 85 height 17
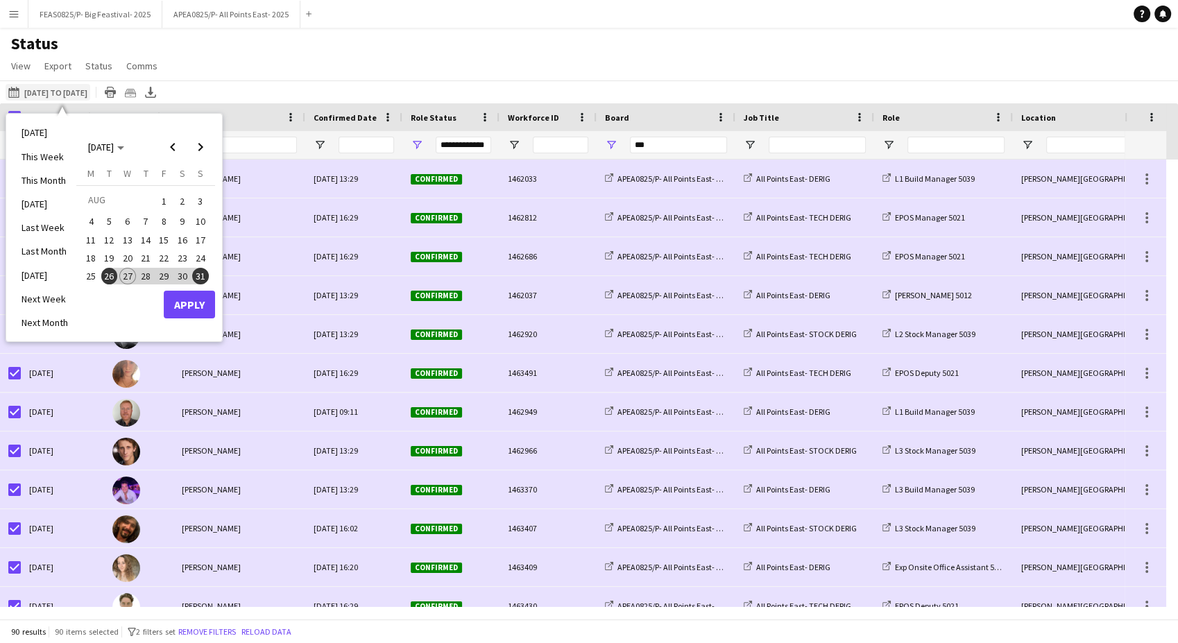
drag, startPoint x: 383, startPoint y: 58, endPoint x: 69, endPoint y: 89, distance: 315.0
click at [381, 59] on div "Status View Views Default view BTB upload workforce New starters Payroll checks…" at bounding box center [589, 56] width 1178 height 47
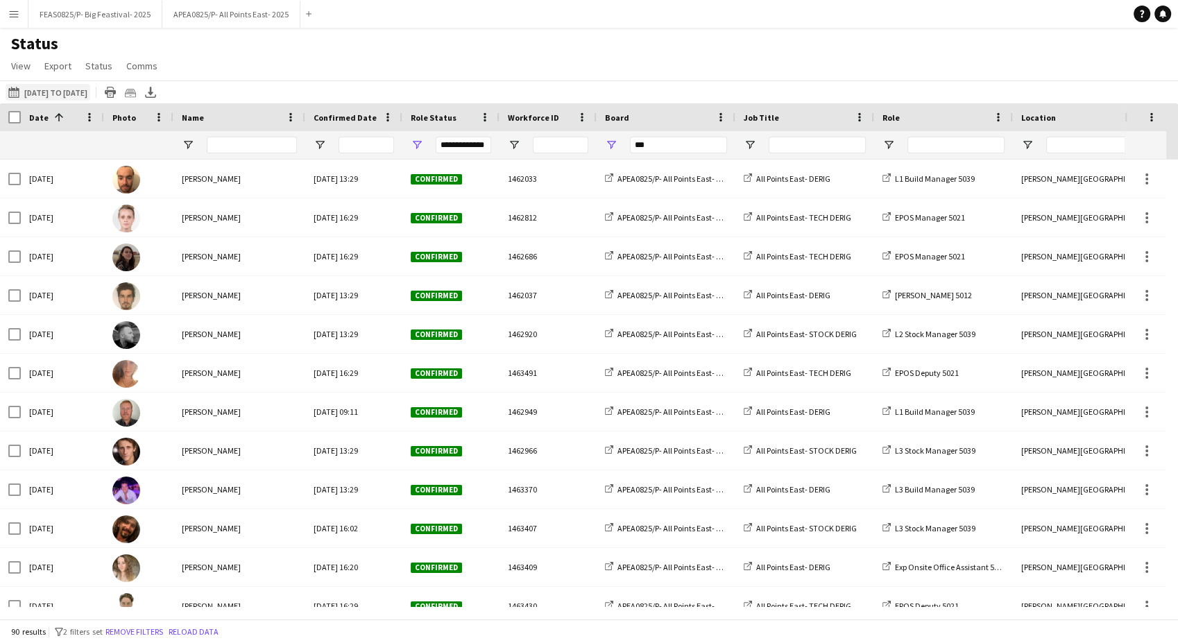
click at [67, 92] on button "27-08-2025 to 02-09-2025 26-08-2025 to 31-08-2025" at bounding box center [48, 92] width 85 height 17
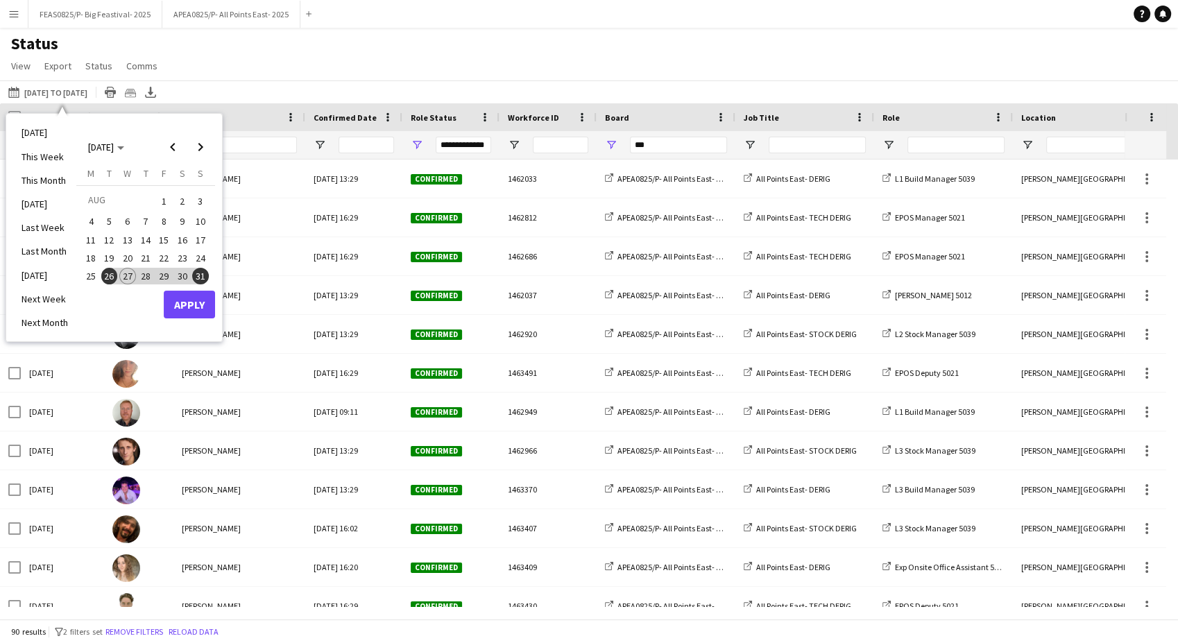
click at [153, 253] on span "21" at bounding box center [145, 258] width 17 height 17
click at [186, 309] on button "Apply" at bounding box center [189, 305] width 51 height 28
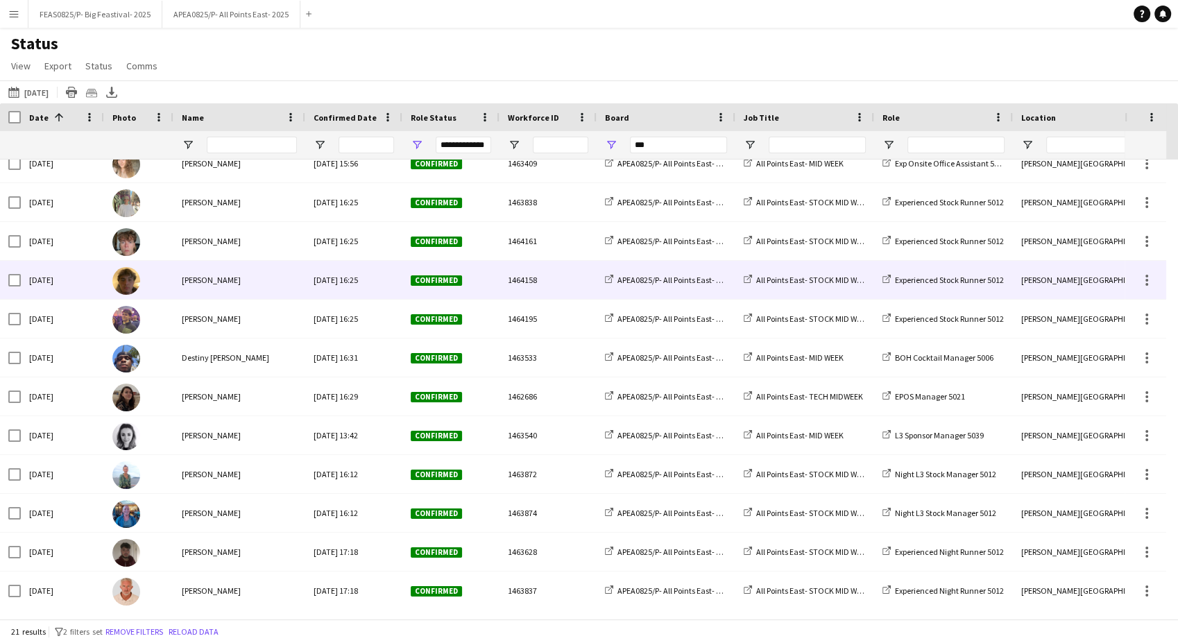
scroll to position [368, 0]
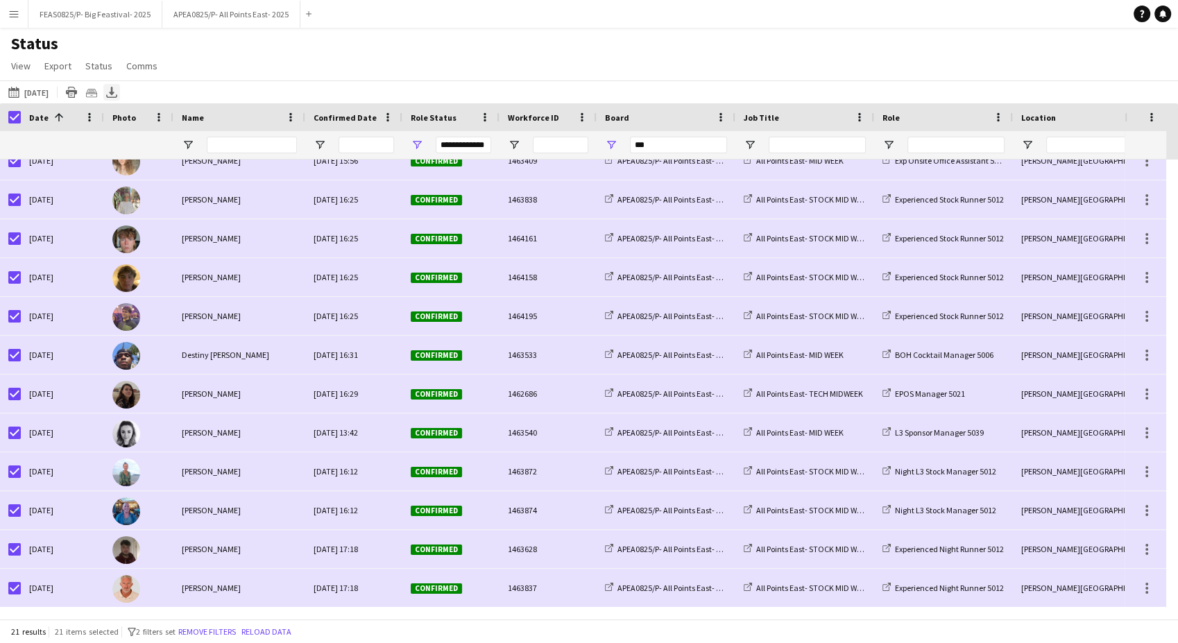
click at [117, 89] on icon "Export XLSX" at bounding box center [111, 92] width 11 height 11
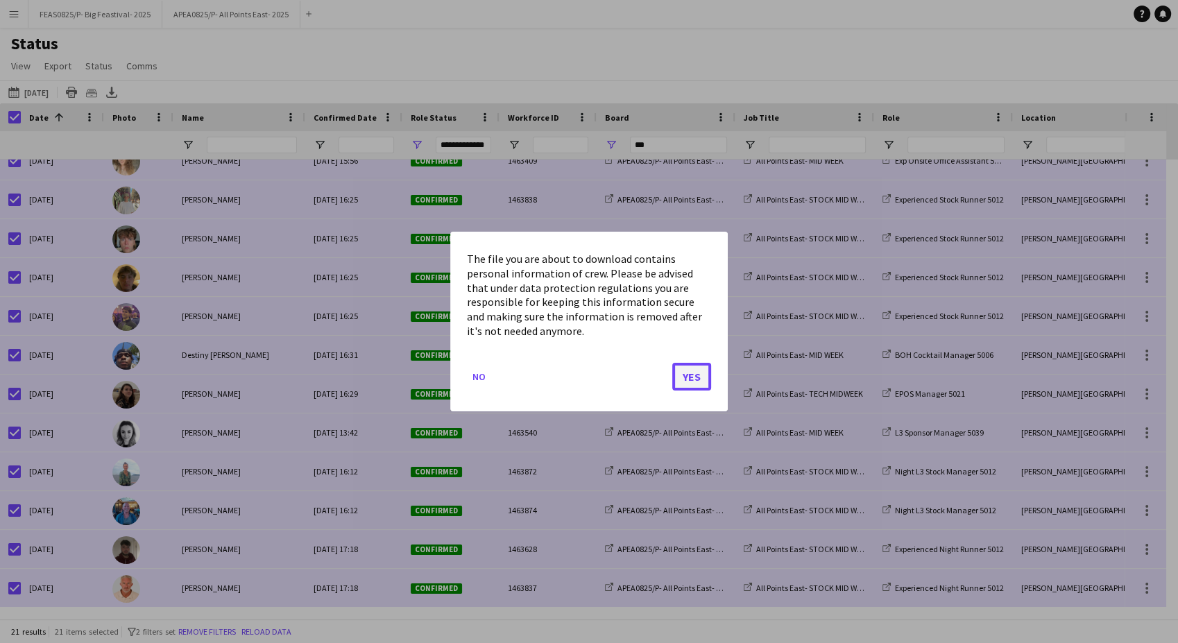
click at [689, 375] on button "Yes" at bounding box center [691, 377] width 39 height 28
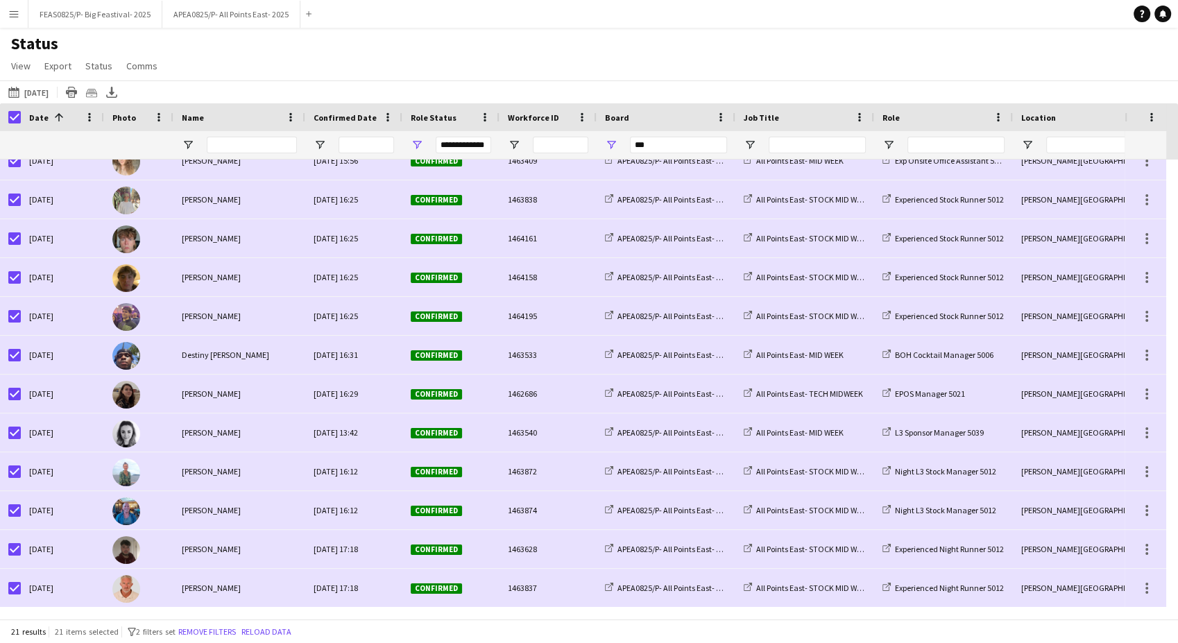
click at [694, 53] on div "Status View Views Default view BTB upload workforce New starters Payroll checks…" at bounding box center [589, 56] width 1178 height 47
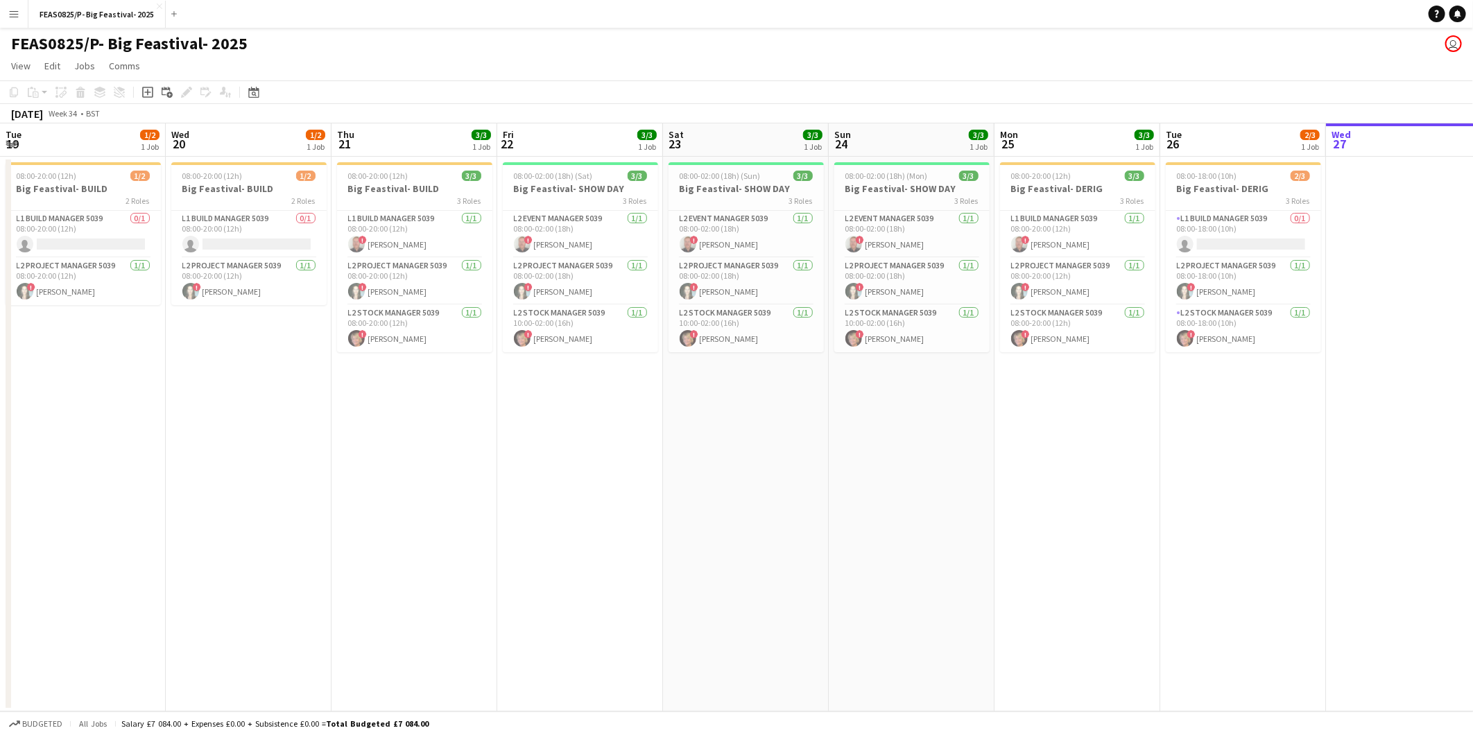
scroll to position [0, 476]
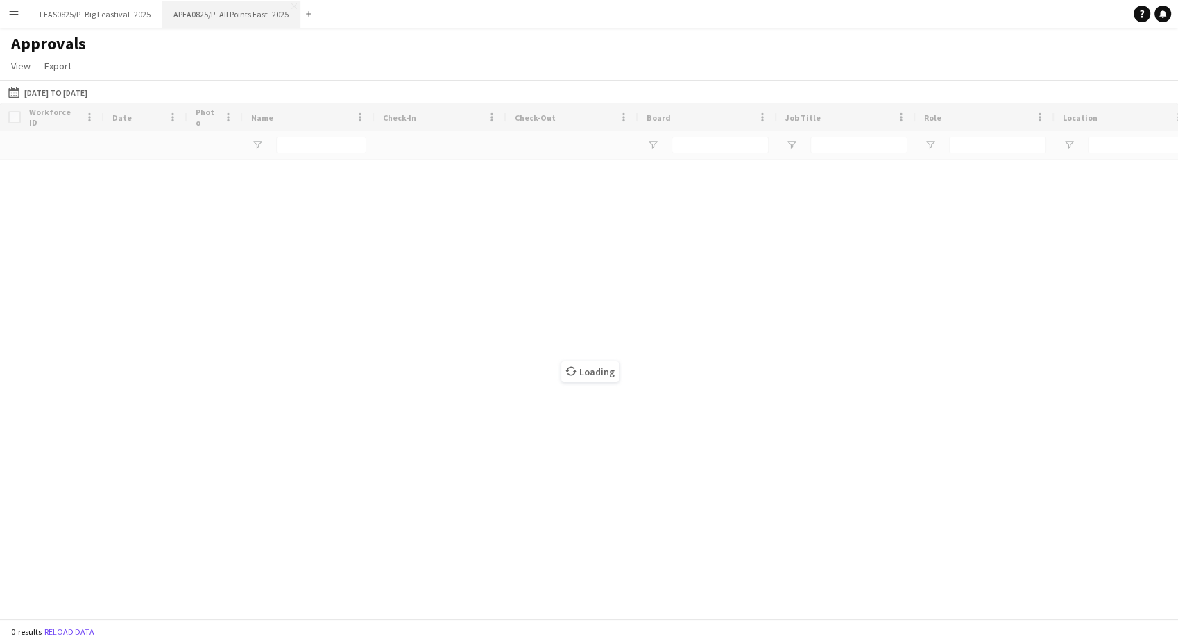
type input "***"
type input "**********"
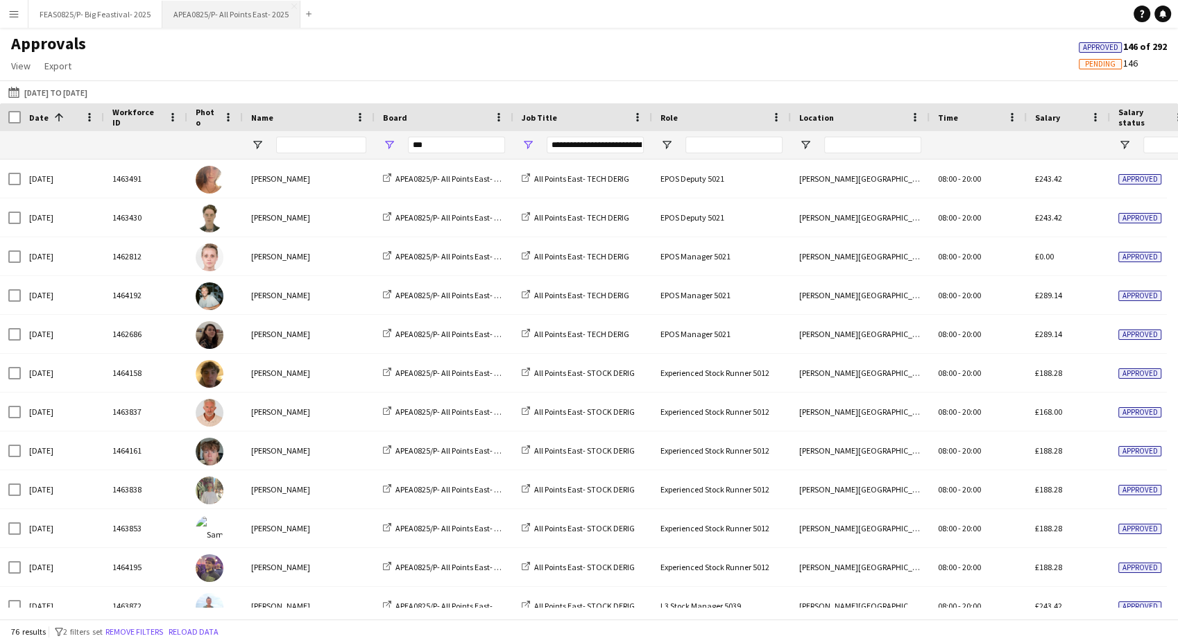
click at [221, 8] on button "APEA0825/P- All Points East- 2025 Close" at bounding box center [231, 14] width 138 height 27
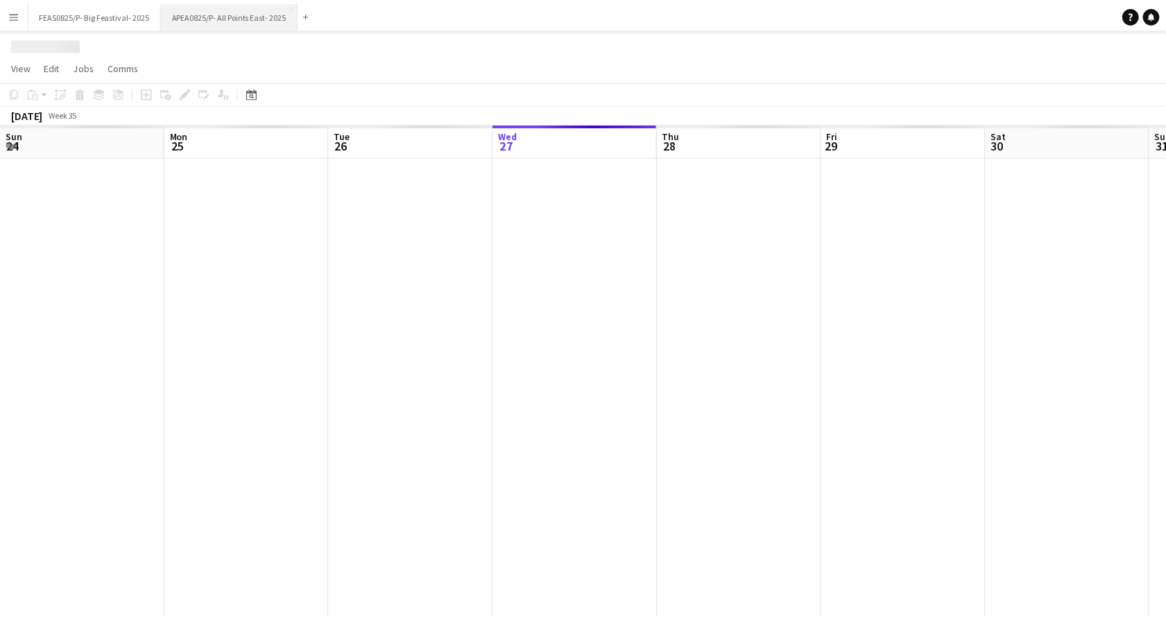
scroll to position [0, 332]
